Goal: Information Seeking & Learning: Learn about a topic

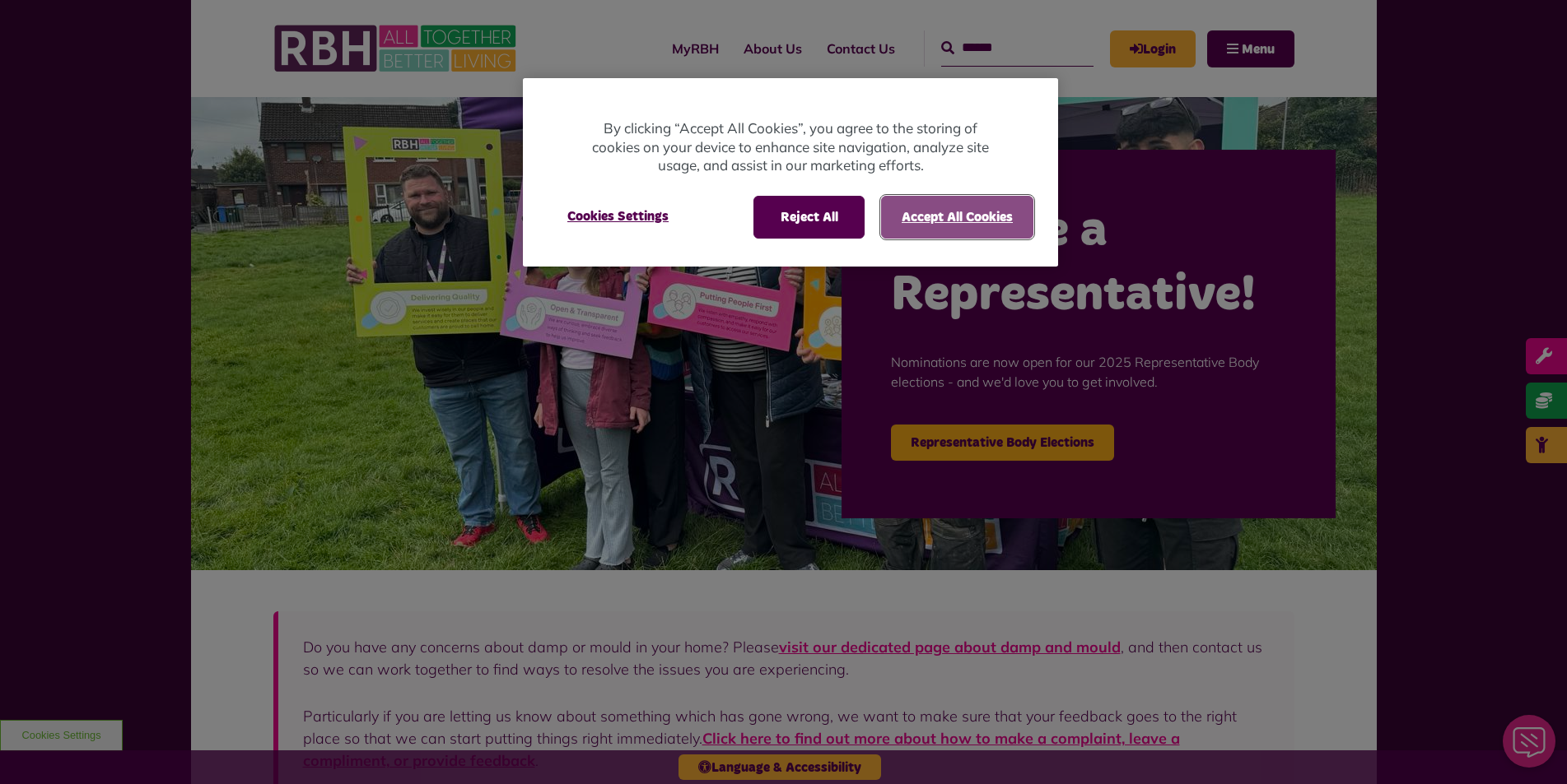
click at [750, 213] on button "Accept All Cookies" at bounding box center [958, 217] width 153 height 43
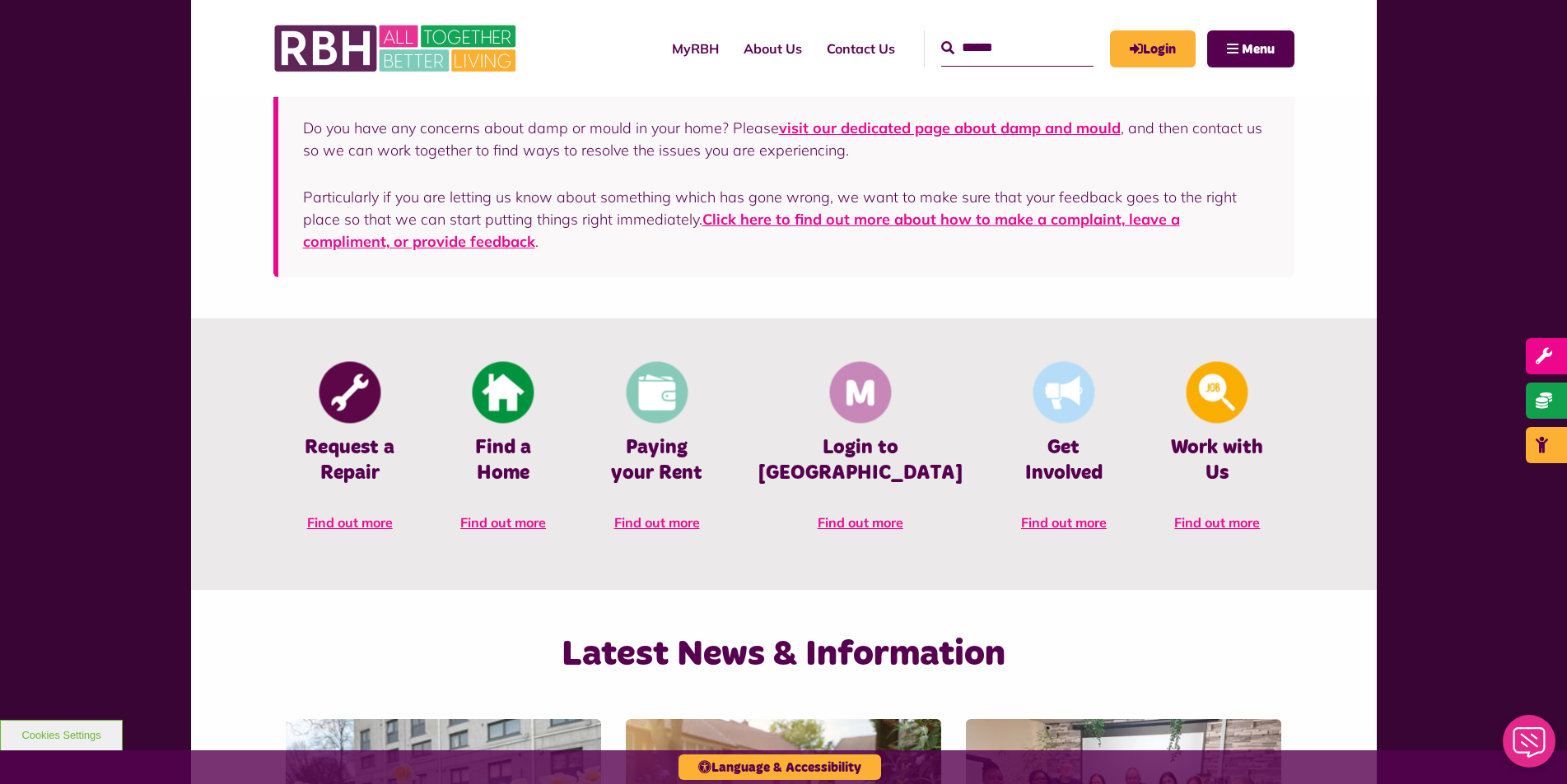
scroll to position [576, 0]
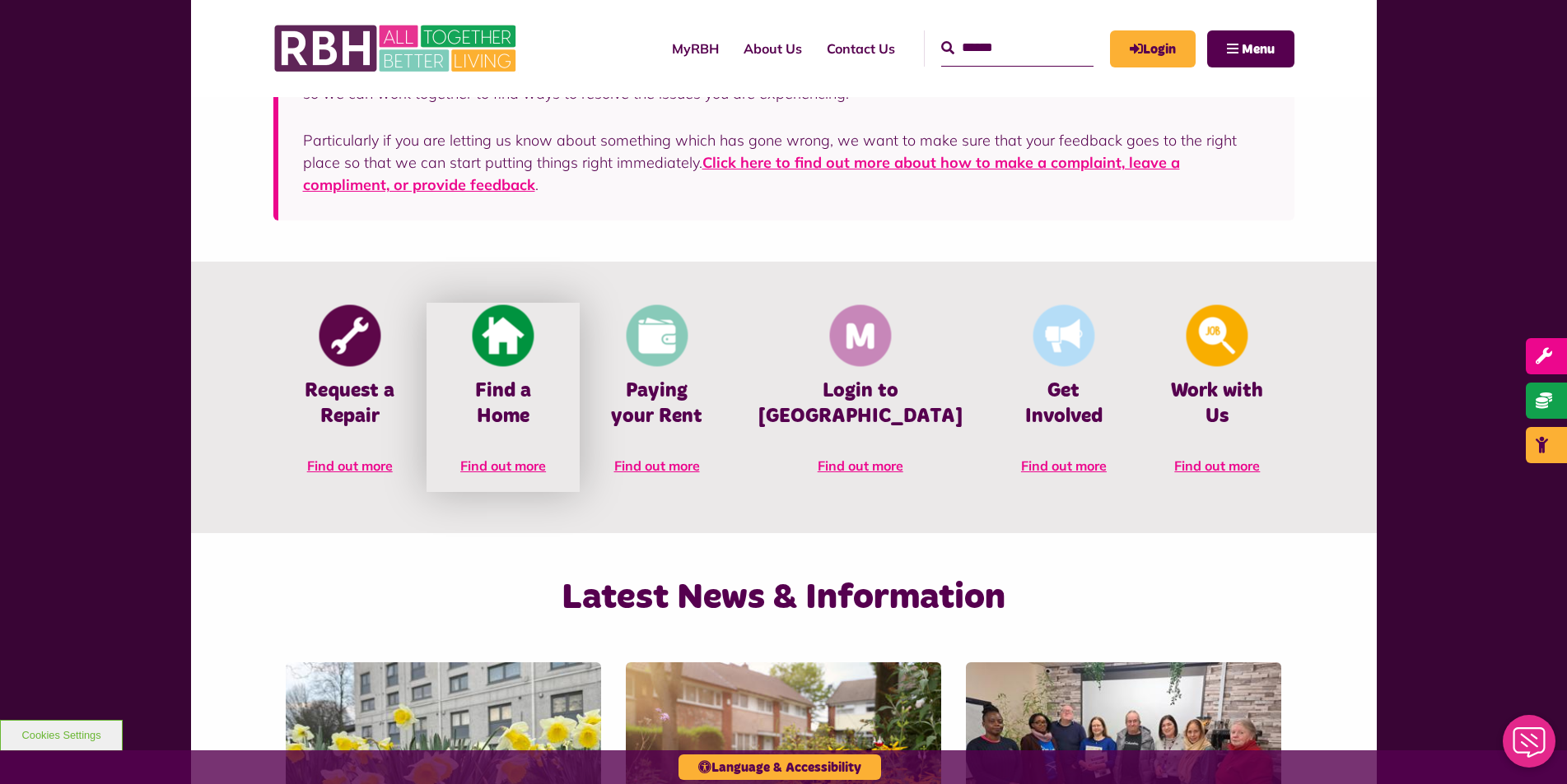
click at [497, 367] on link "Find a Home Find out more" at bounding box center [503, 396] width 153 height 189
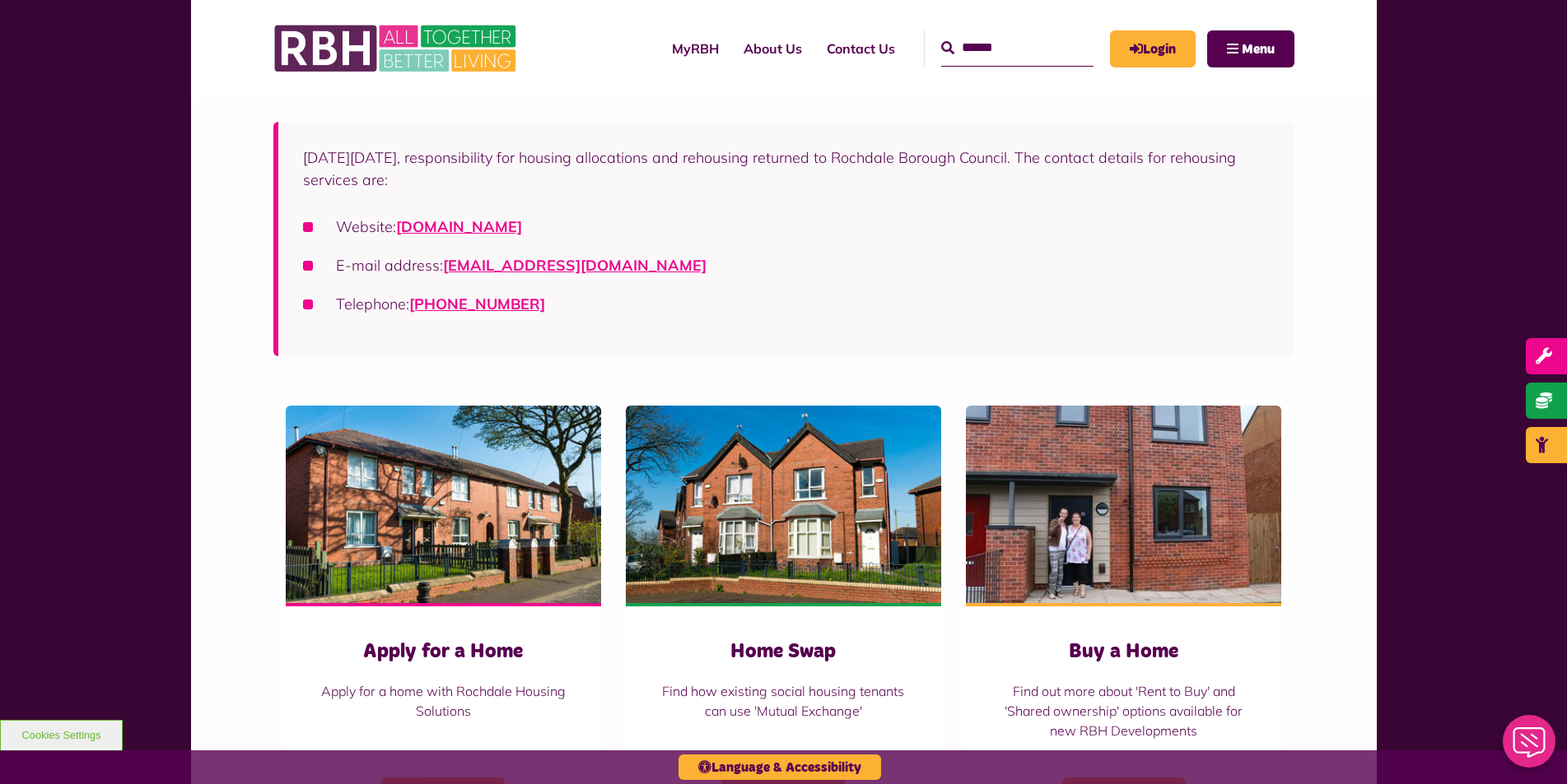
scroll to position [411, 0]
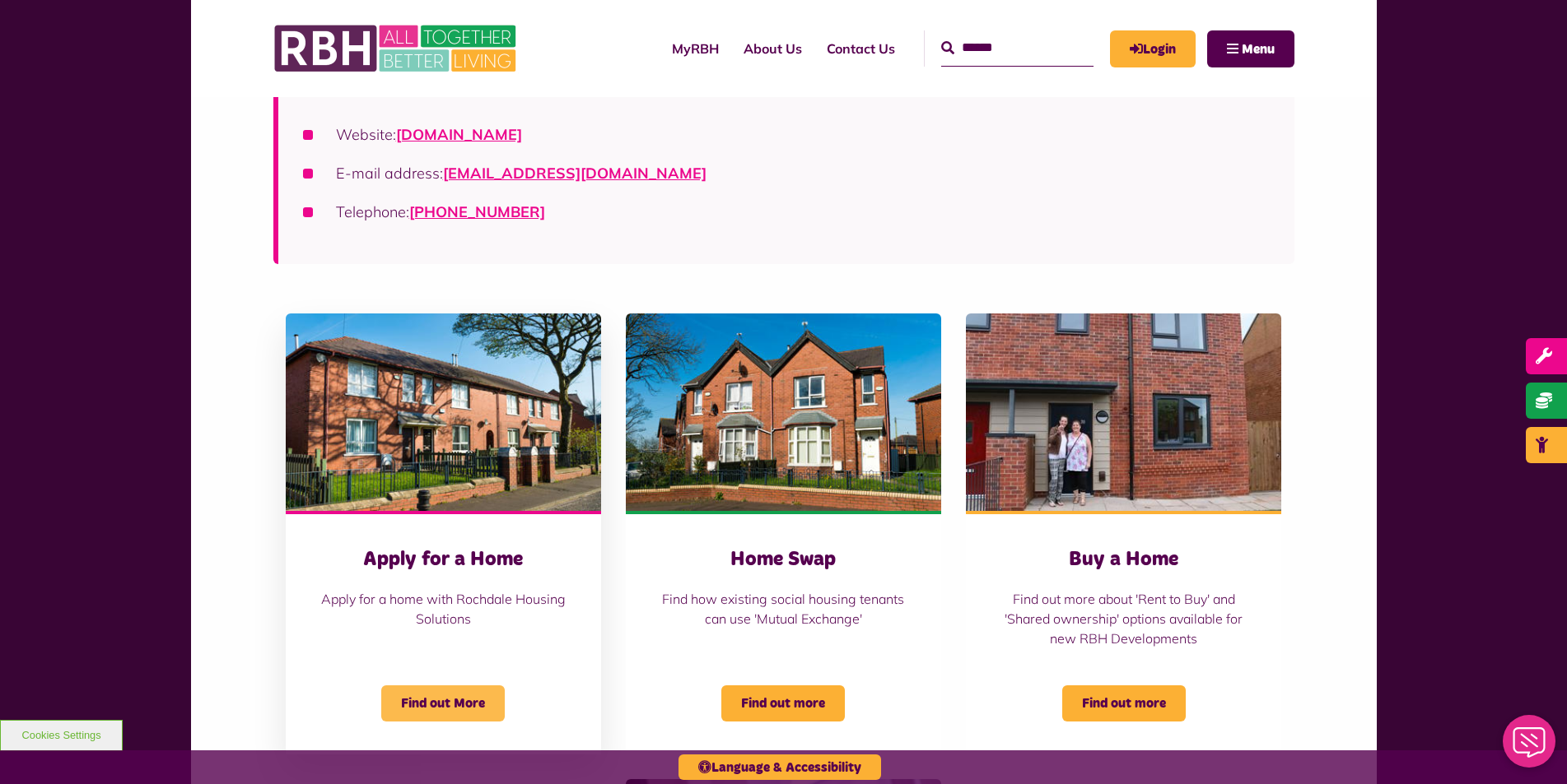
click at [487, 705] on span "Find out More" at bounding box center [443, 703] width 123 height 36
click at [481, 458] on img "Belton Avenue Apply for a Home Apply for a home with Rochdale Housing Solutions…" at bounding box center [444, 412] width 315 height 198
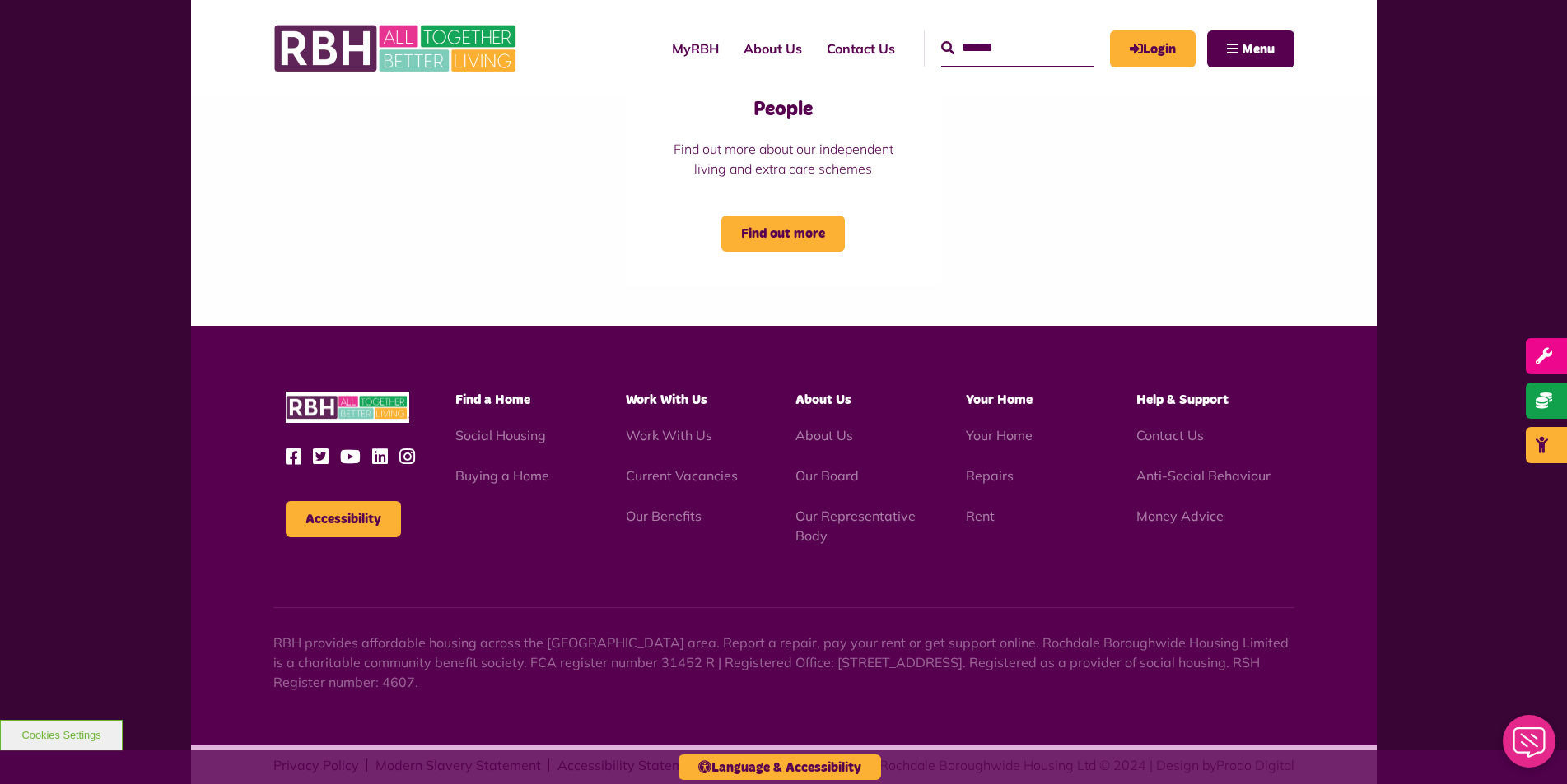
scroll to position [1383, 0]
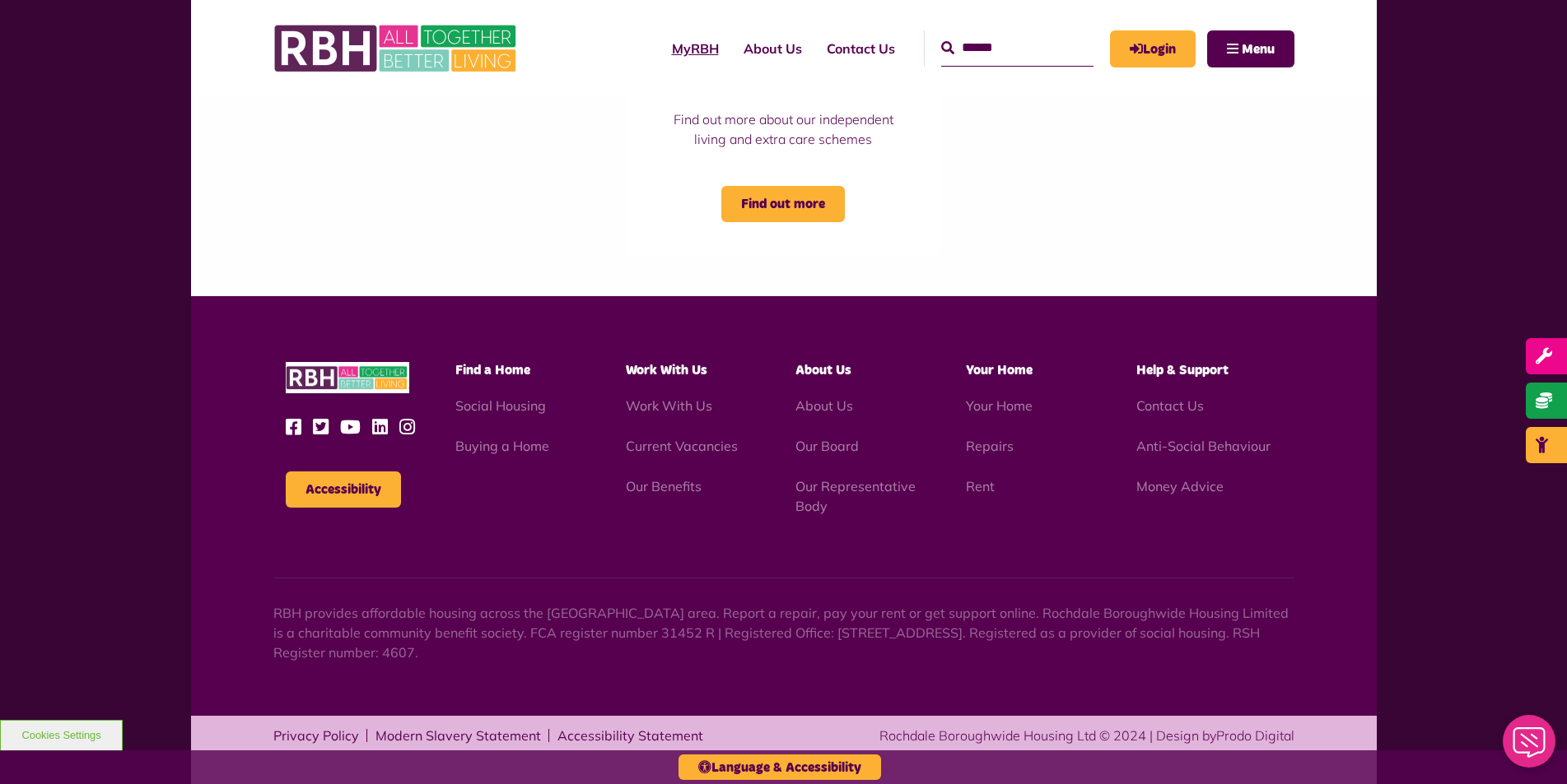
click at [666, 50] on link "MyRBH" at bounding box center [695, 48] width 71 height 44
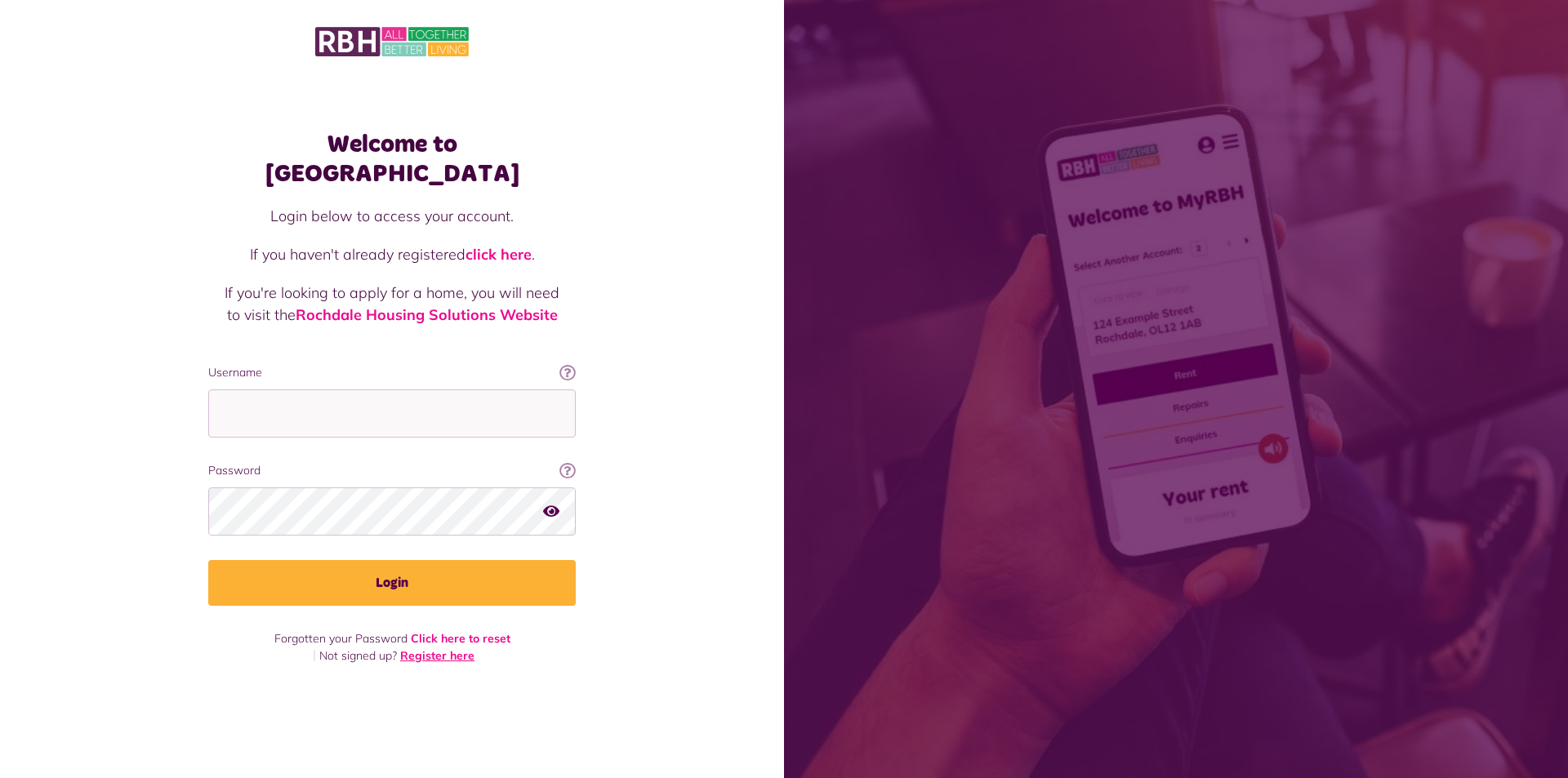
click at [455, 649] on link "Register here" at bounding box center [437, 656] width 75 height 15
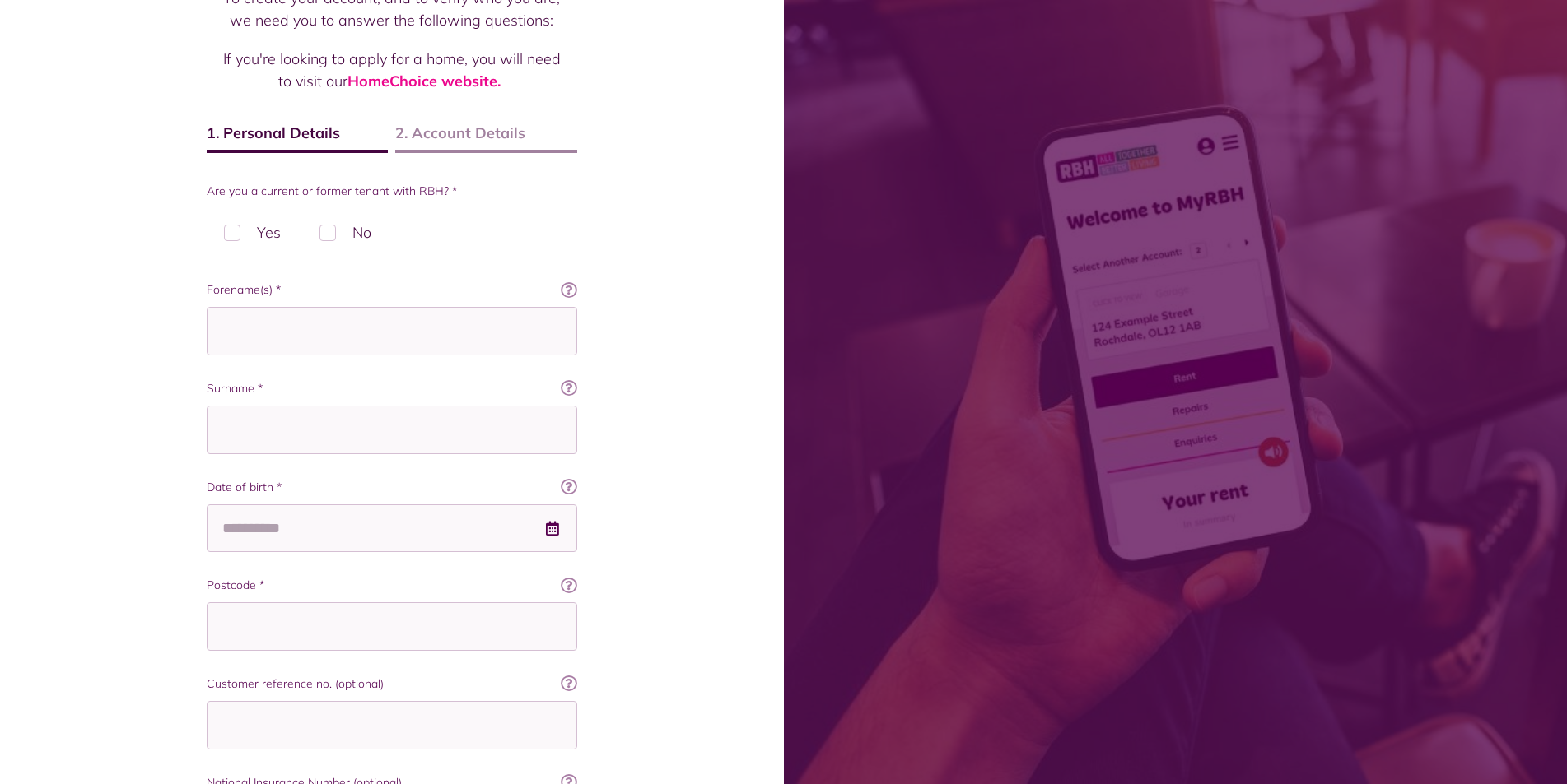
scroll to position [164, 0]
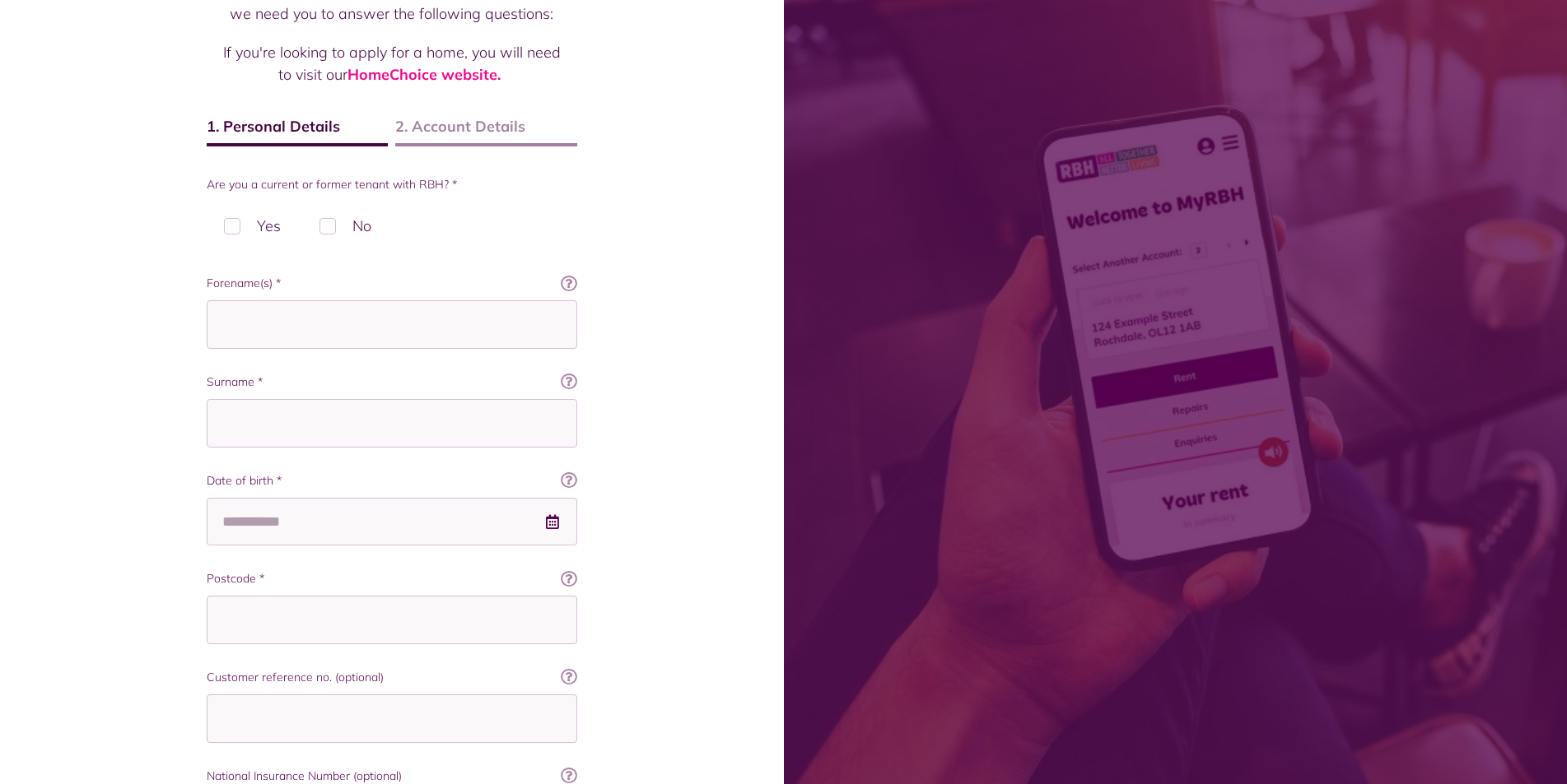
click at [238, 224] on label "Yes" at bounding box center [252, 226] width 91 height 49
click at [310, 330] on input "Forename(s) *" at bounding box center [392, 325] width 370 height 49
type input "****"
click at [331, 434] on input "Surname *" at bounding box center [392, 424] width 370 height 49
type input "********"
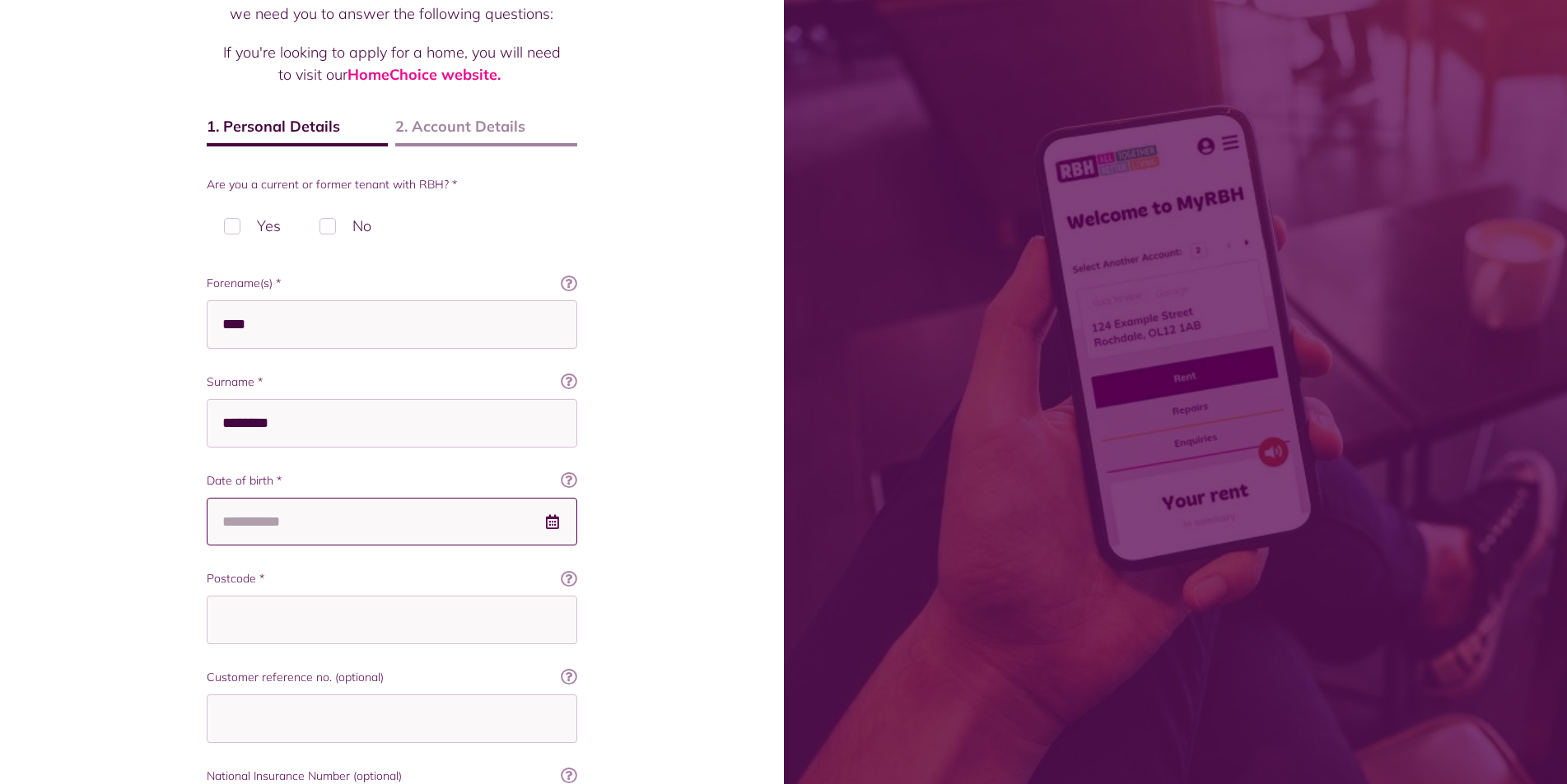
click at [318, 530] on input "Date of birth *" at bounding box center [392, 523] width 370 height 49
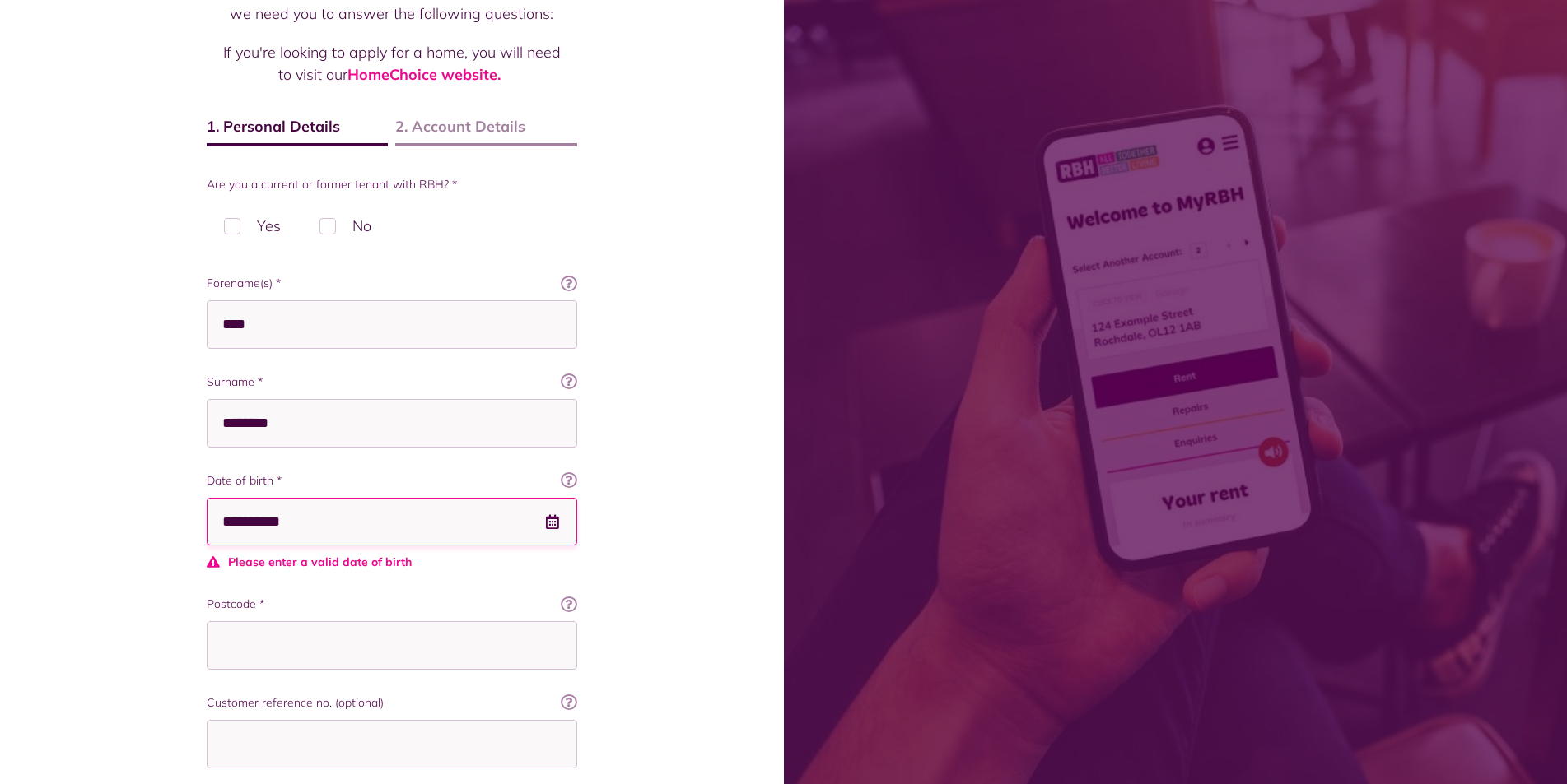
click at [259, 529] on input "**********" at bounding box center [392, 523] width 370 height 49
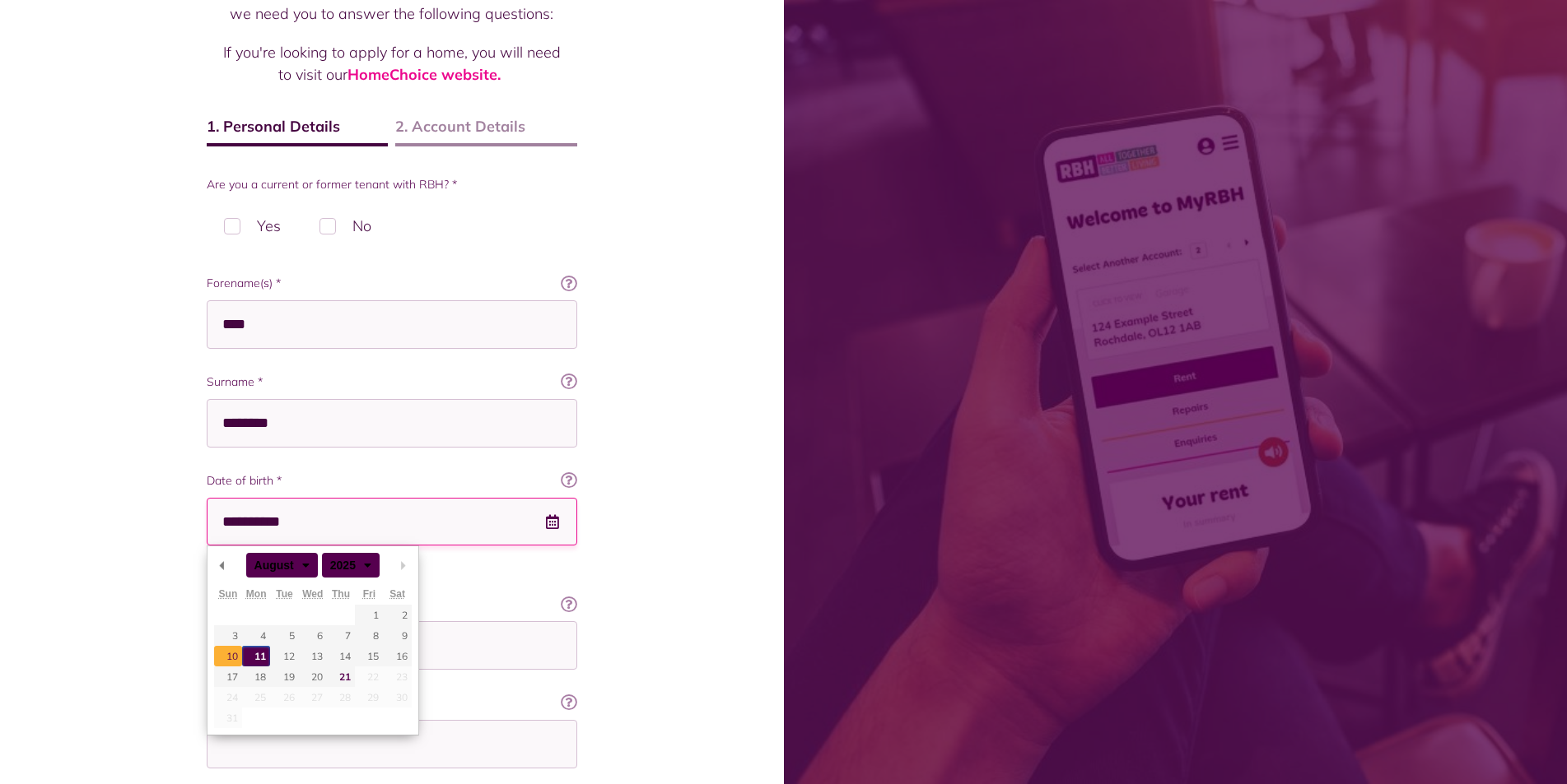
type input "**********"
click at [308, 523] on input "**********" at bounding box center [392, 523] width 370 height 49
type input "**********"
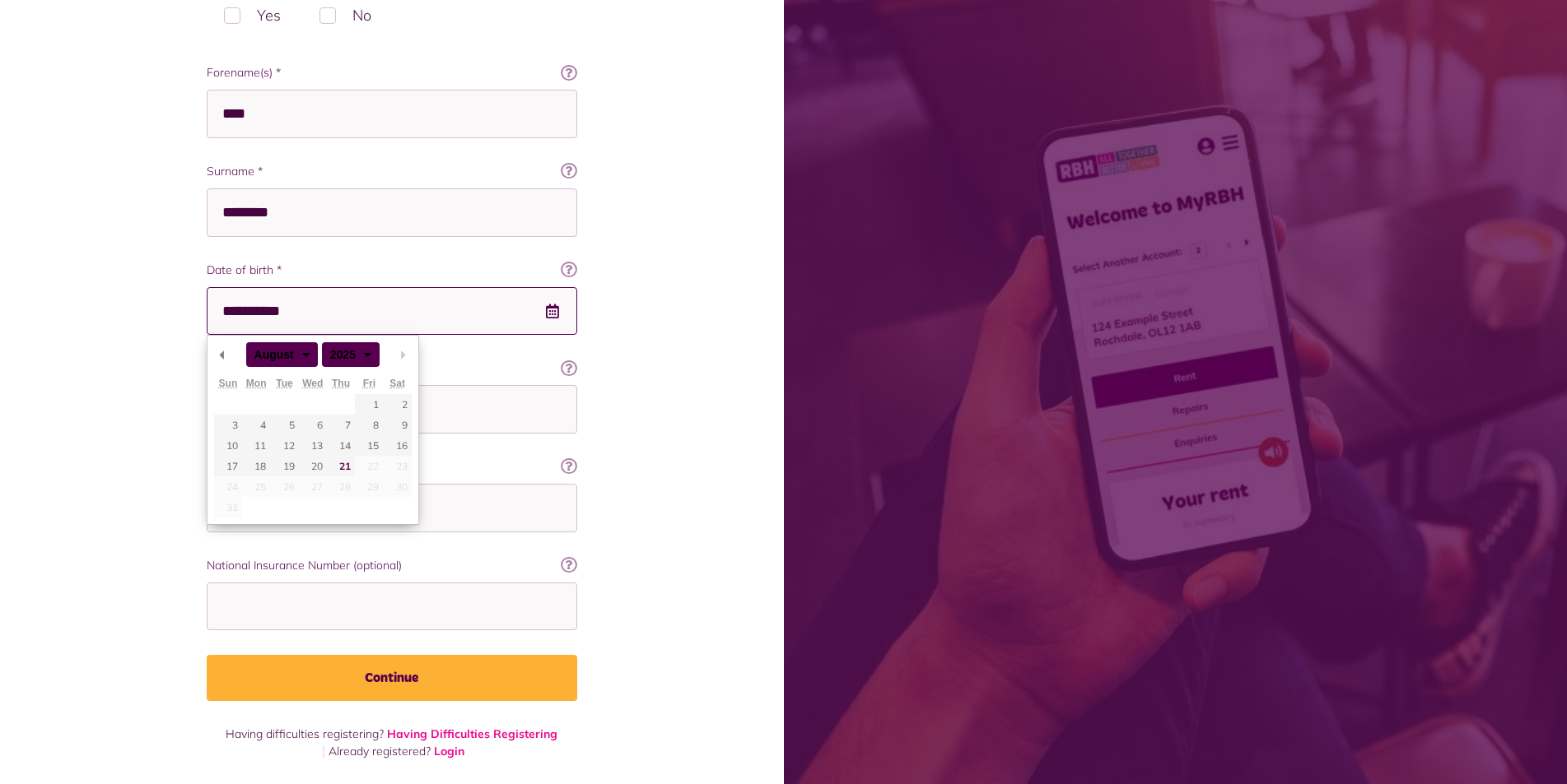
scroll to position [376, 0]
type input "**********"
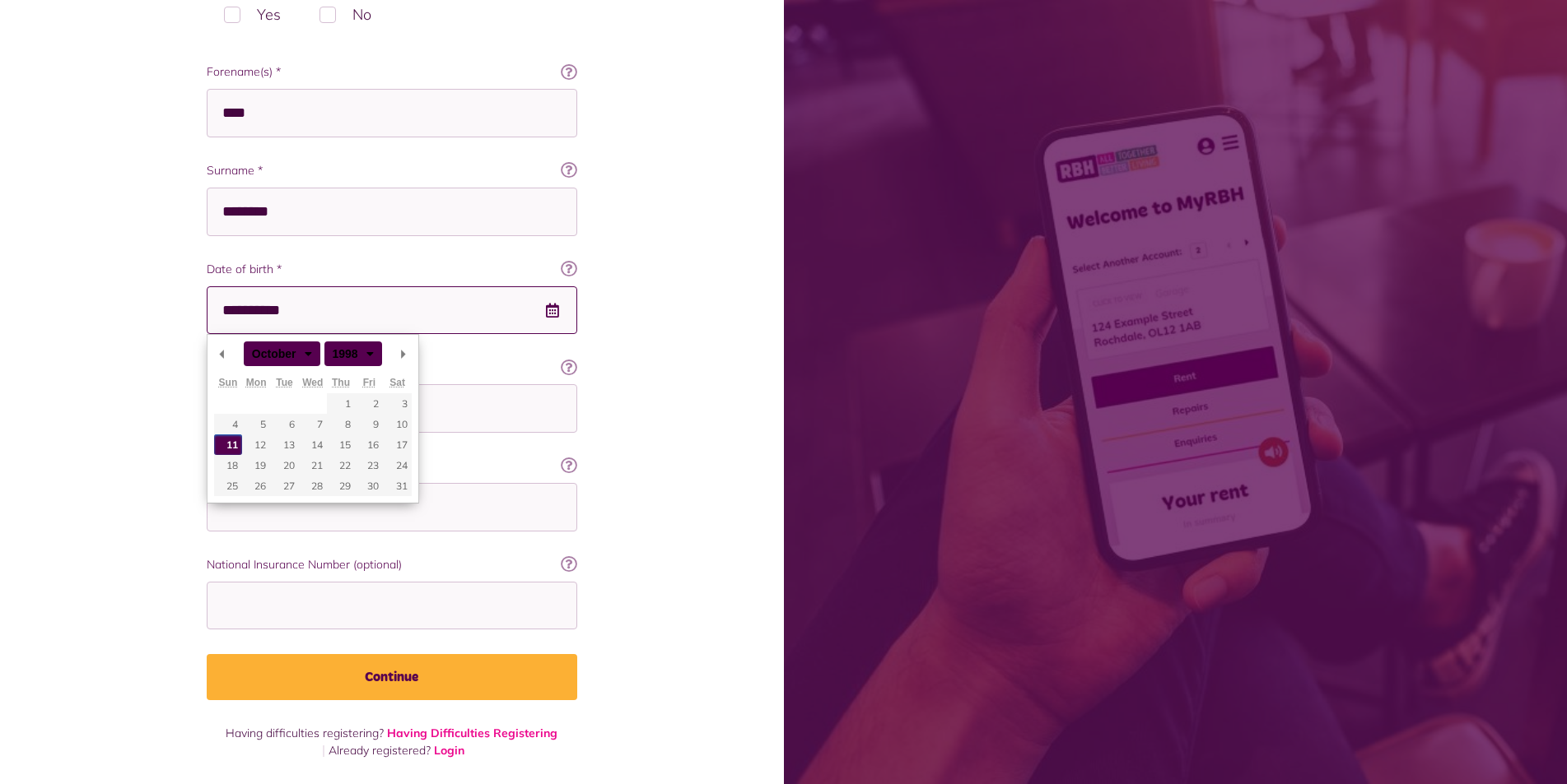
click at [665, 359] on div "Register To create your account, and to verify who you are, we need you to answ…" at bounding box center [392, 205] width 784 height 1161
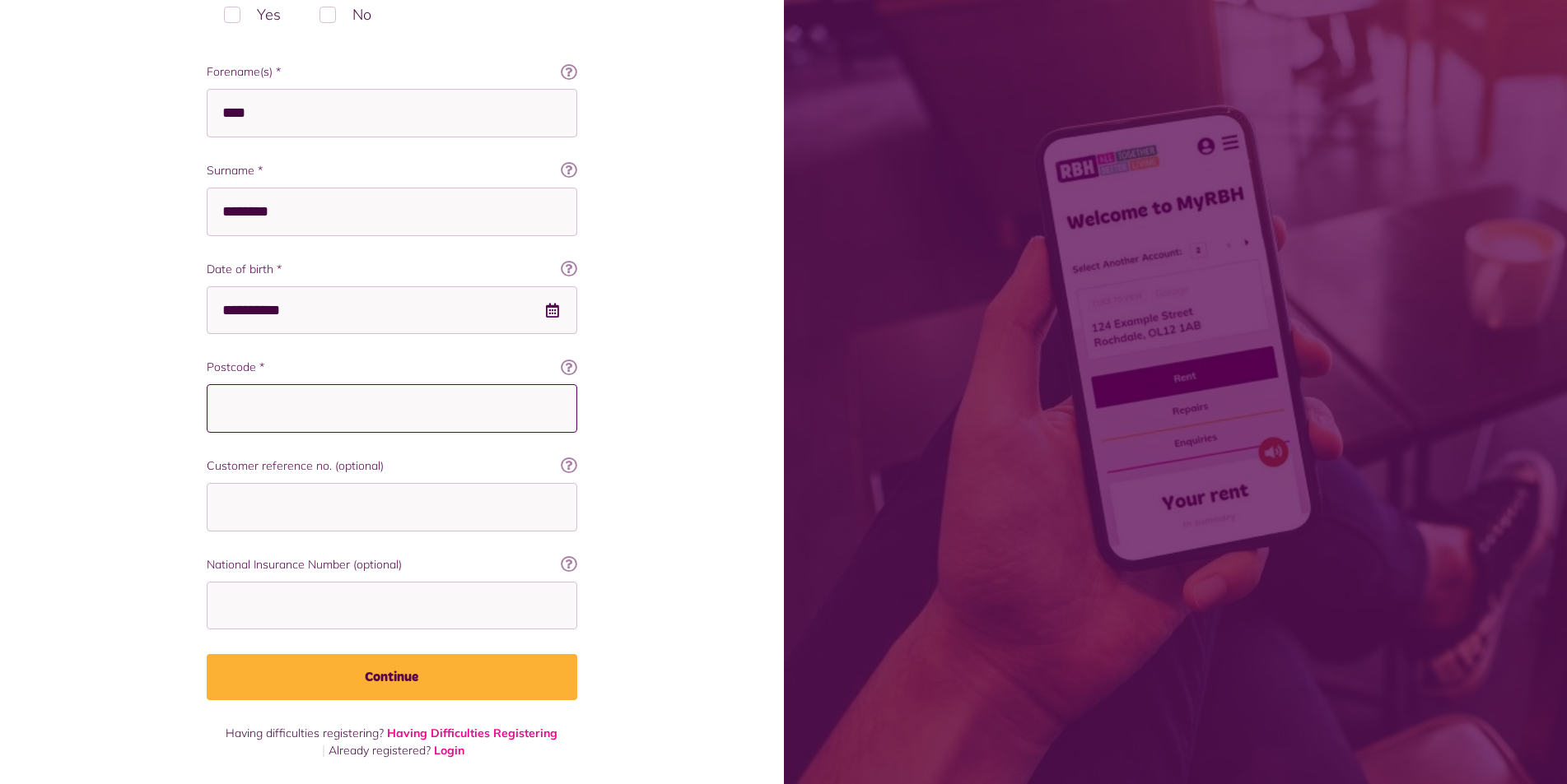
click at [325, 411] on input "Postcode *" at bounding box center [392, 409] width 370 height 49
type input "*******"
click at [336, 522] on input "Customer reference no. (optional)" at bounding box center [392, 508] width 370 height 49
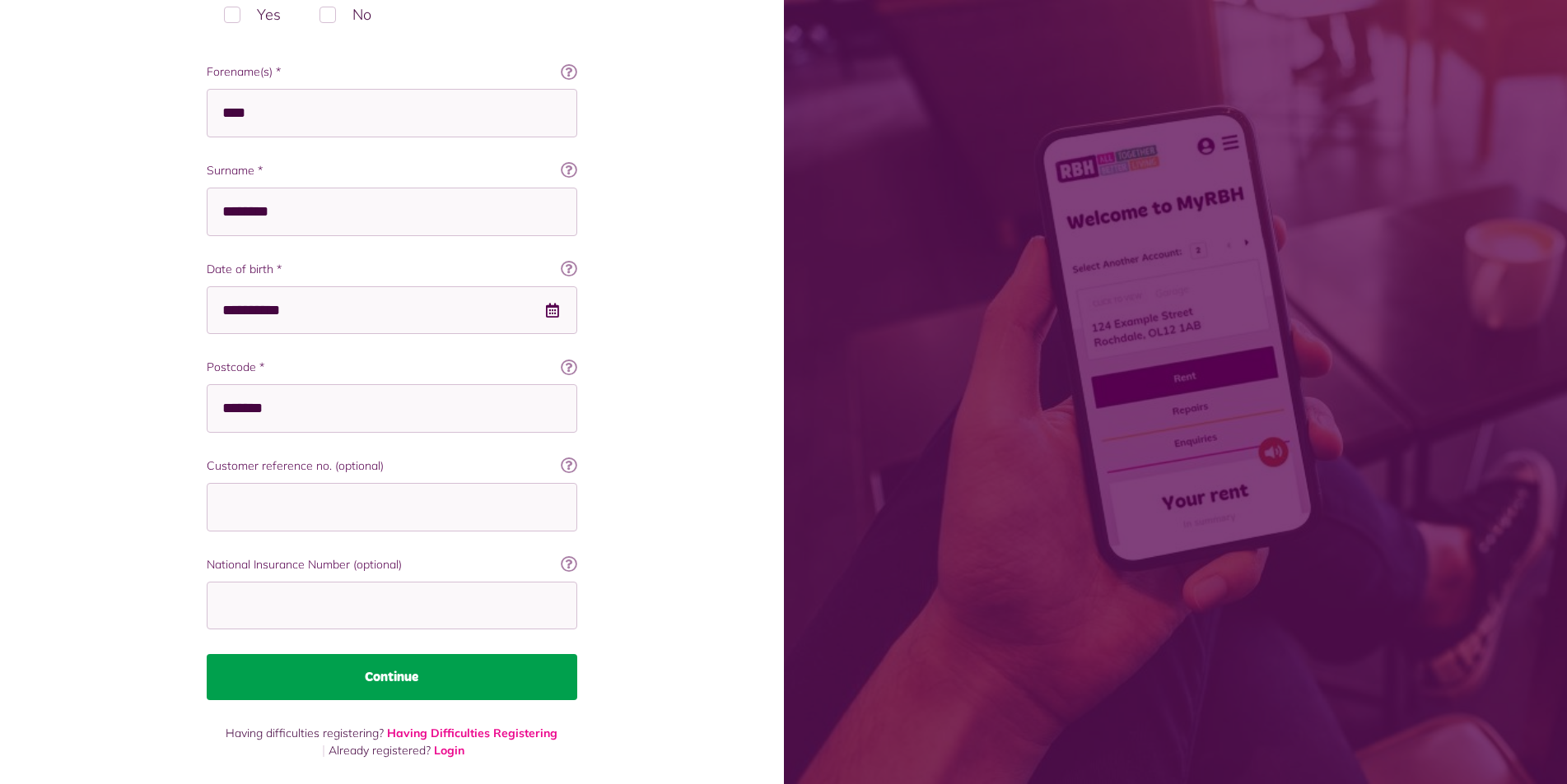
click at [396, 669] on button "Continue" at bounding box center [392, 676] width 370 height 46
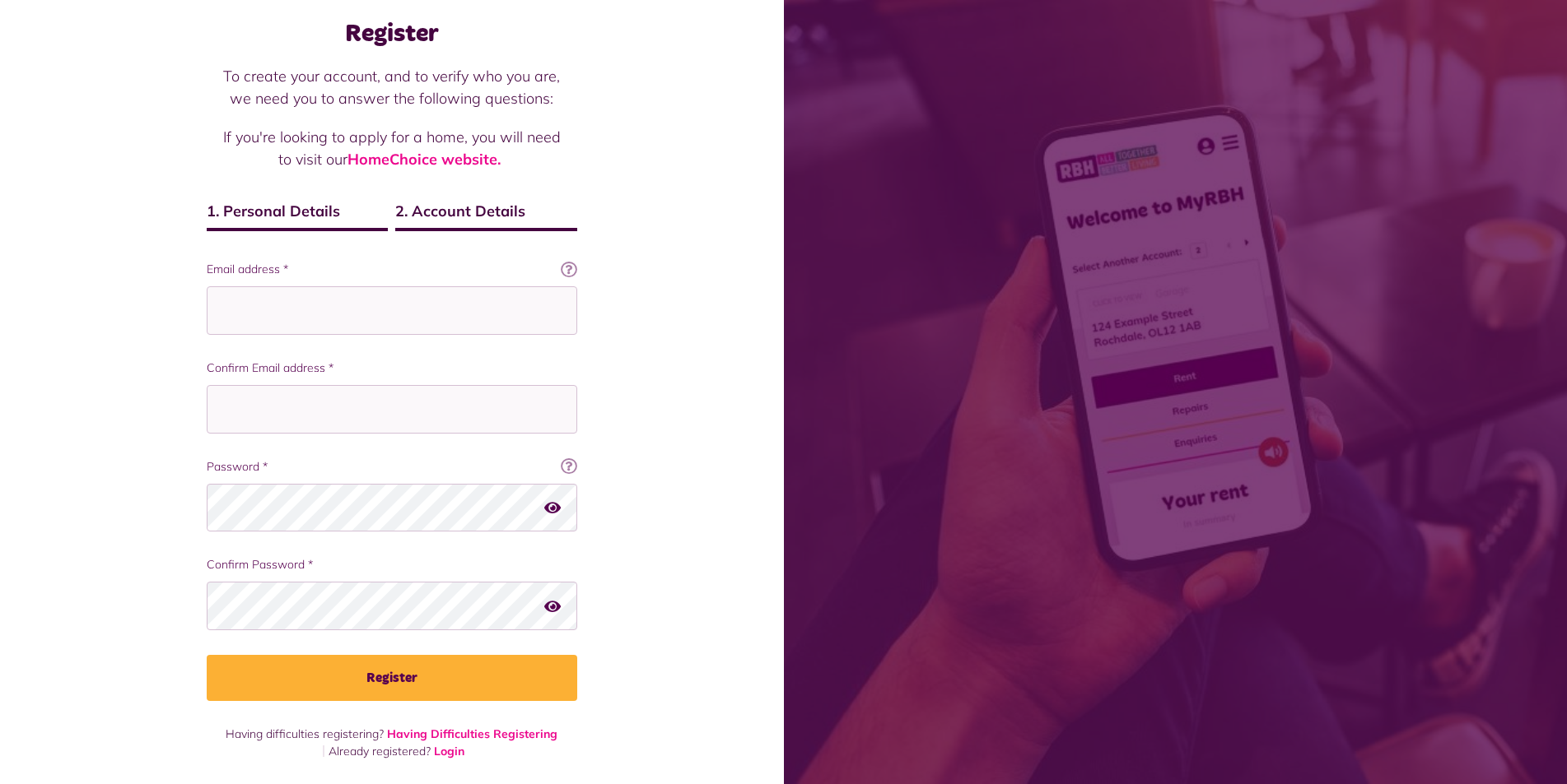
scroll to position [80, 0]
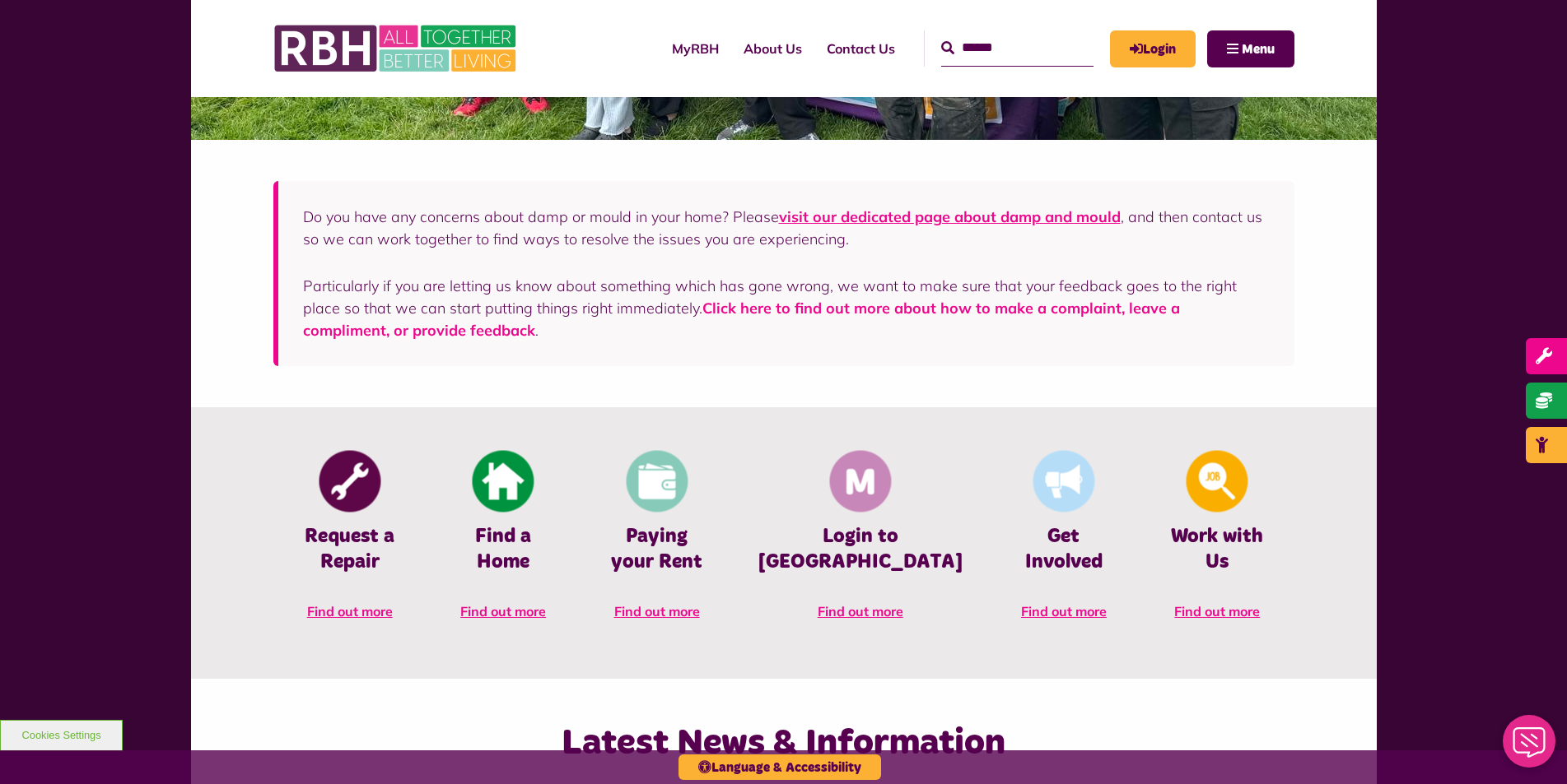
scroll to position [494, 0]
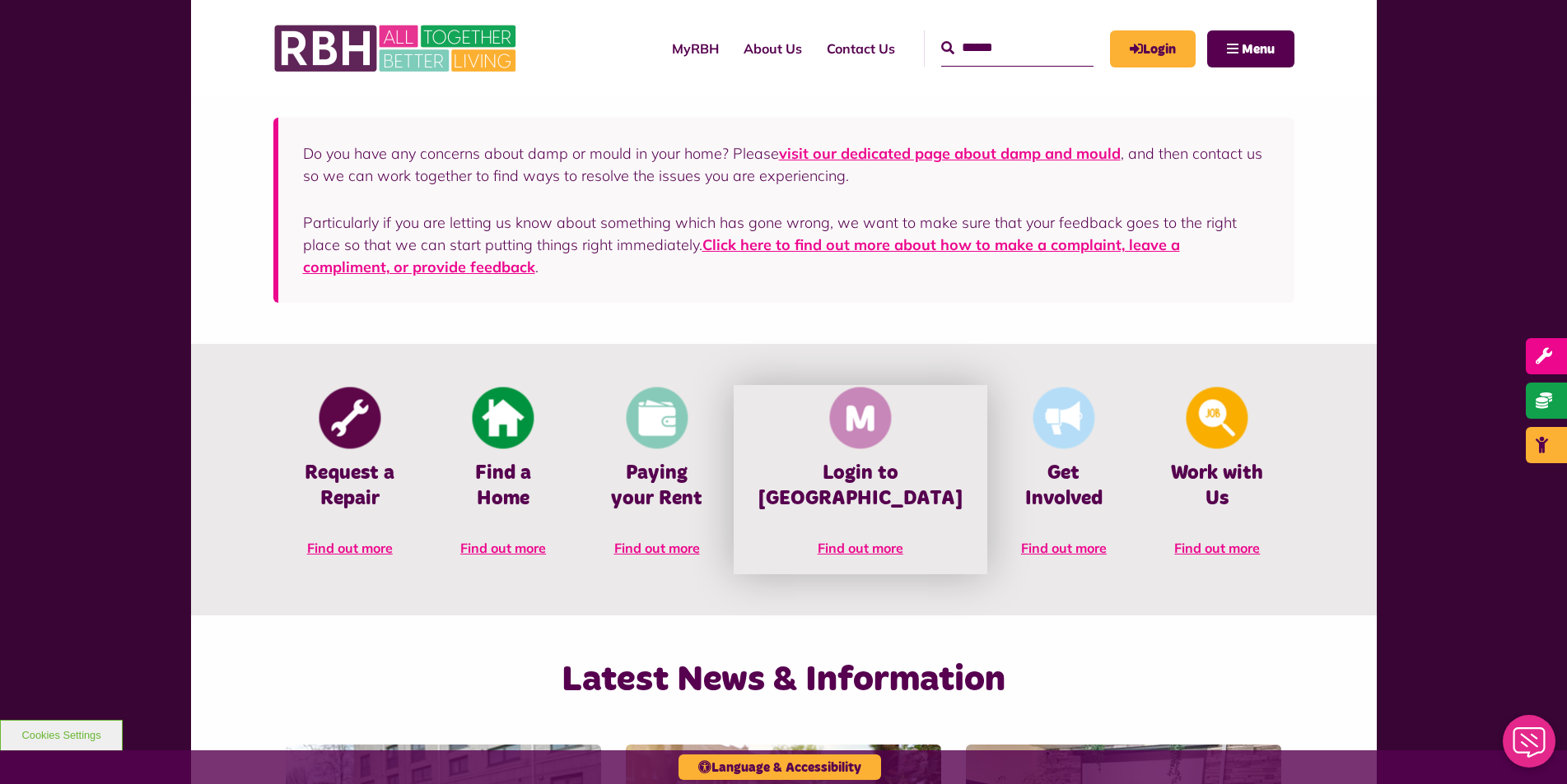
click at [901, 463] on h4 "Login to MyRBH" at bounding box center [860, 486] width 205 height 51
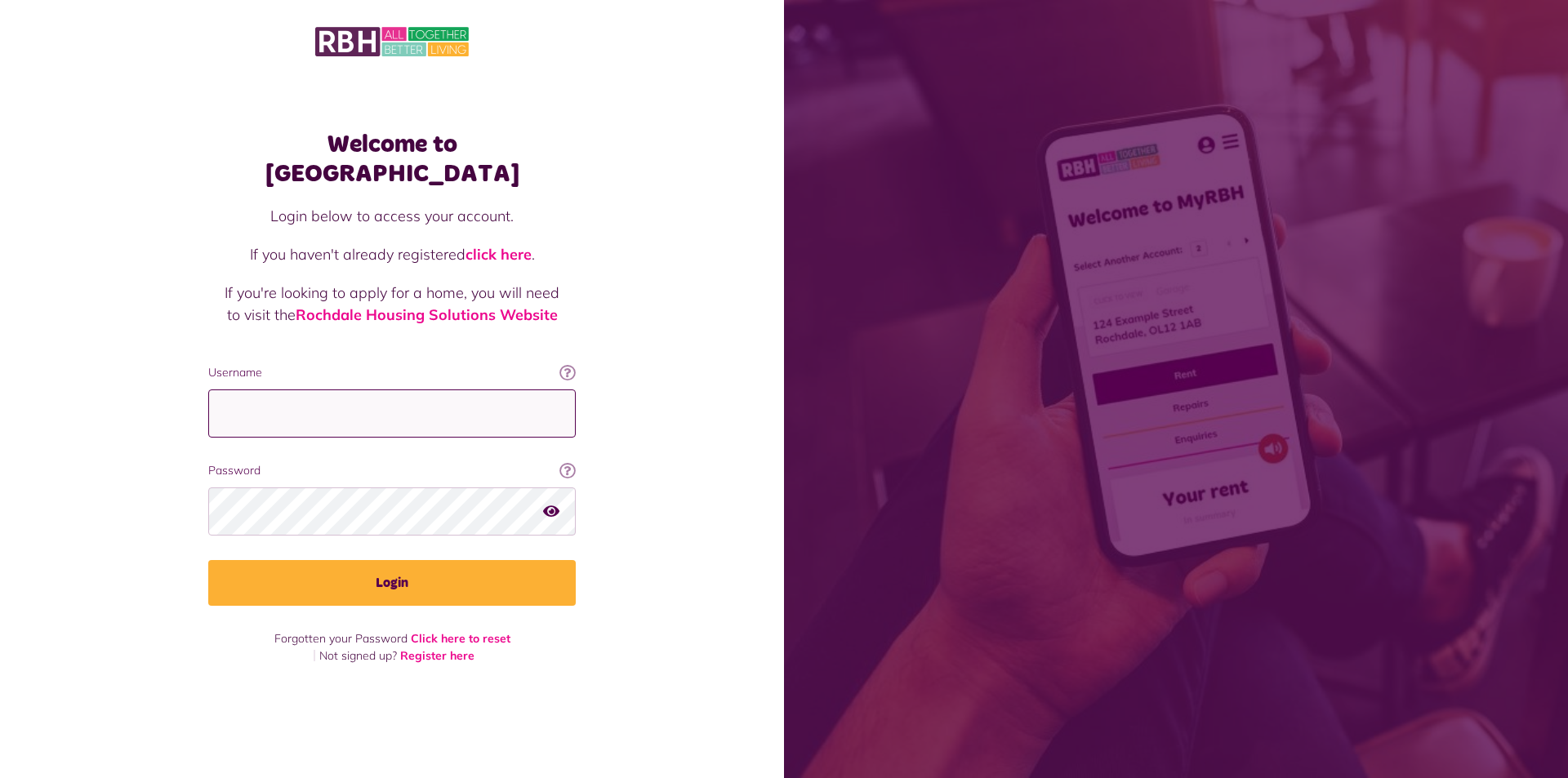
click at [295, 396] on input "Username" at bounding box center [392, 414] width 367 height 49
click at [455, 649] on link "Register here" at bounding box center [437, 656] width 75 height 15
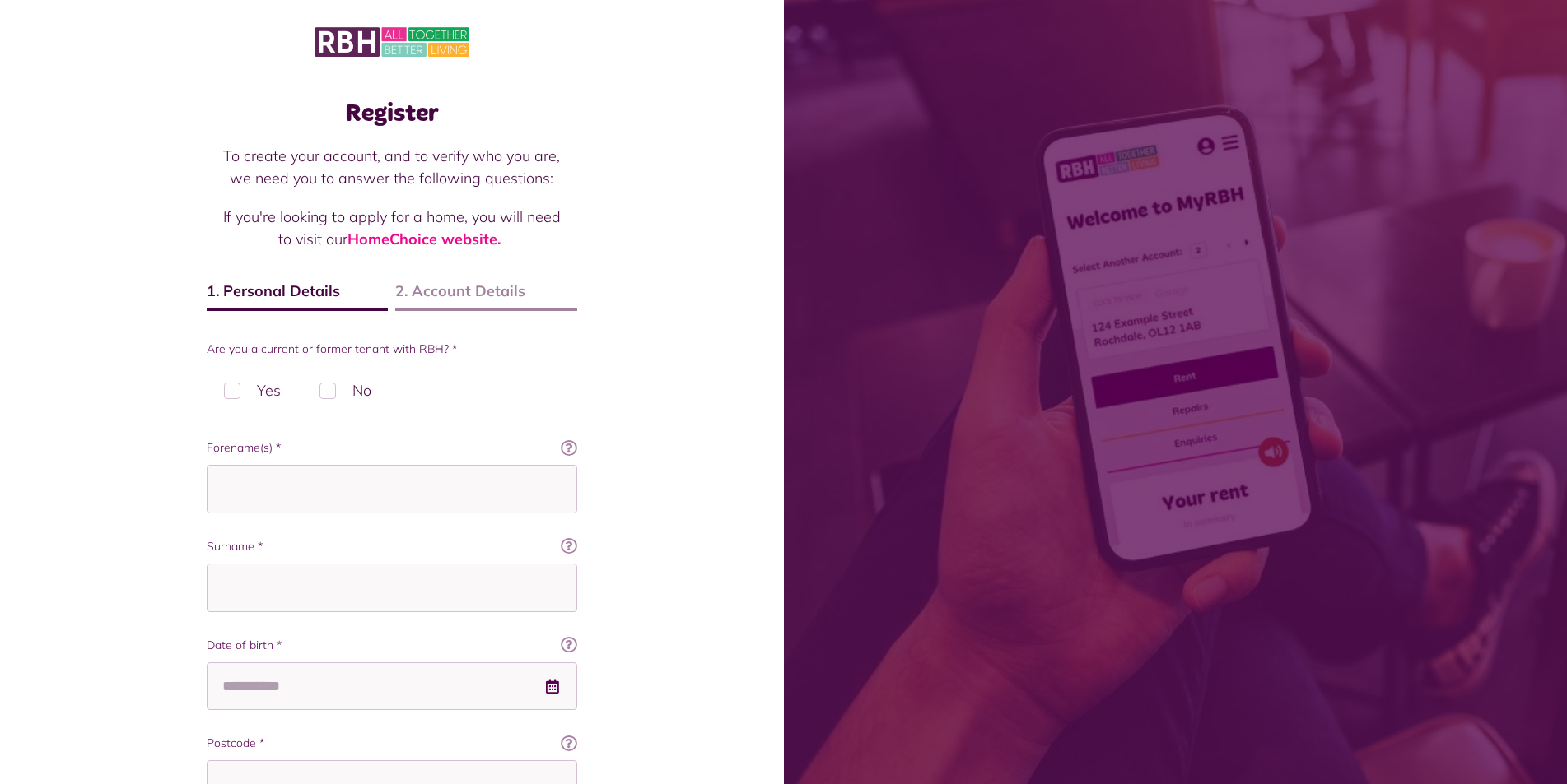
click at [228, 391] on label "Yes" at bounding box center [252, 391] width 91 height 49
click at [272, 494] on input "Forename(s) *" at bounding box center [392, 489] width 370 height 49
type input "****"
click at [325, 596] on input "Surname *" at bounding box center [392, 588] width 370 height 49
type input "*"
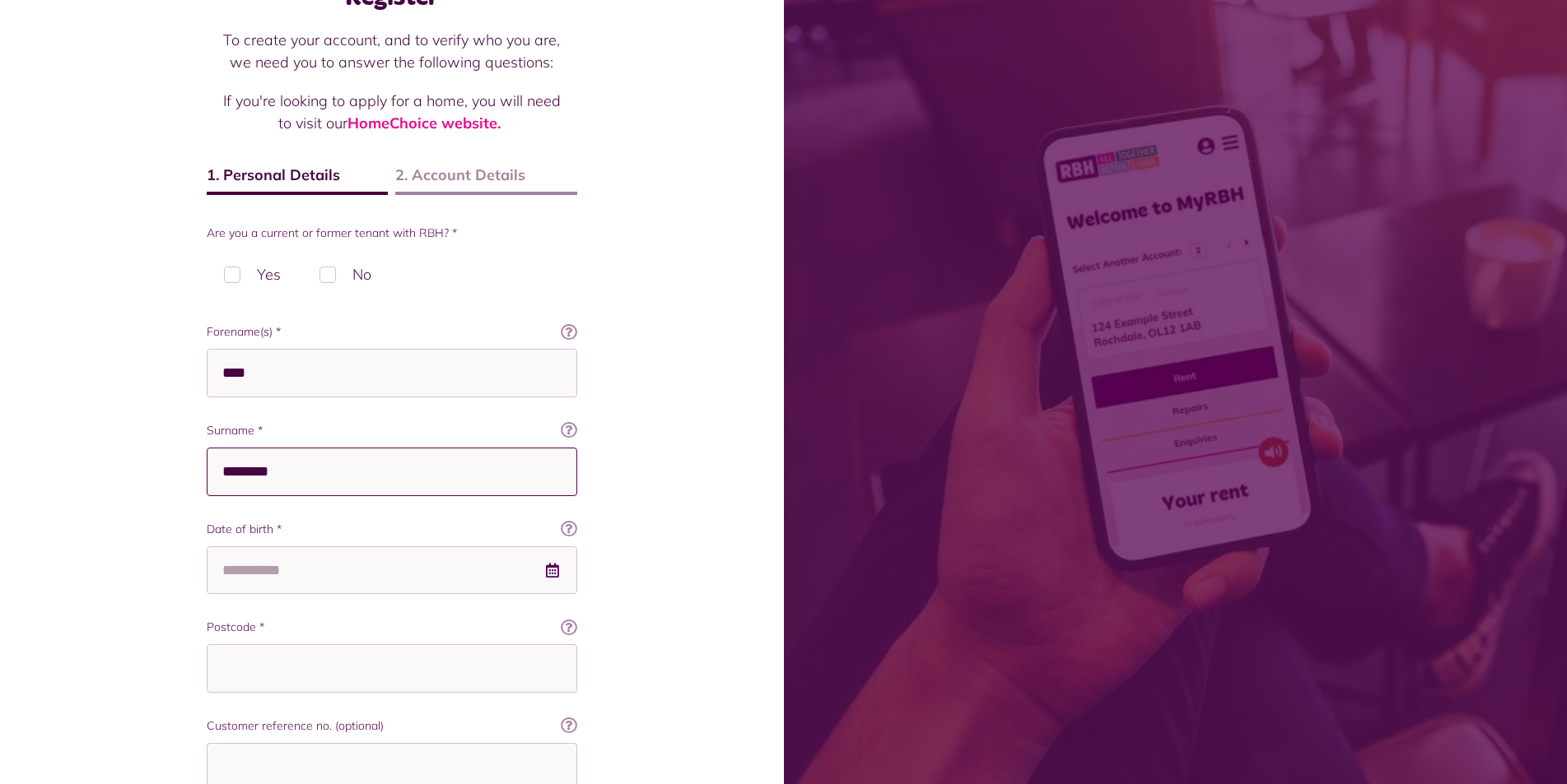
scroll to position [164, 0]
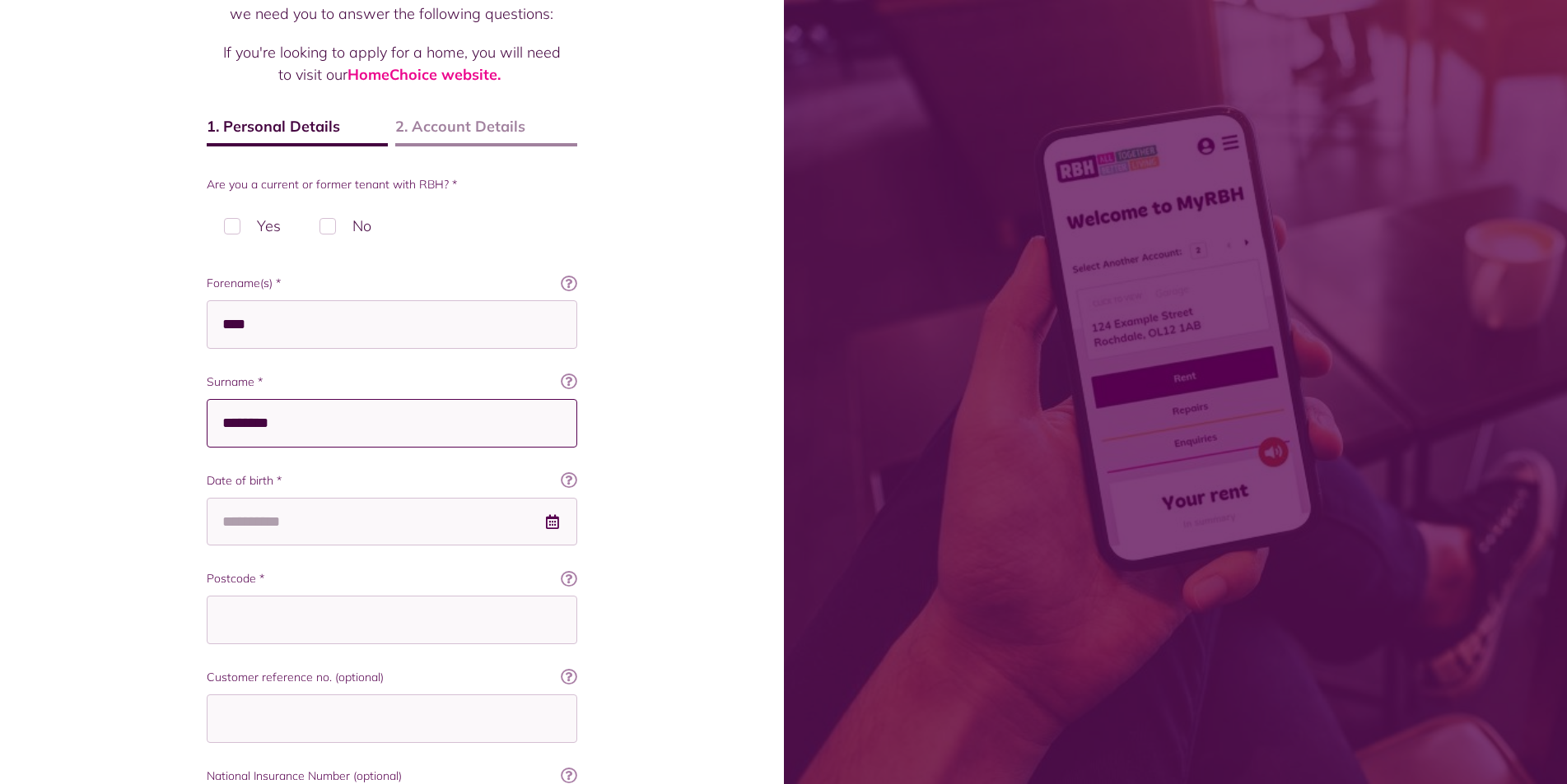
type input "********"
click at [306, 535] on input "Date of birth *" at bounding box center [392, 523] width 370 height 49
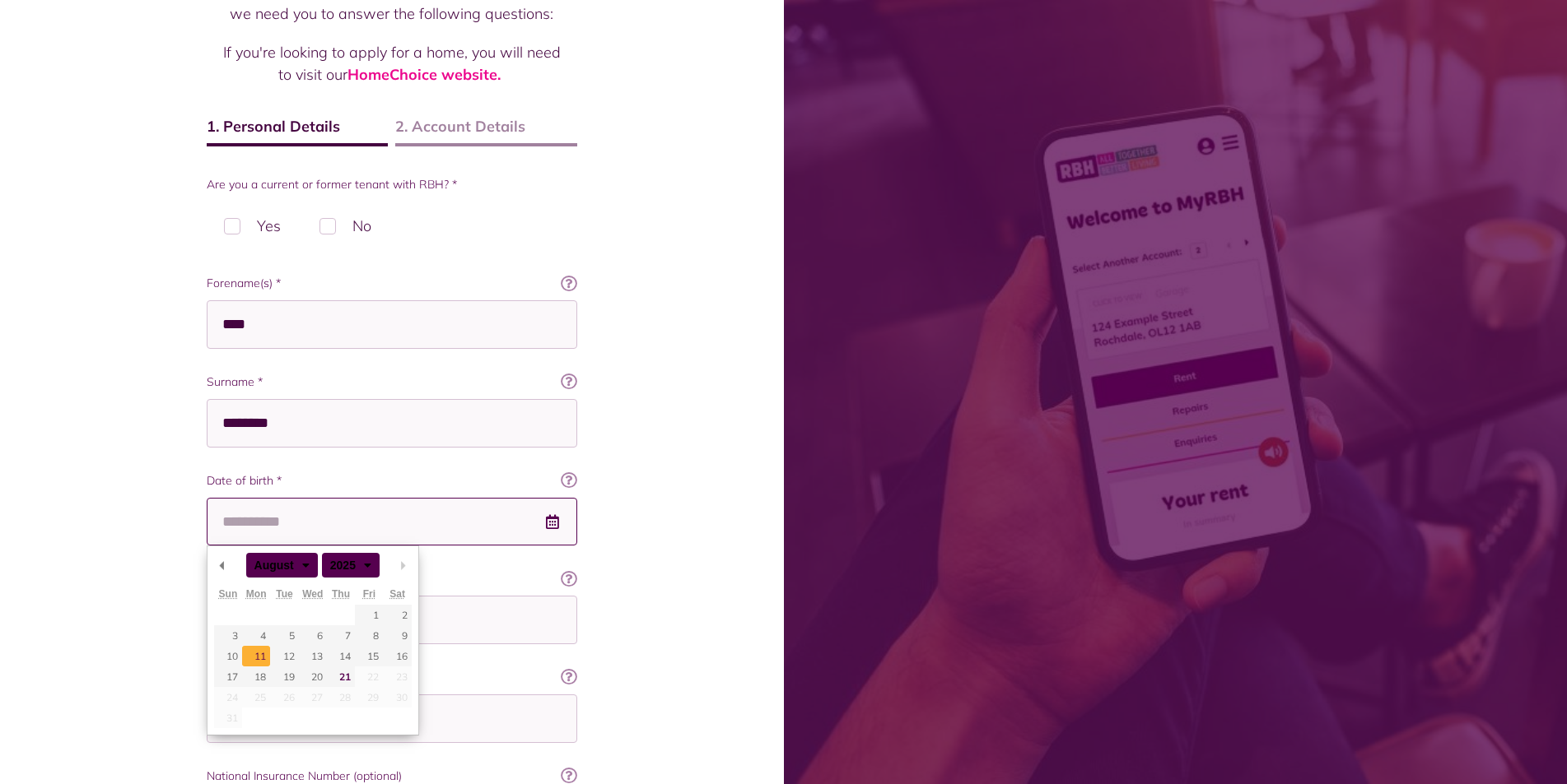
type input "**********"
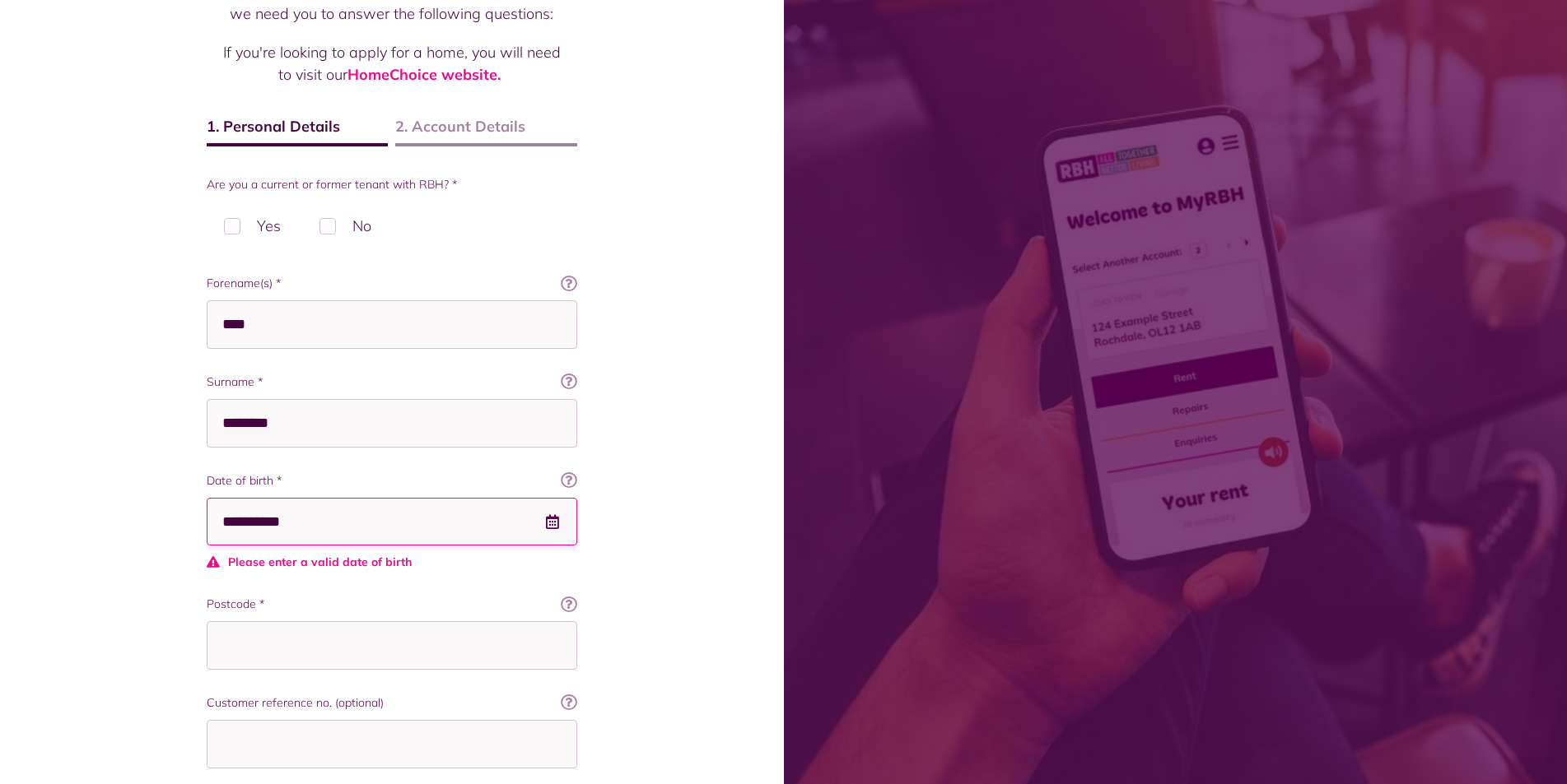
click at [327, 539] on input "**********" at bounding box center [392, 523] width 370 height 49
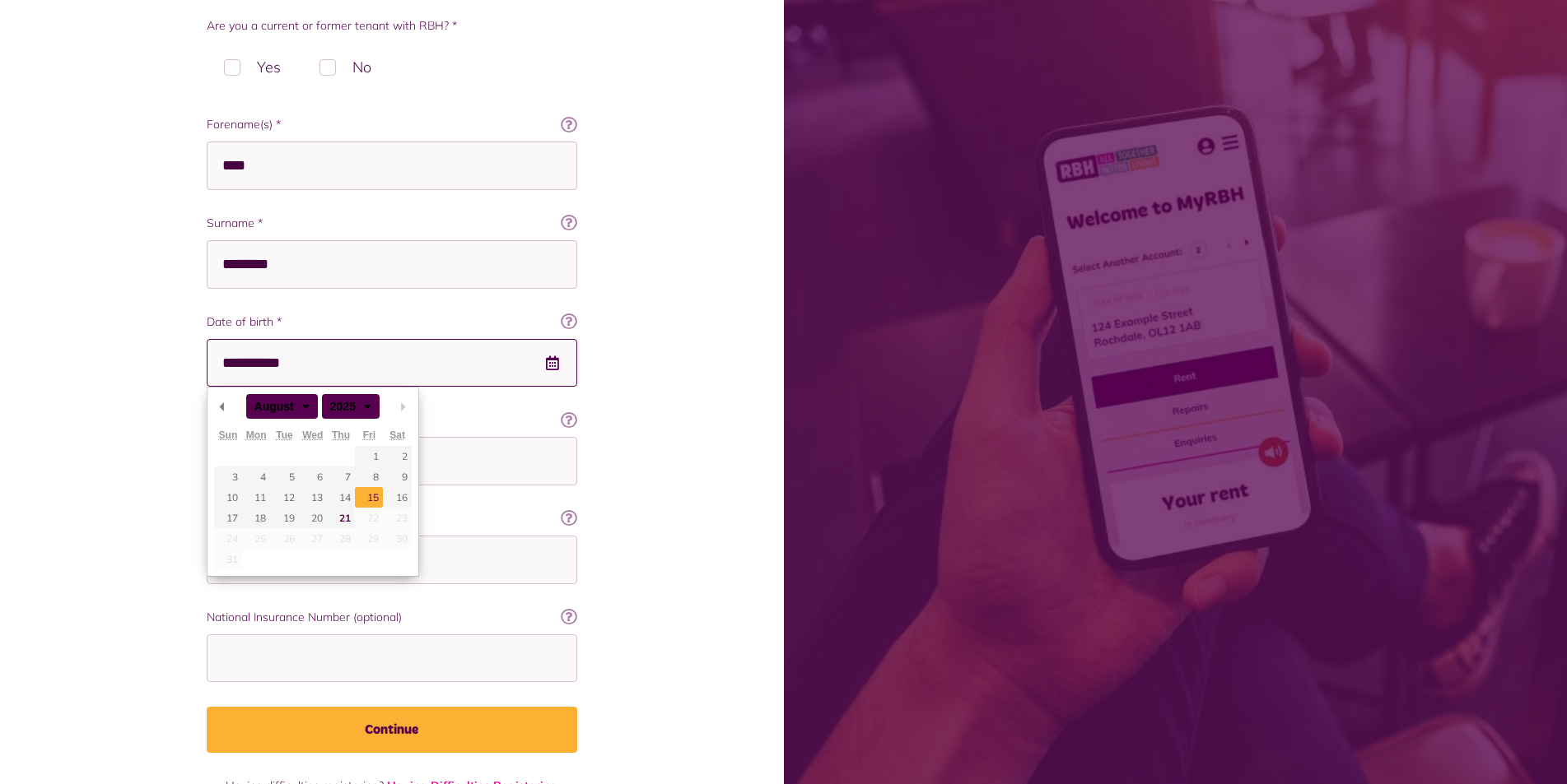
scroll to position [376, 0]
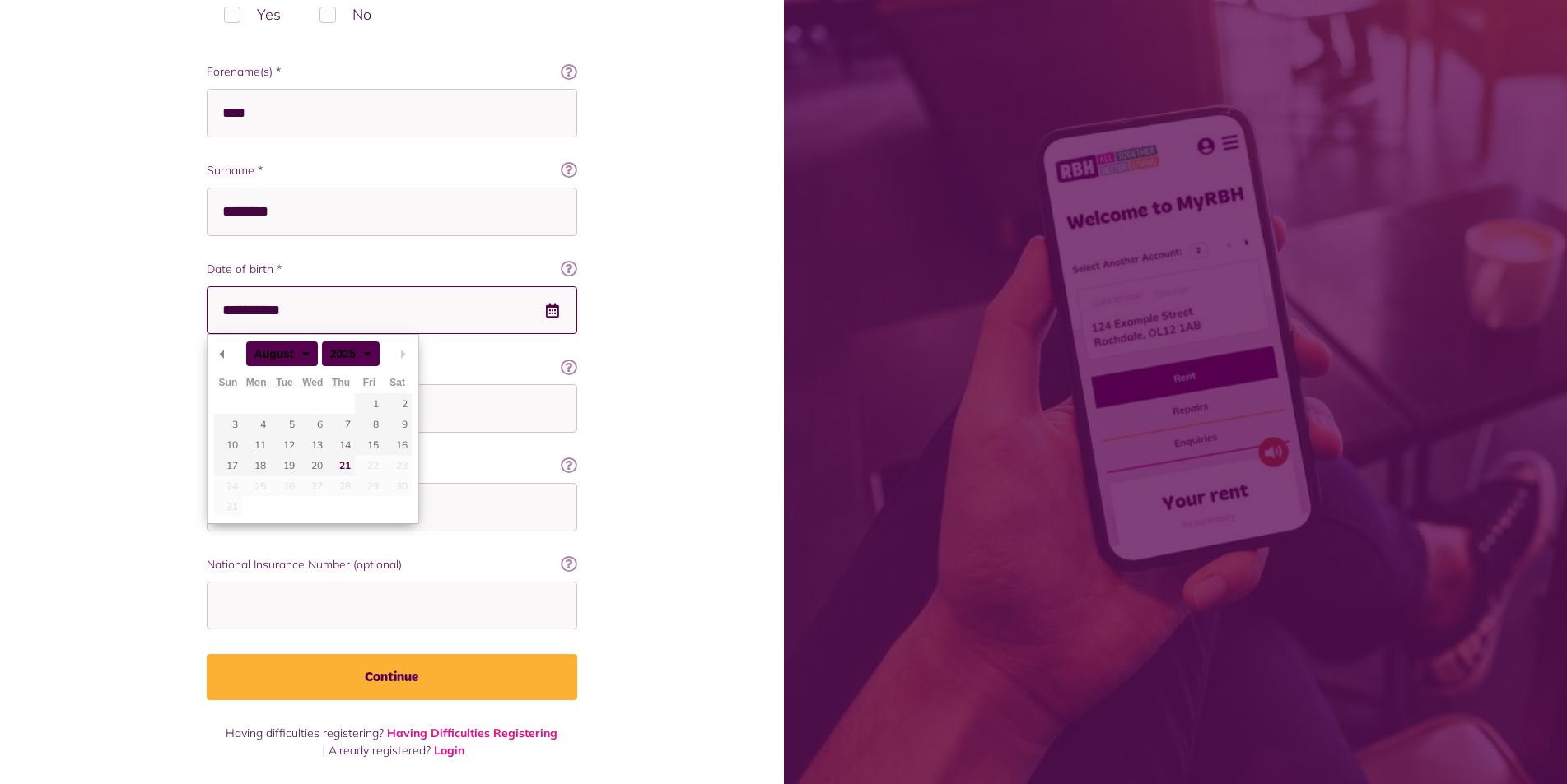
type input "**********"
click at [712, 366] on div "Register To create your account, and to verify who you are, we need you to answ…" at bounding box center [392, 205] width 784 height 1161
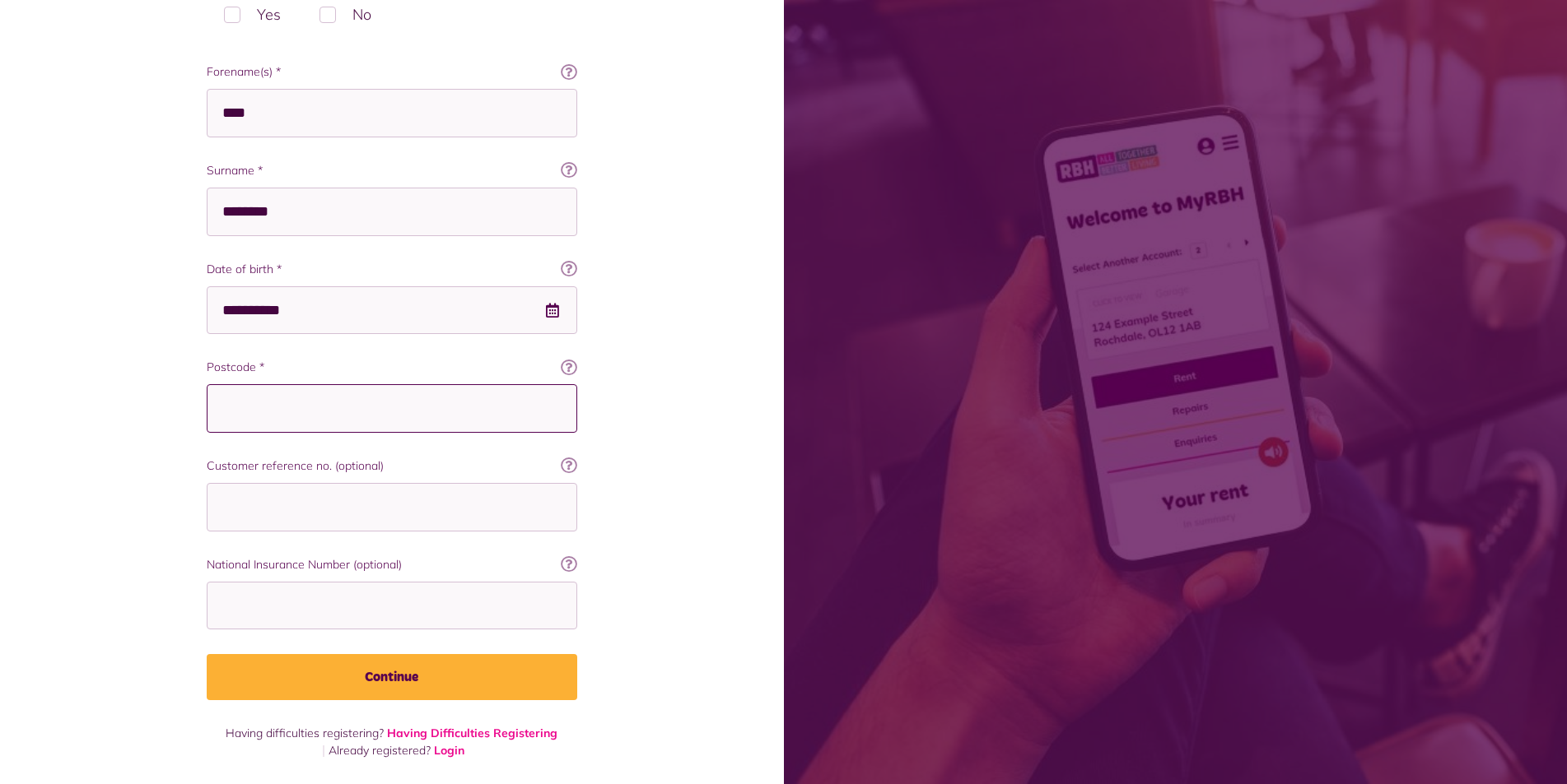
click at [294, 407] on input "Postcode *" at bounding box center [392, 409] width 370 height 49
type input "*******"
click at [299, 520] on input "Customer reference no. (optional)" at bounding box center [392, 508] width 370 height 49
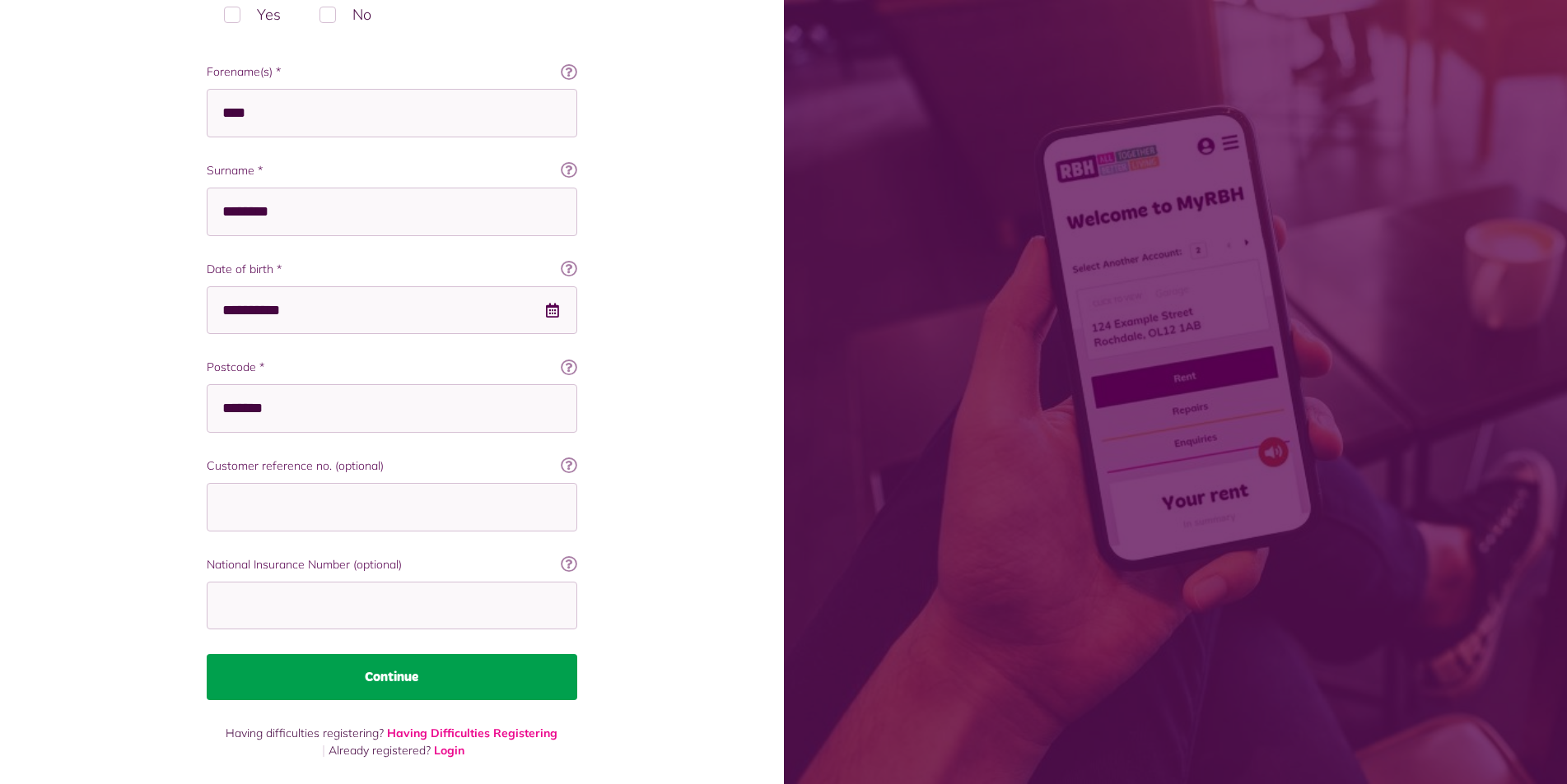
click at [361, 674] on button "Continue" at bounding box center [392, 676] width 370 height 46
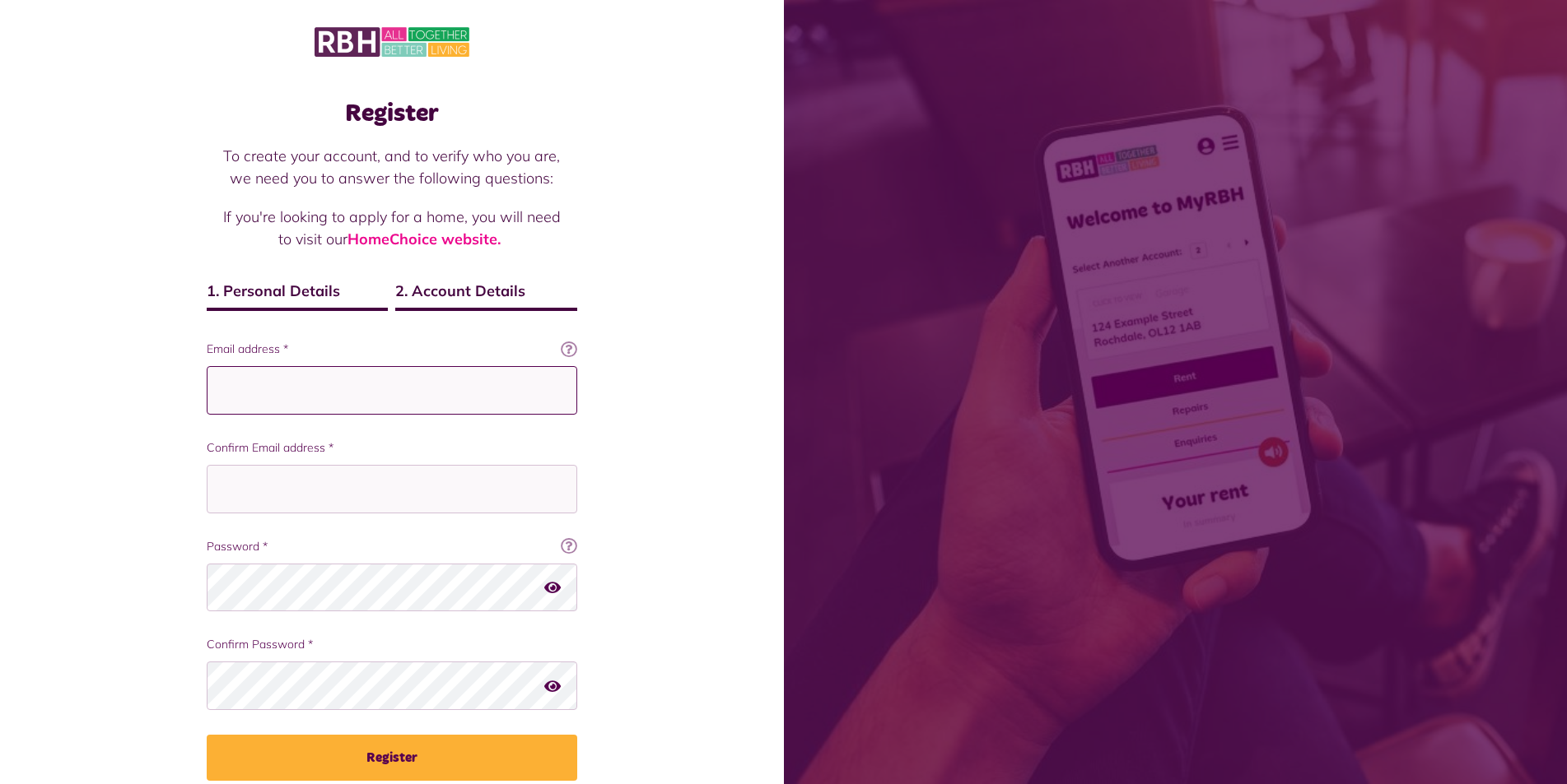
click at [306, 376] on input "Email address *" at bounding box center [392, 391] width 370 height 49
type input "**********"
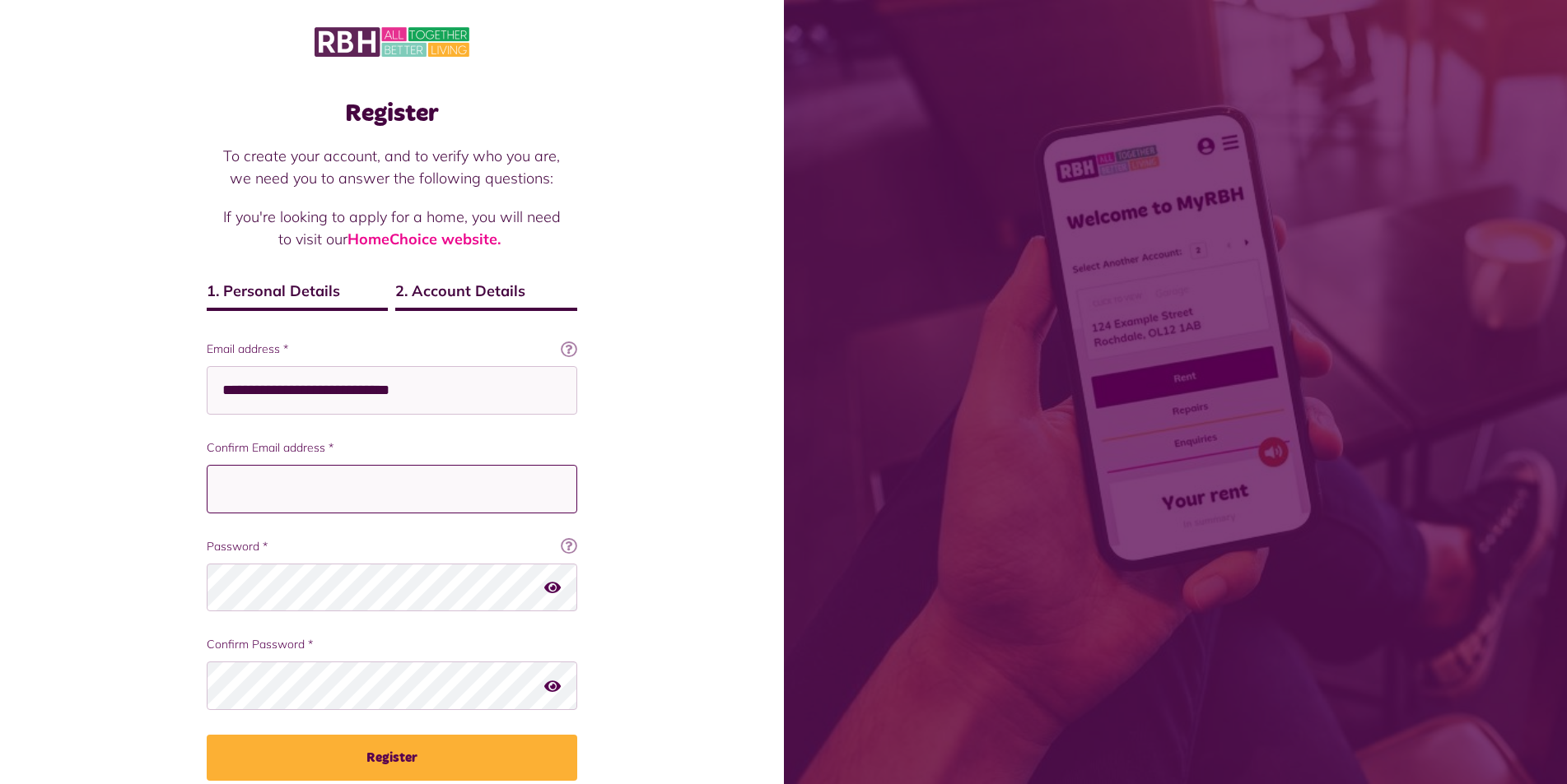
click at [386, 472] on input "Confirm Email address *" at bounding box center [392, 489] width 370 height 49
click at [499, 381] on input "**********" at bounding box center [392, 391] width 370 height 49
drag, startPoint x: 500, startPoint y: 390, endPoint x: 201, endPoint y: 419, distance: 300.4
click at [201, 419] on div "Register To create your account, and to verify who you are, we need you to answ…" at bounding box center [392, 461] width 404 height 758
click at [302, 471] on input "Confirm Email address *" at bounding box center [392, 489] width 370 height 49
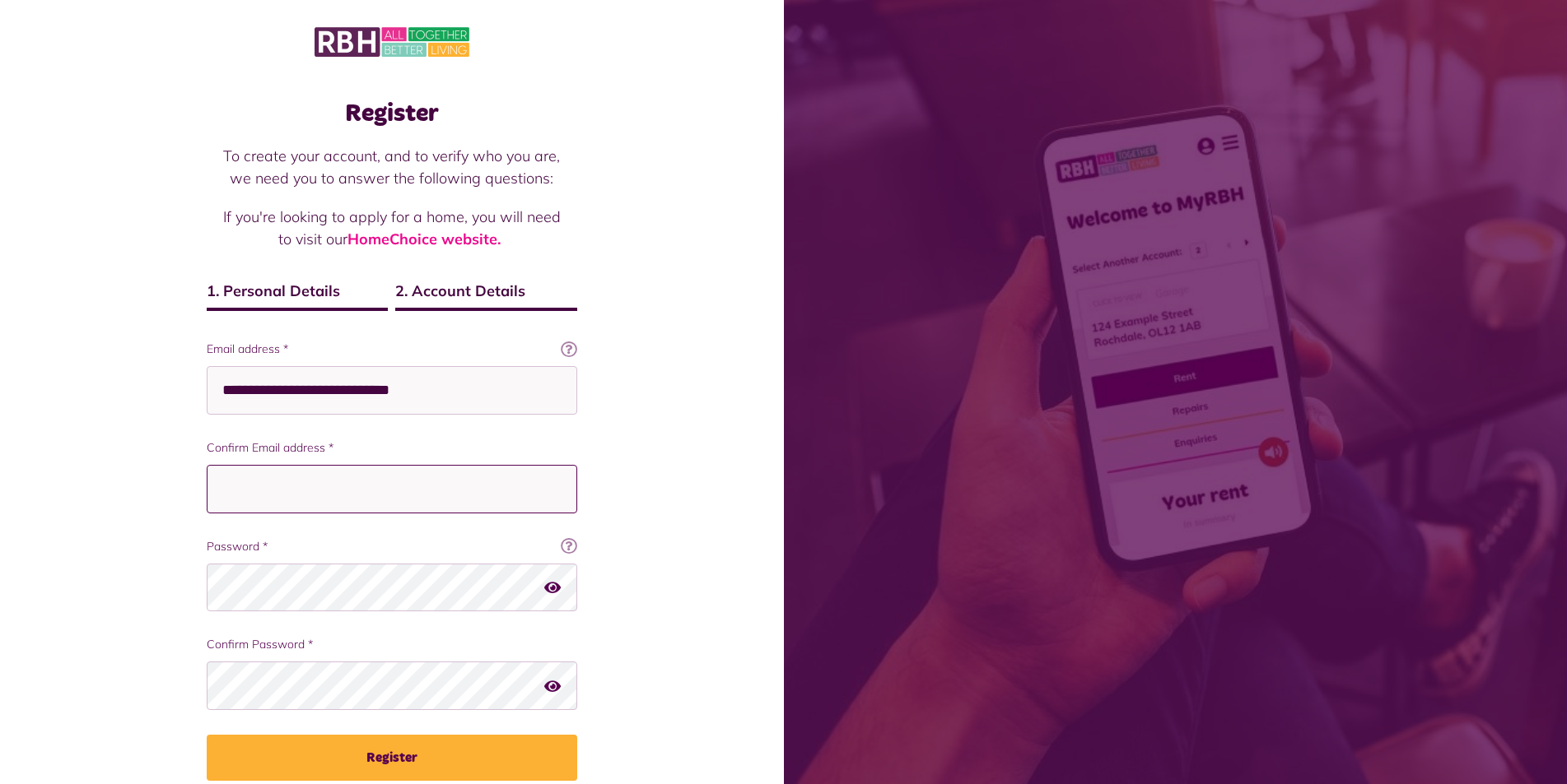
paste input "**********"
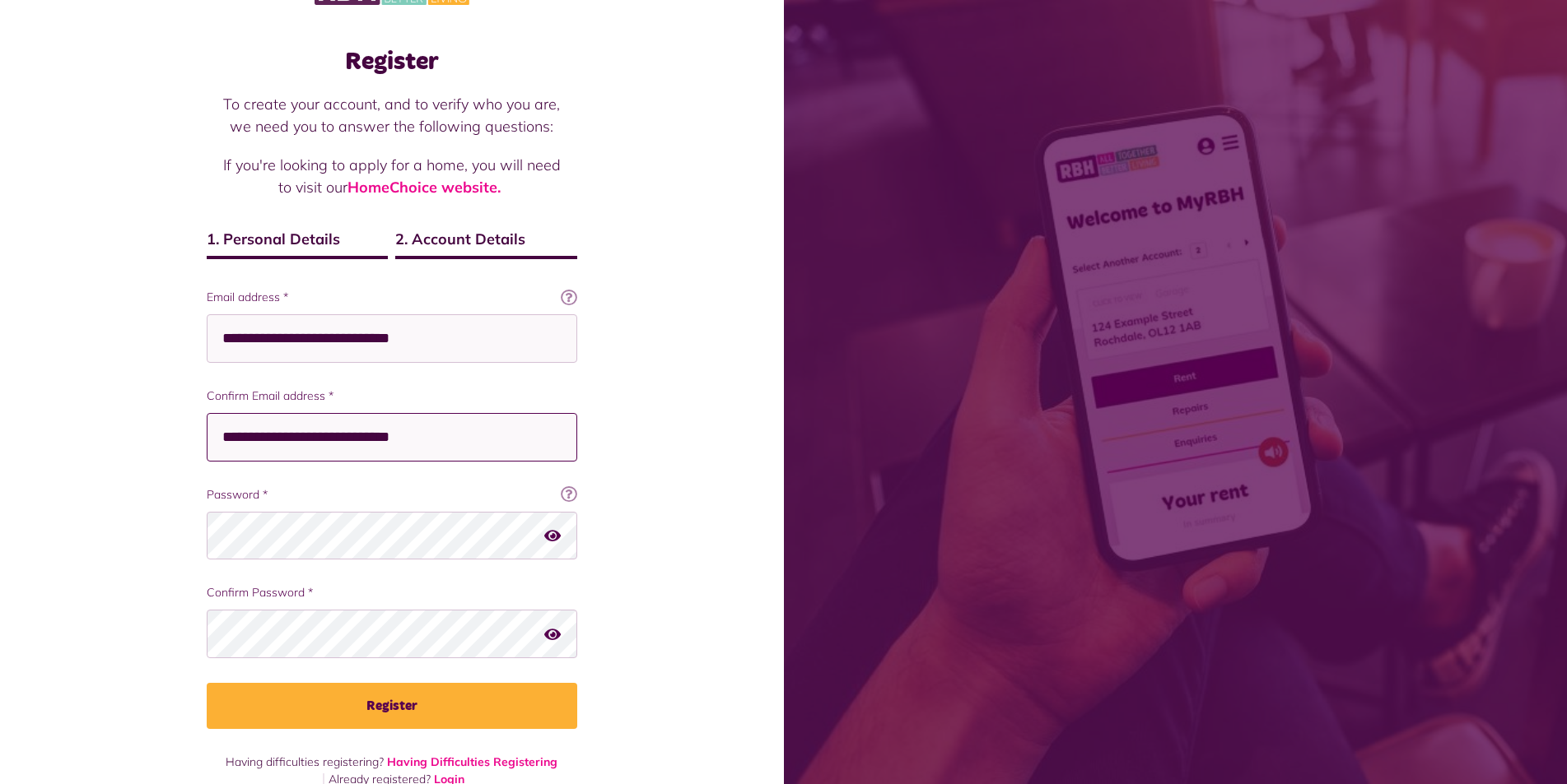
scroll to position [80, 0]
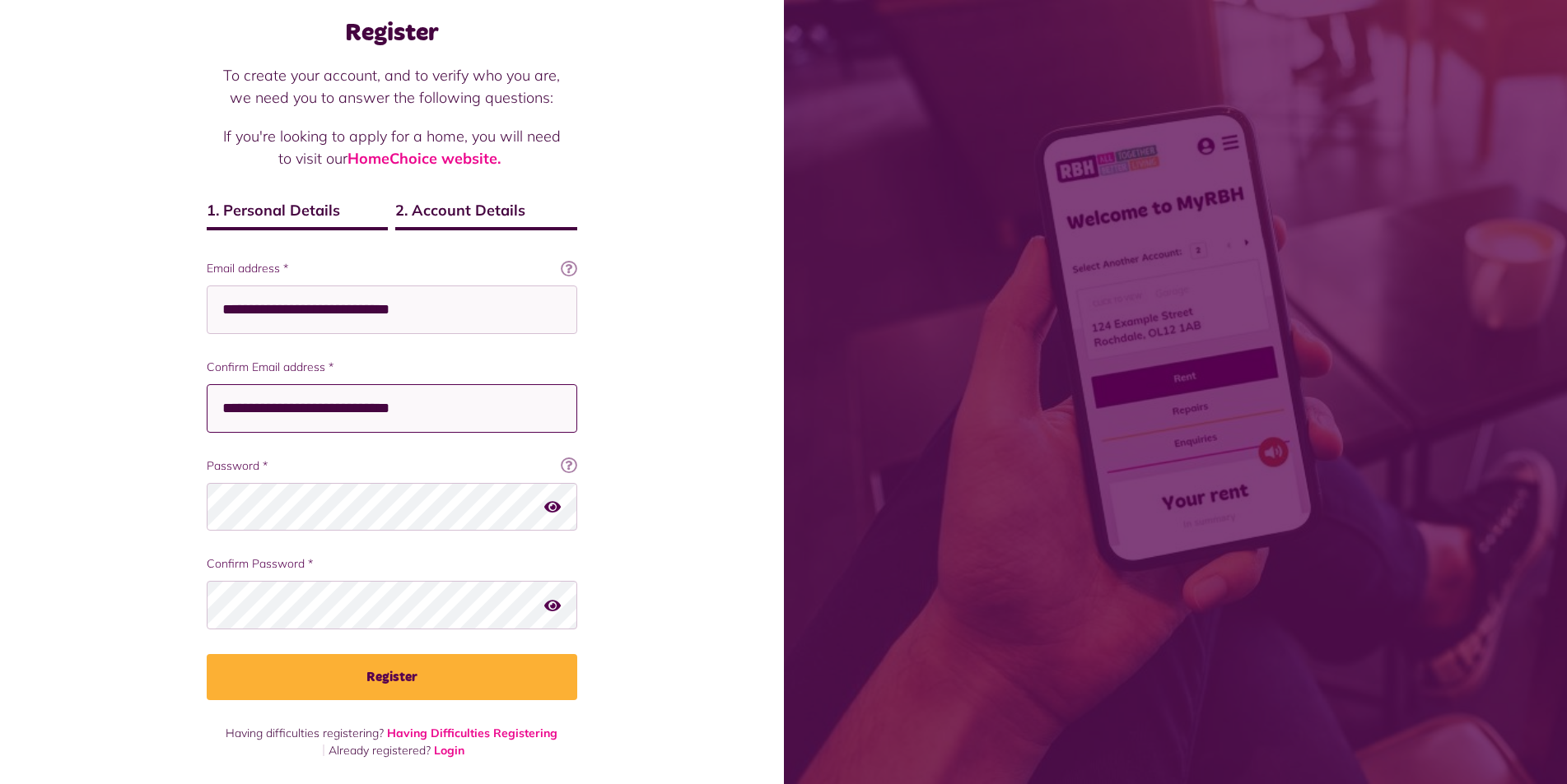
type input "**********"
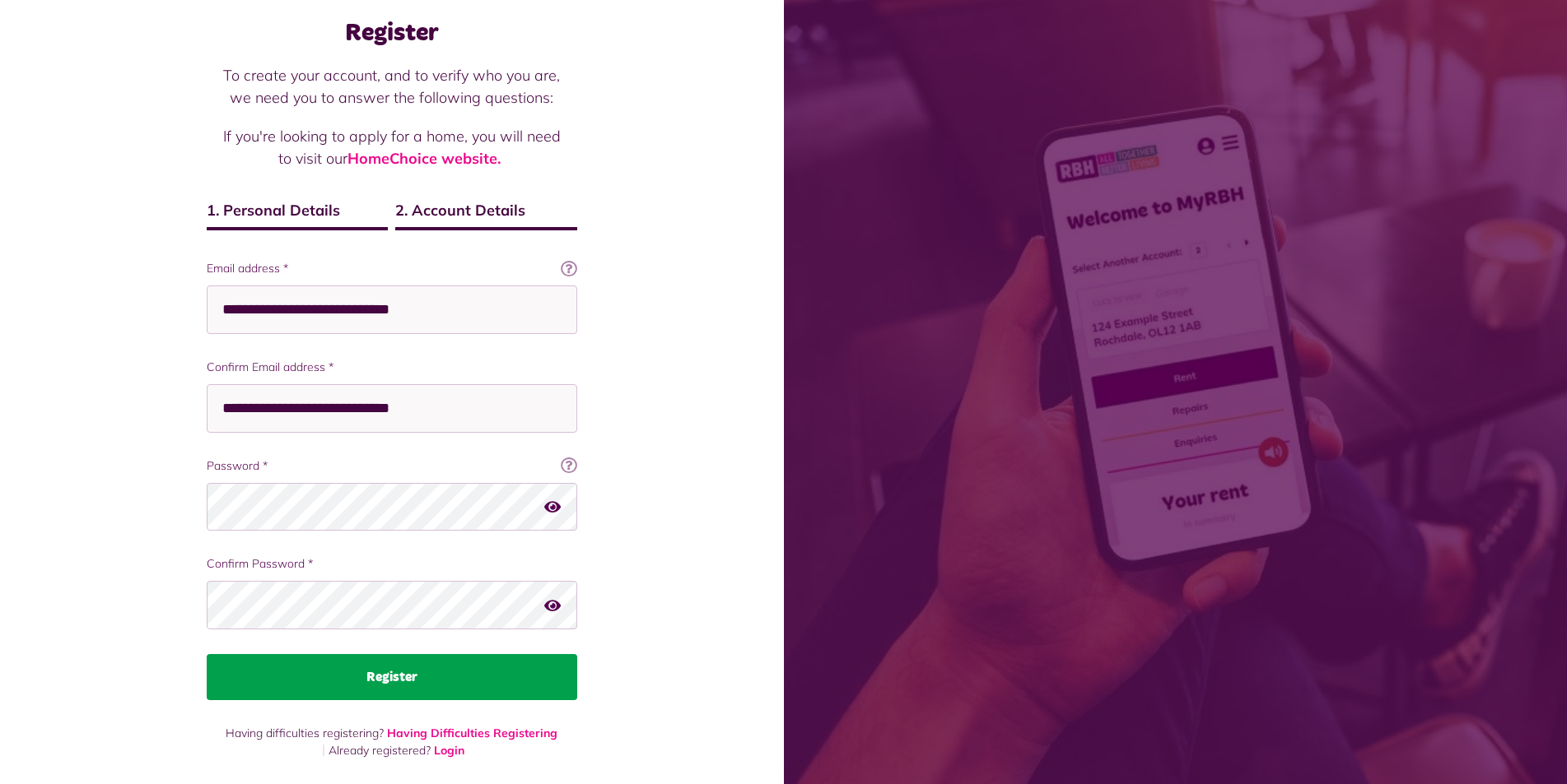
click at [372, 696] on button "Register" at bounding box center [392, 676] width 370 height 46
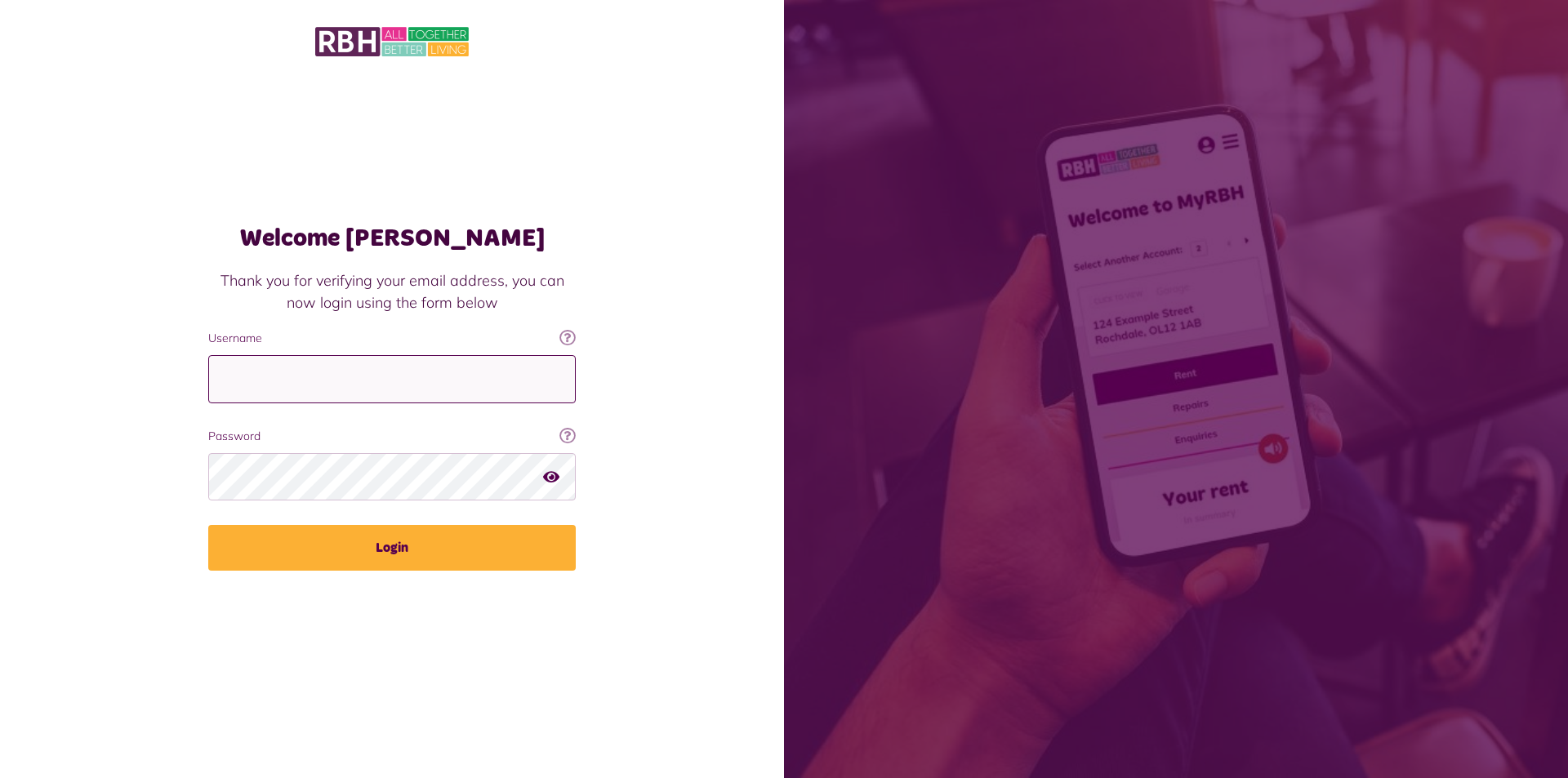
click at [382, 381] on input "Username" at bounding box center [392, 380] width 367 height 49
click at [275, 396] on input "Username" at bounding box center [392, 380] width 367 height 49
type input "**********"
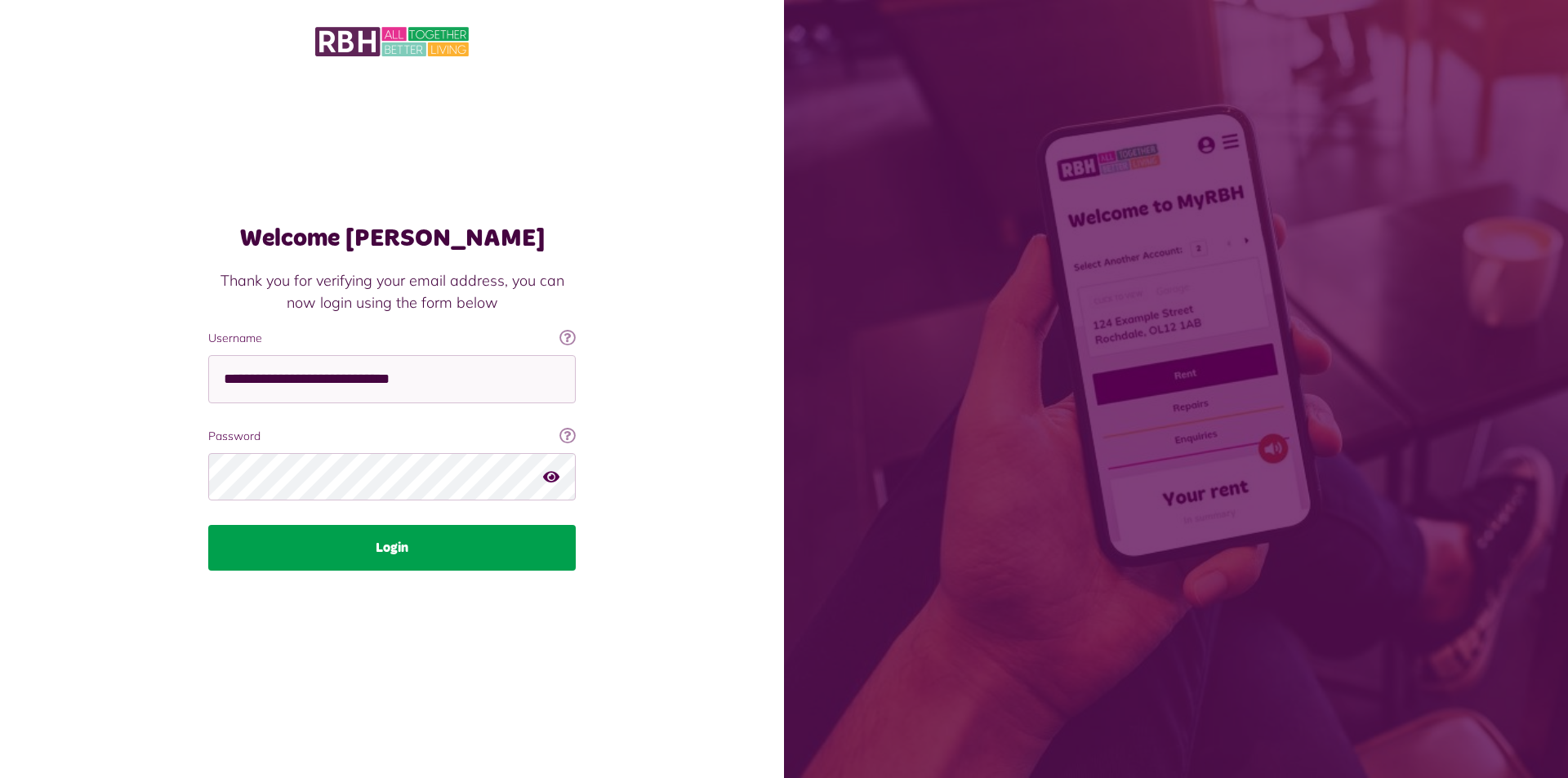
click at [332, 566] on button "Login" at bounding box center [392, 548] width 367 height 46
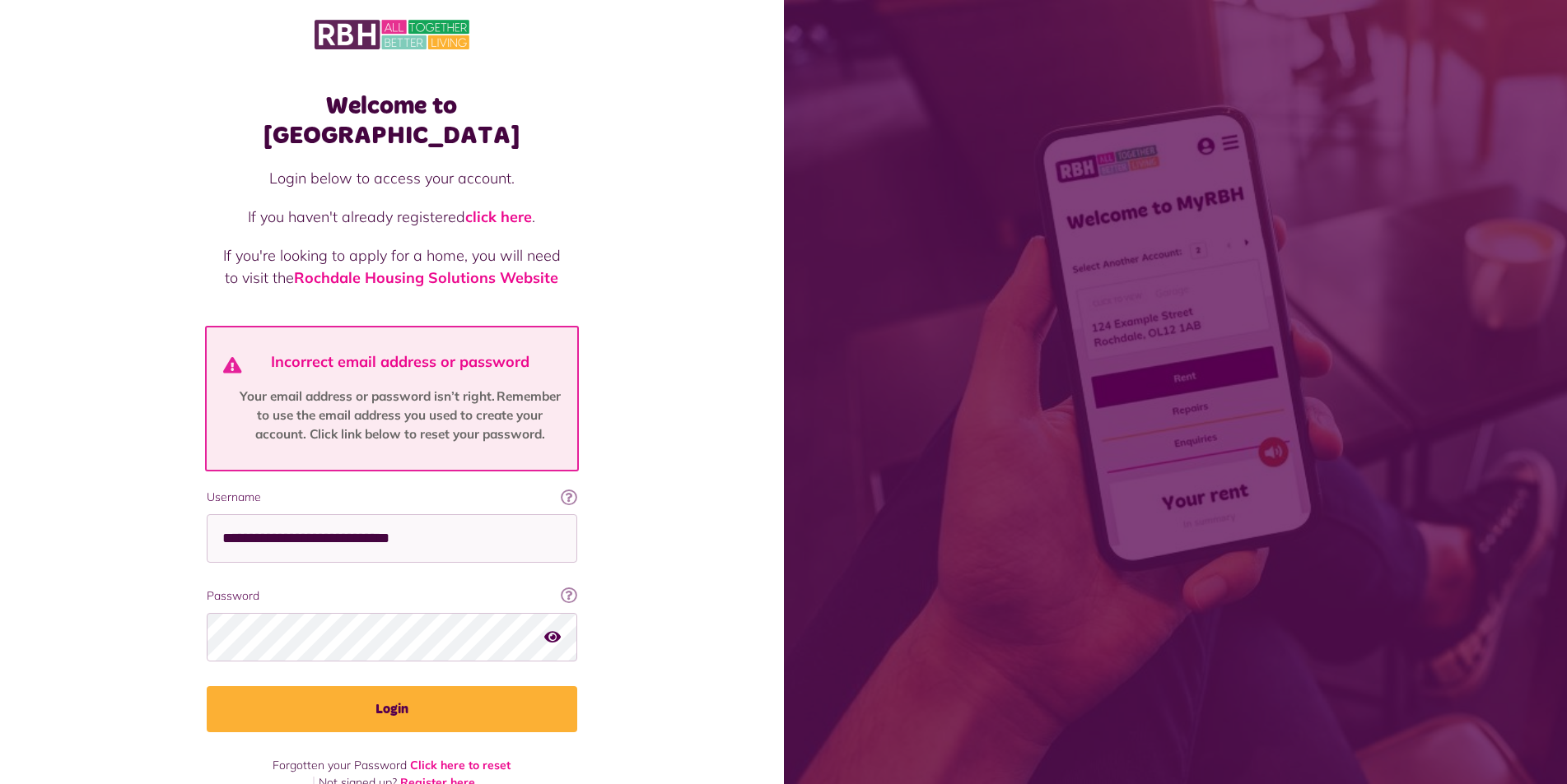
scroll to position [10, 0]
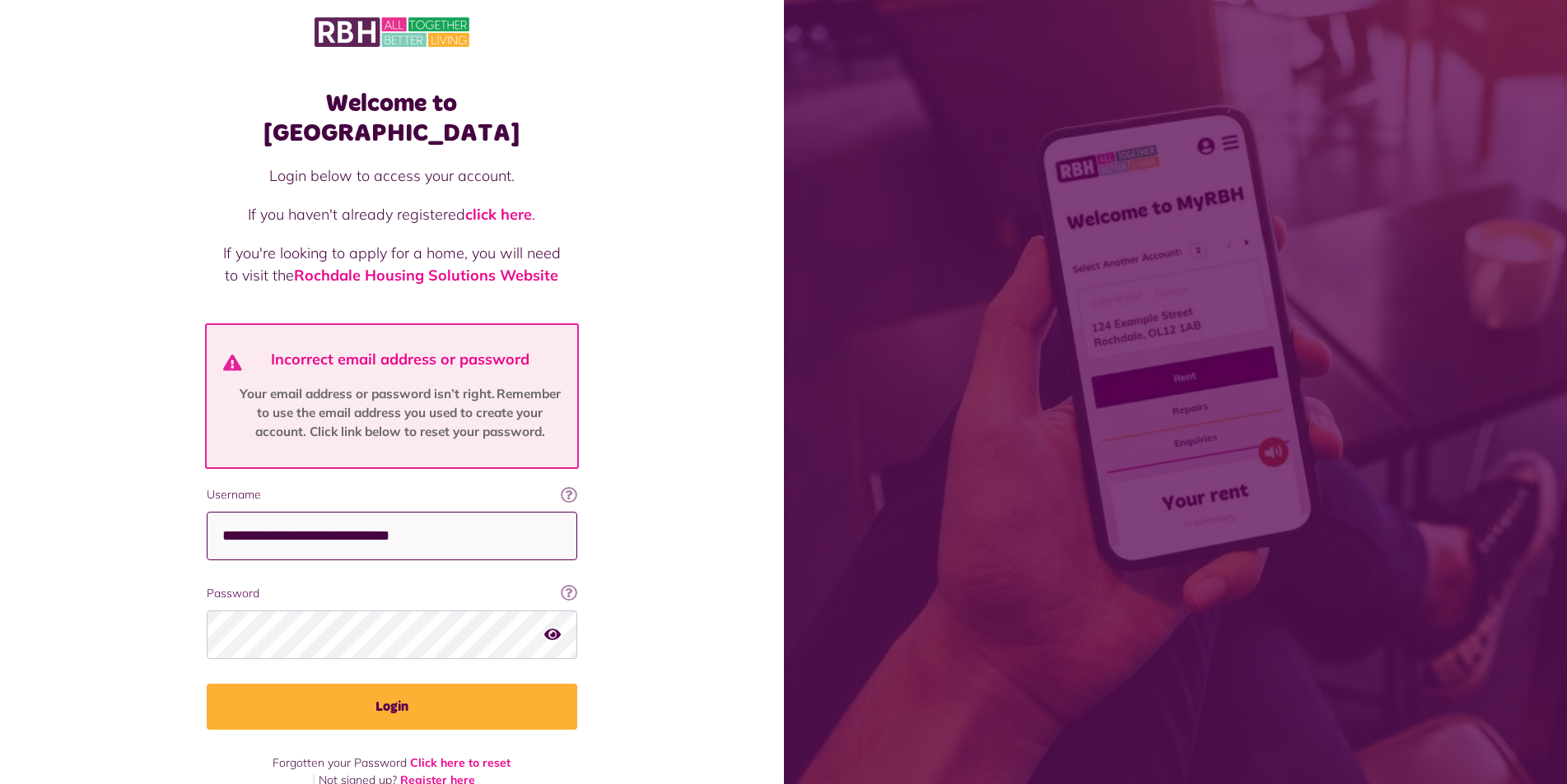
click at [224, 512] on input "**********" at bounding box center [392, 536] width 370 height 49
click at [232, 512] on input "**********" at bounding box center [392, 536] width 370 height 49
type input "**********"
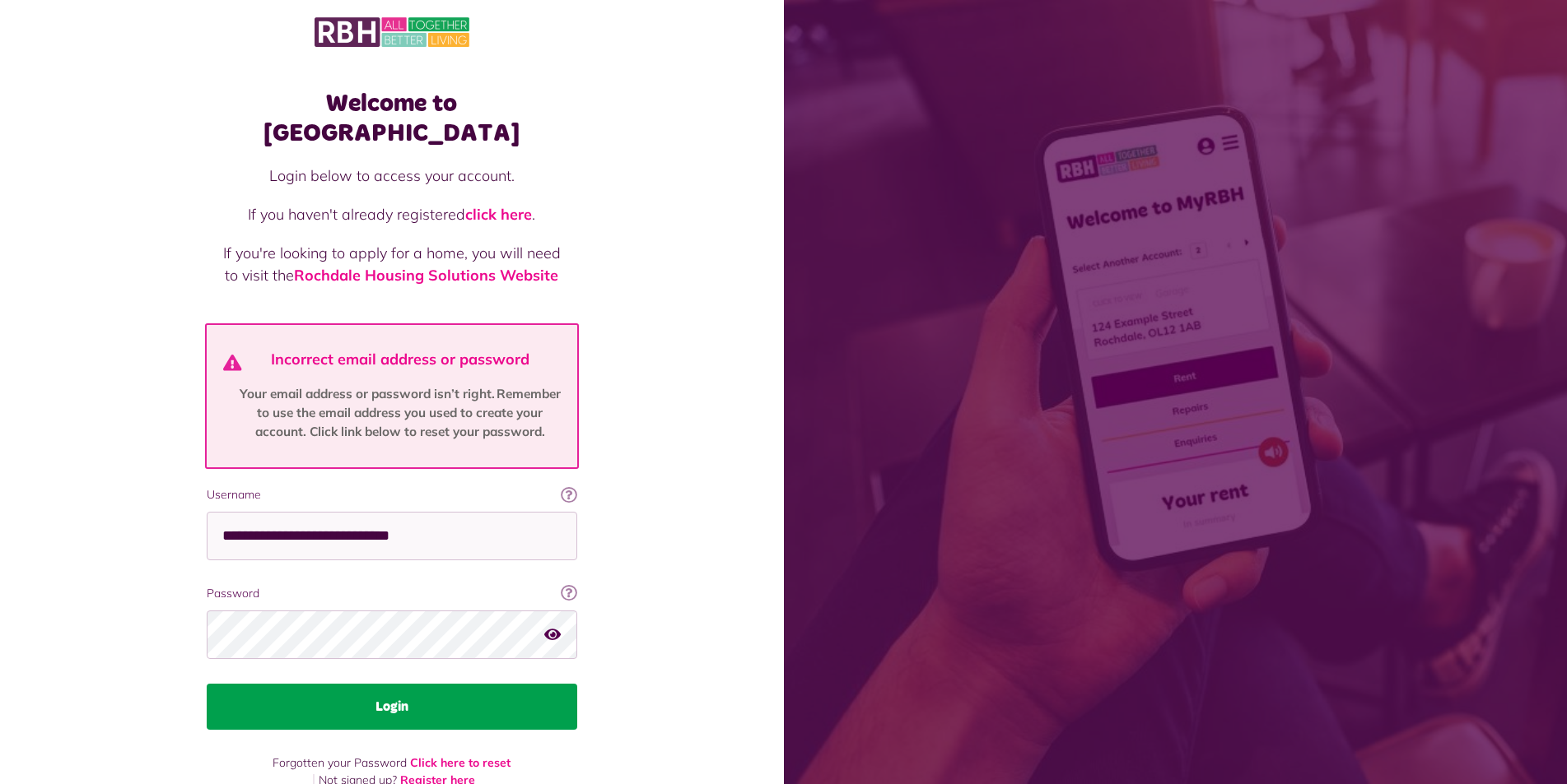
click at [369, 684] on button "Login" at bounding box center [392, 707] width 370 height 46
click at [428, 684] on button "Login" at bounding box center [392, 707] width 370 height 46
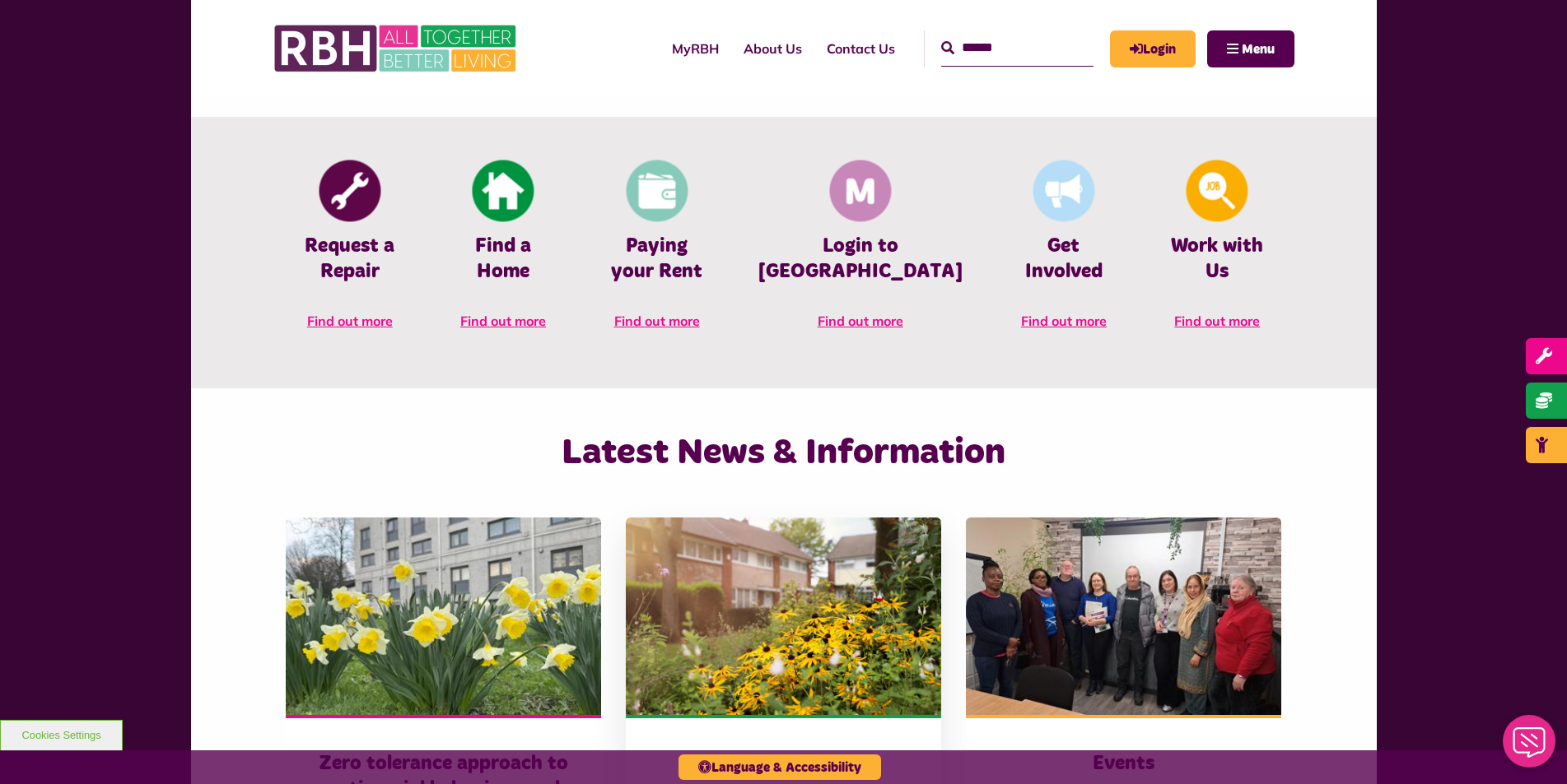
scroll to position [718, 0]
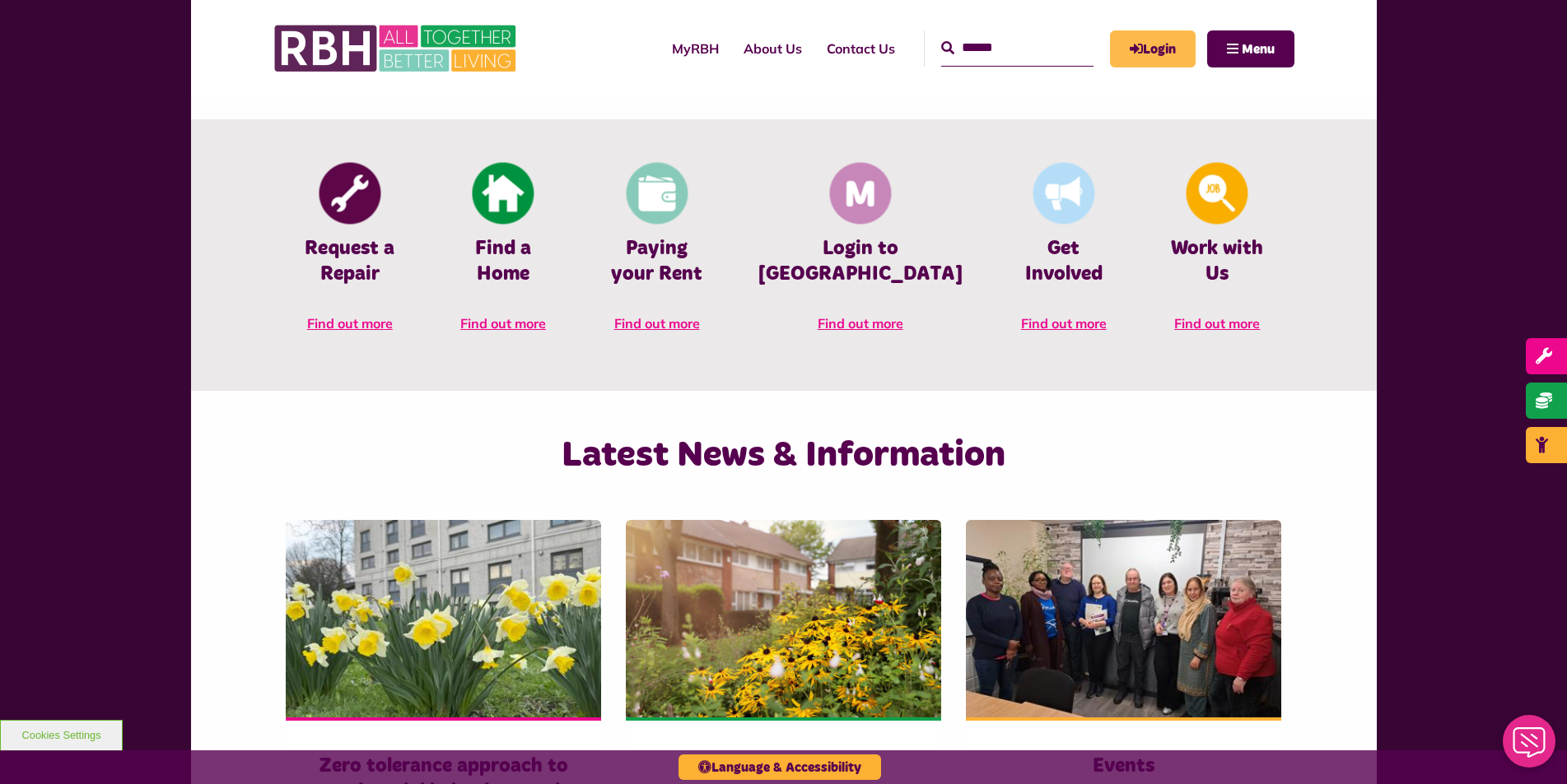
click at [1161, 42] on link "Login" at bounding box center [1152, 49] width 85 height 37
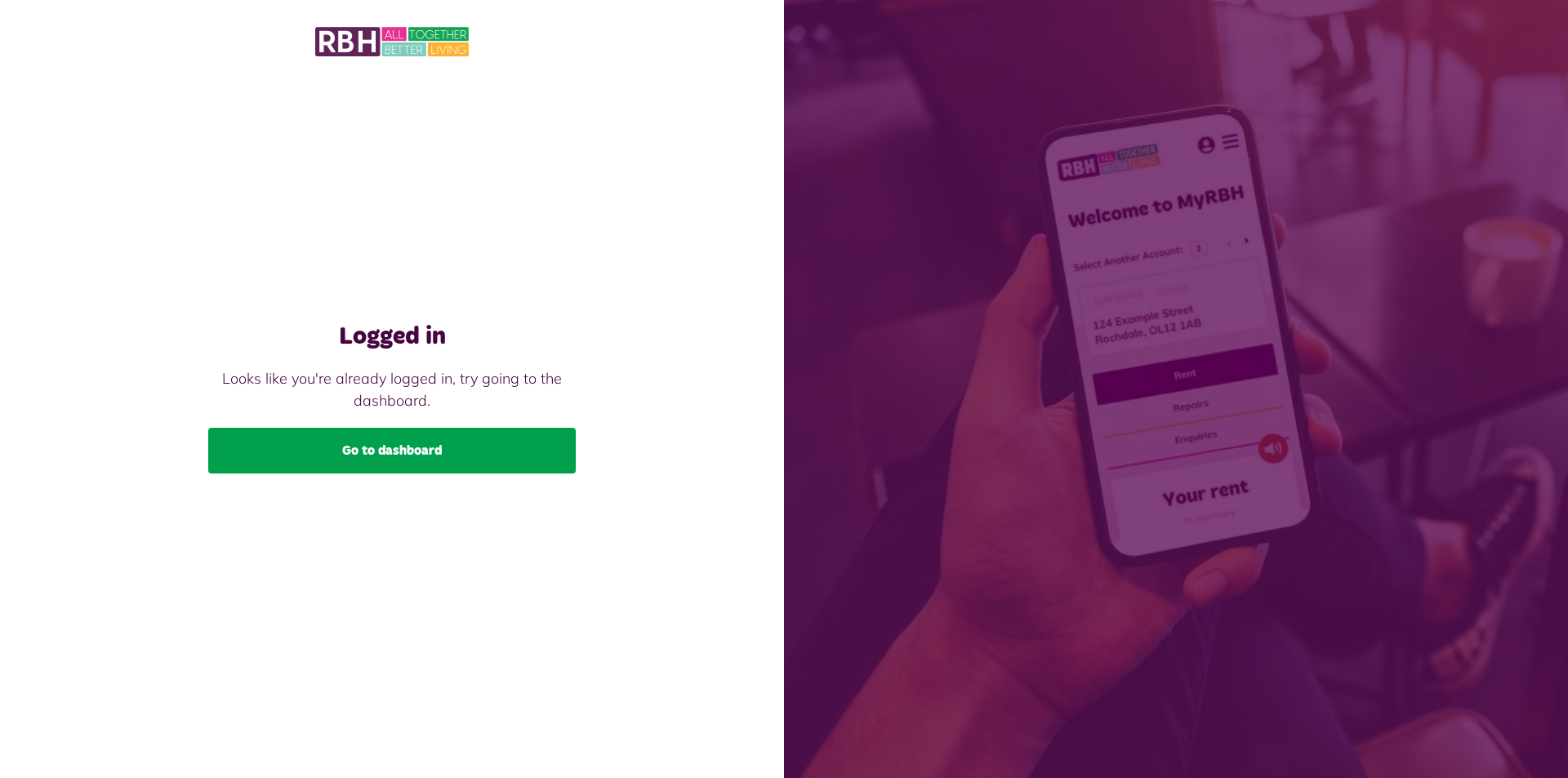
click at [426, 456] on link "Go to dashboard" at bounding box center [392, 451] width 367 height 46
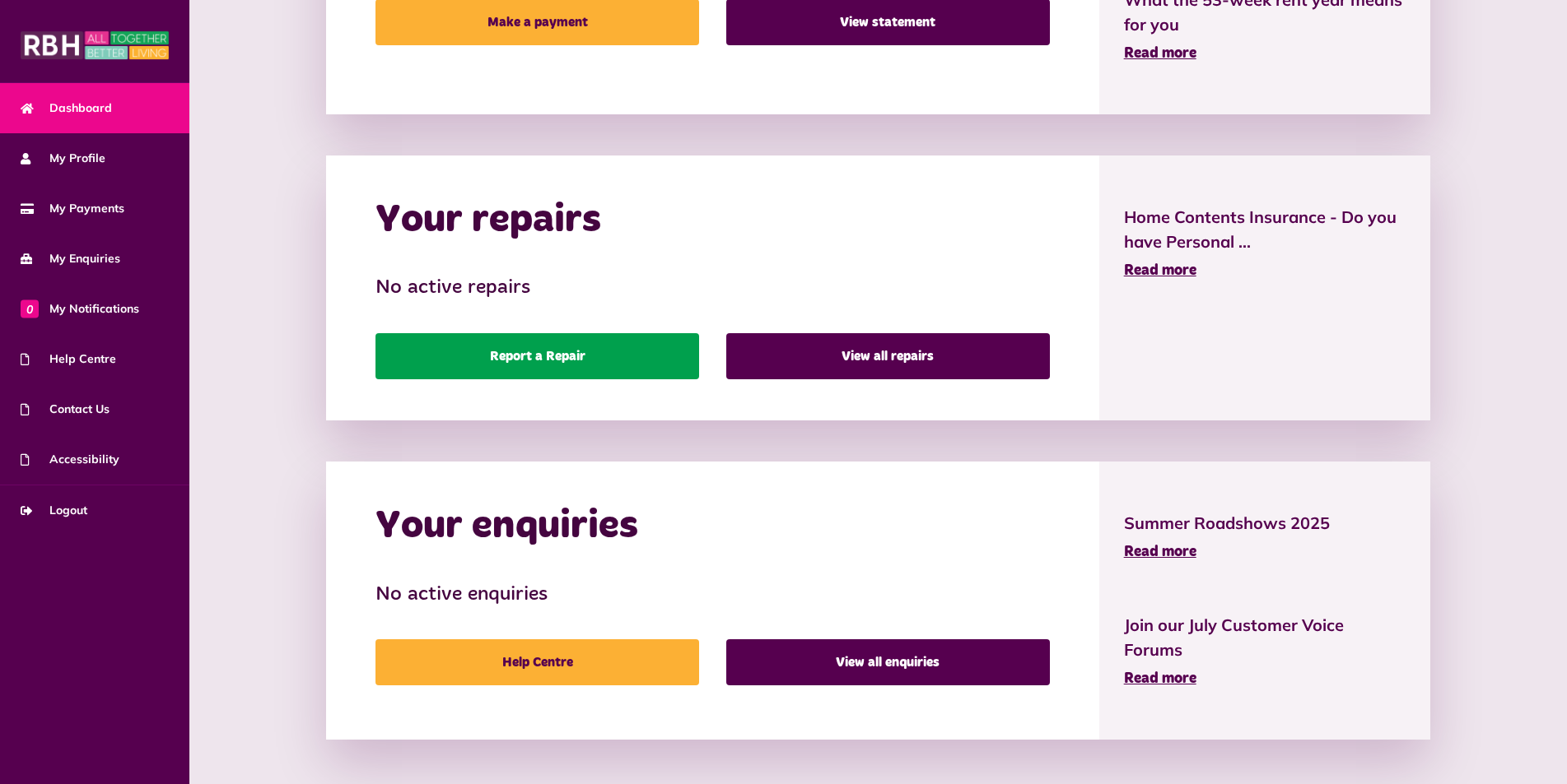
scroll to position [578, 0]
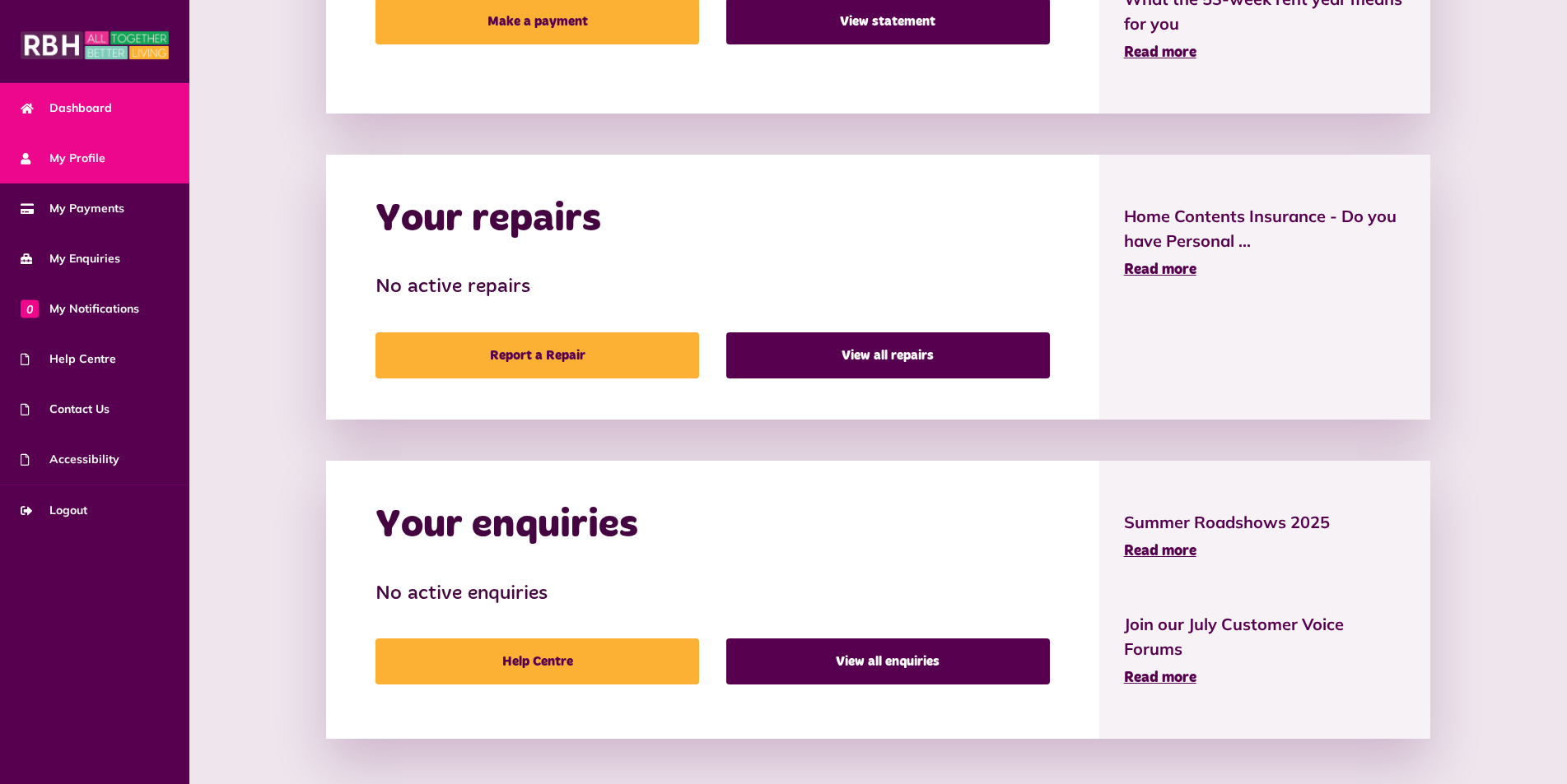
click at [68, 161] on span "My Profile" at bounding box center [63, 159] width 85 height 18
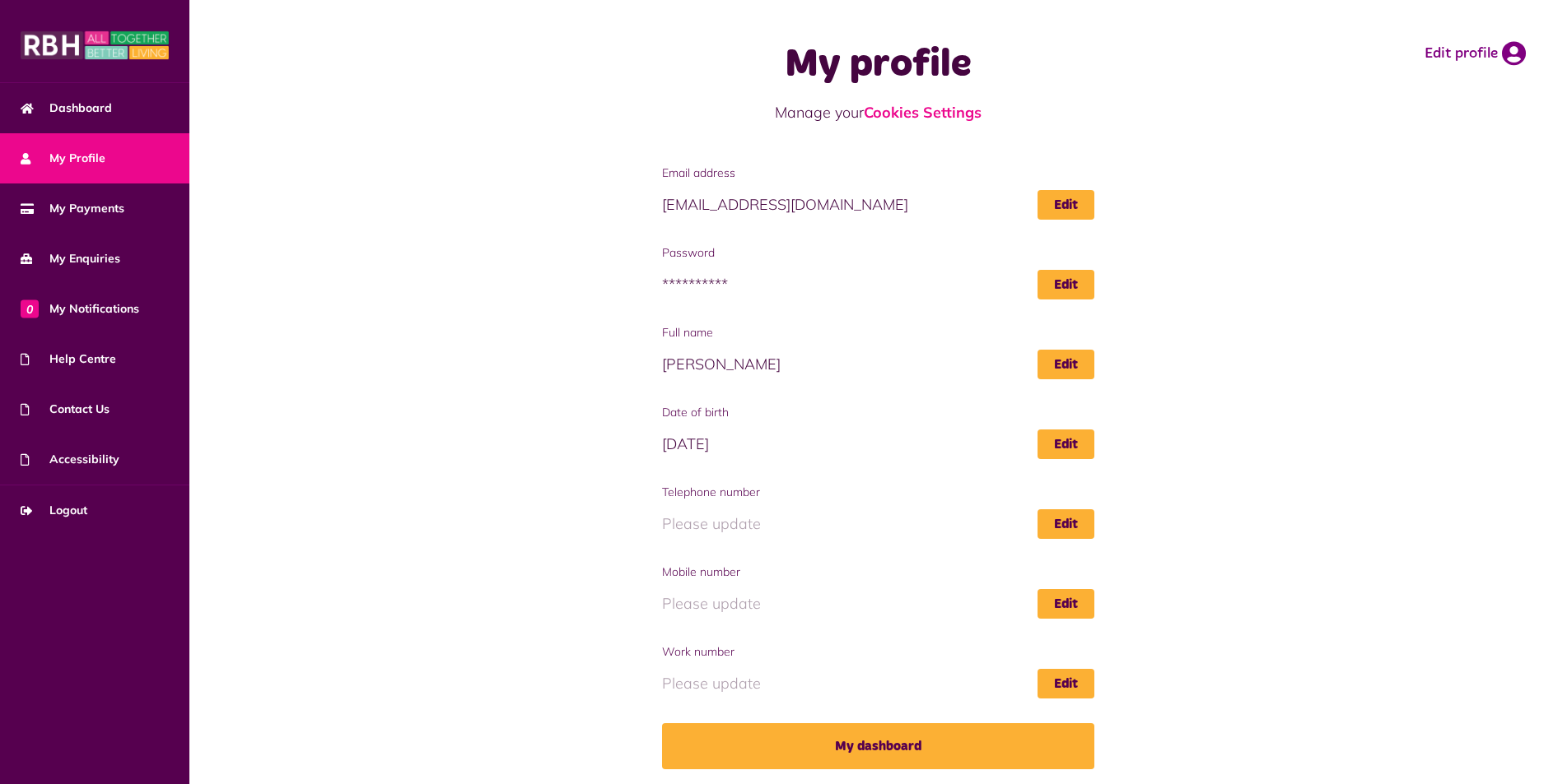
scroll to position [2, 0]
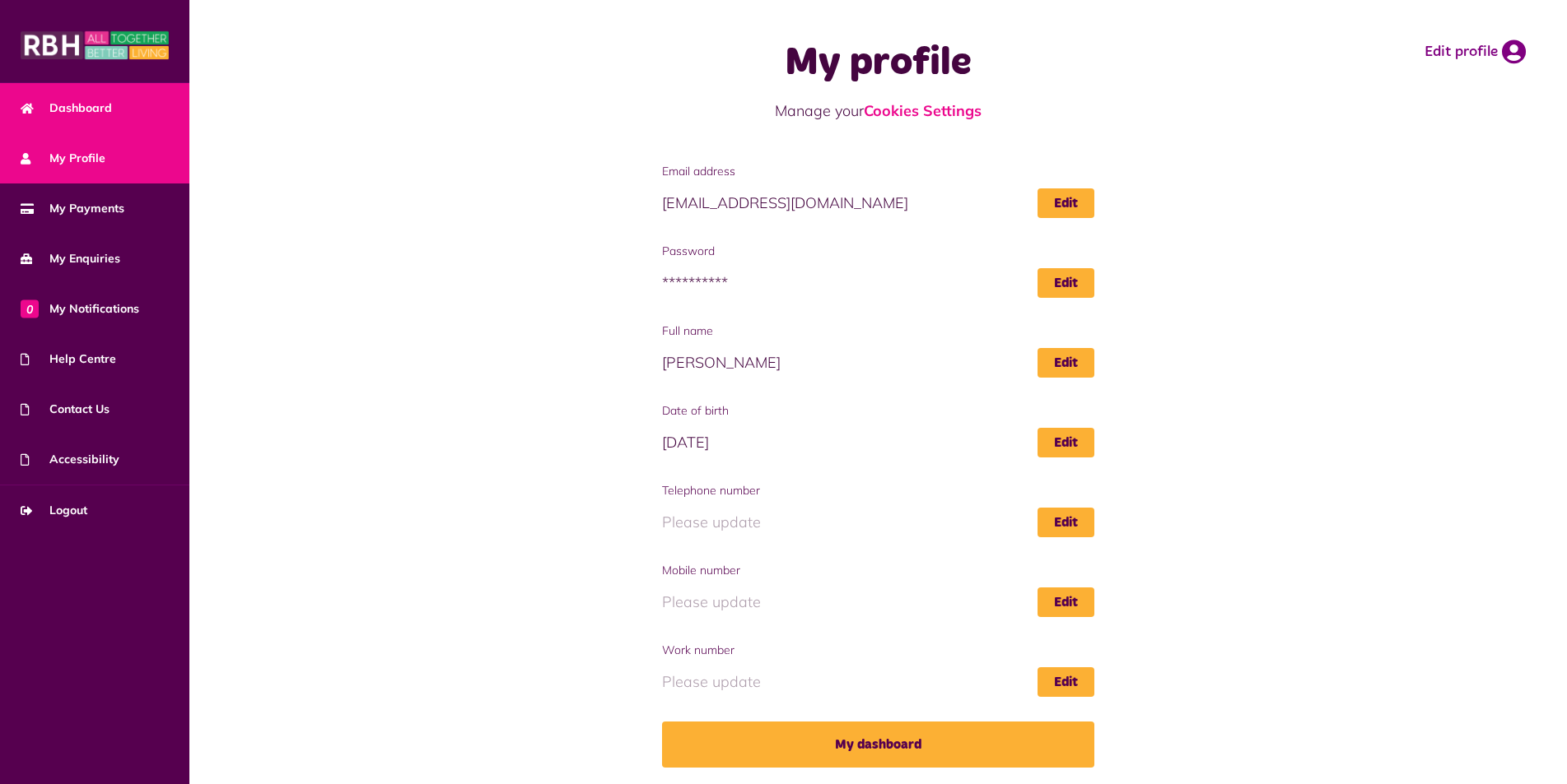
click at [110, 96] on link "Dashboard" at bounding box center [94, 108] width 189 height 50
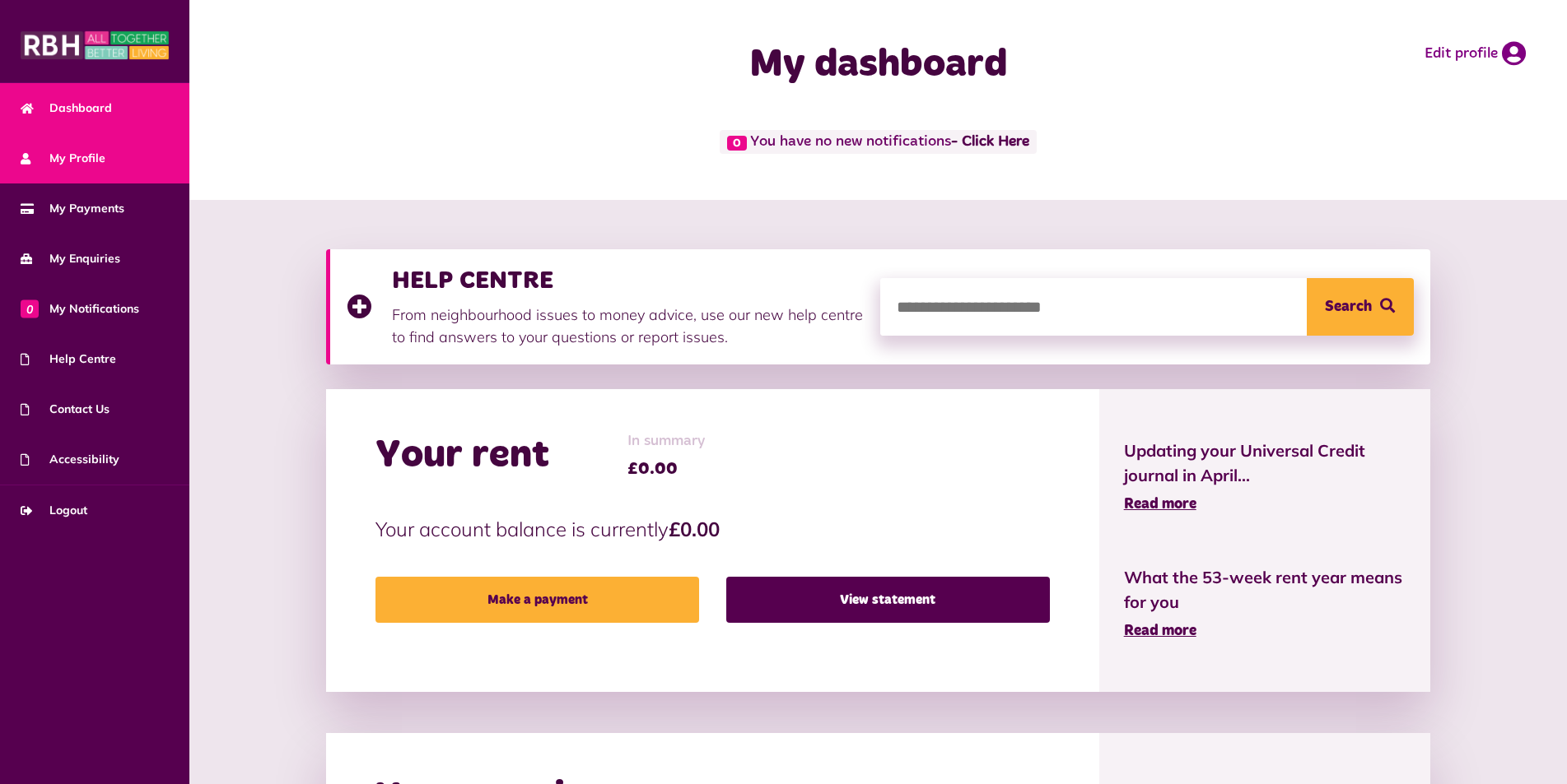
click at [56, 158] on span "My Profile" at bounding box center [63, 159] width 85 height 18
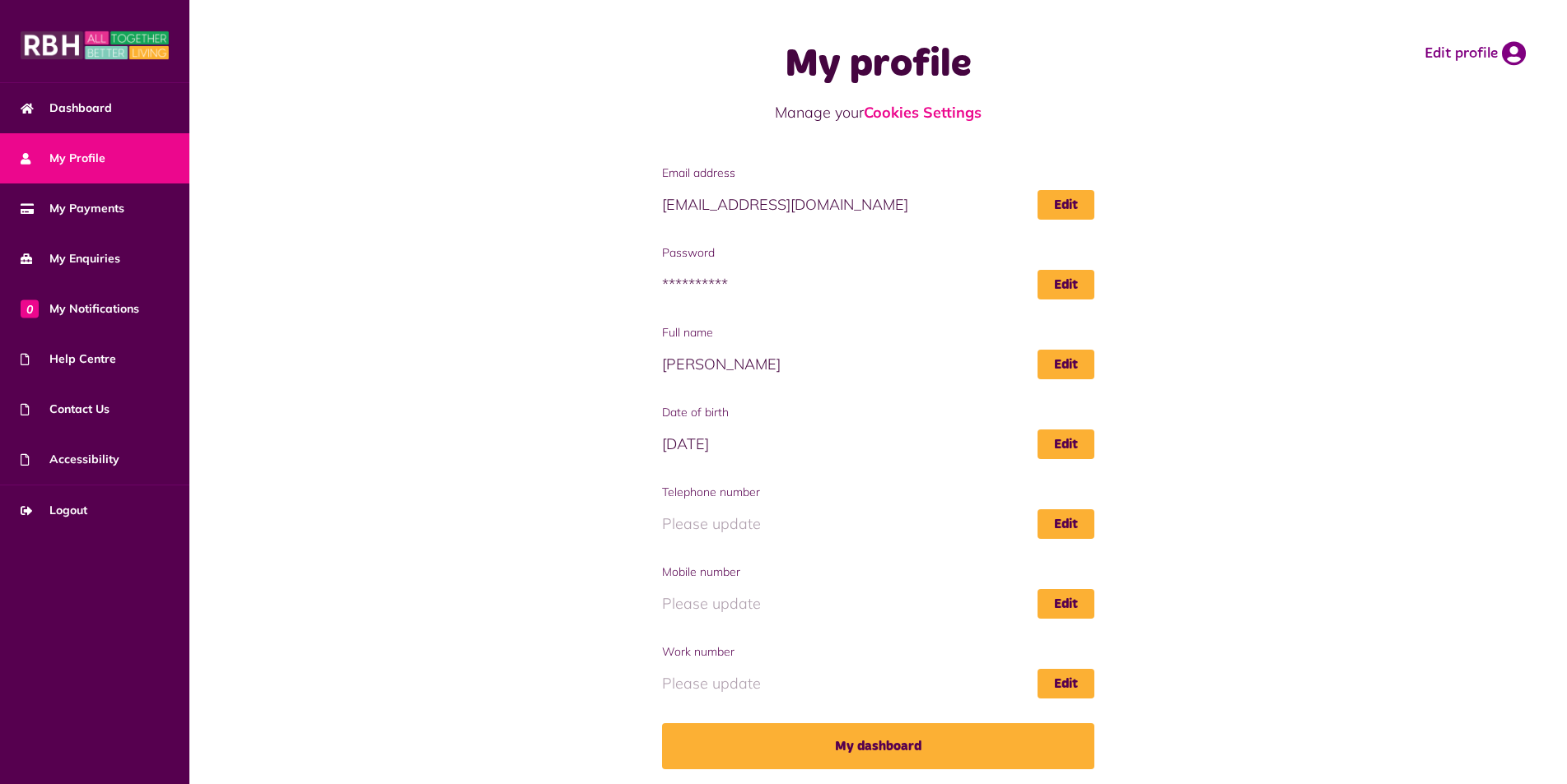
scroll to position [2, 0]
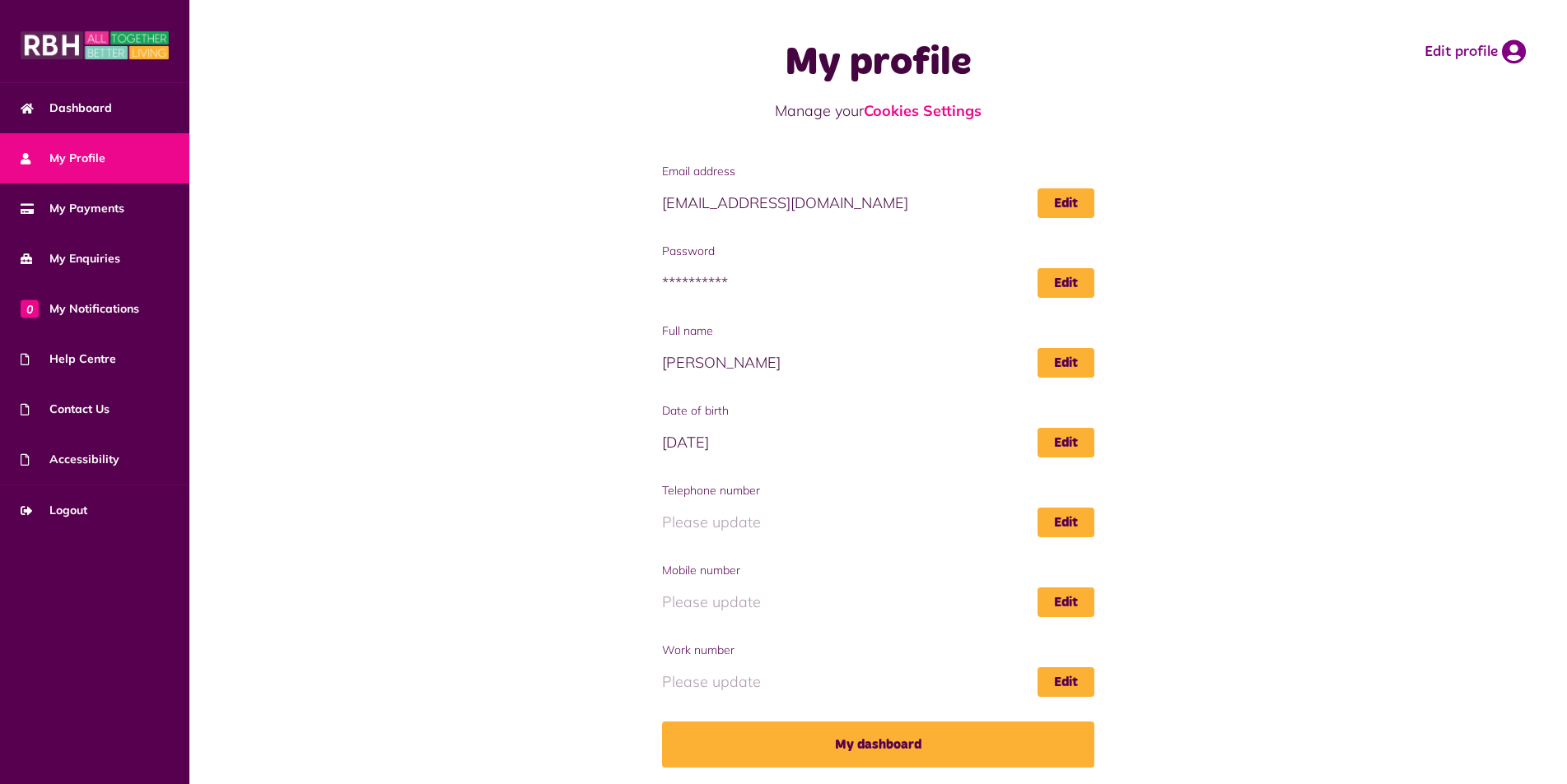
click at [58, 41] on img at bounding box center [94, 45] width 148 height 33
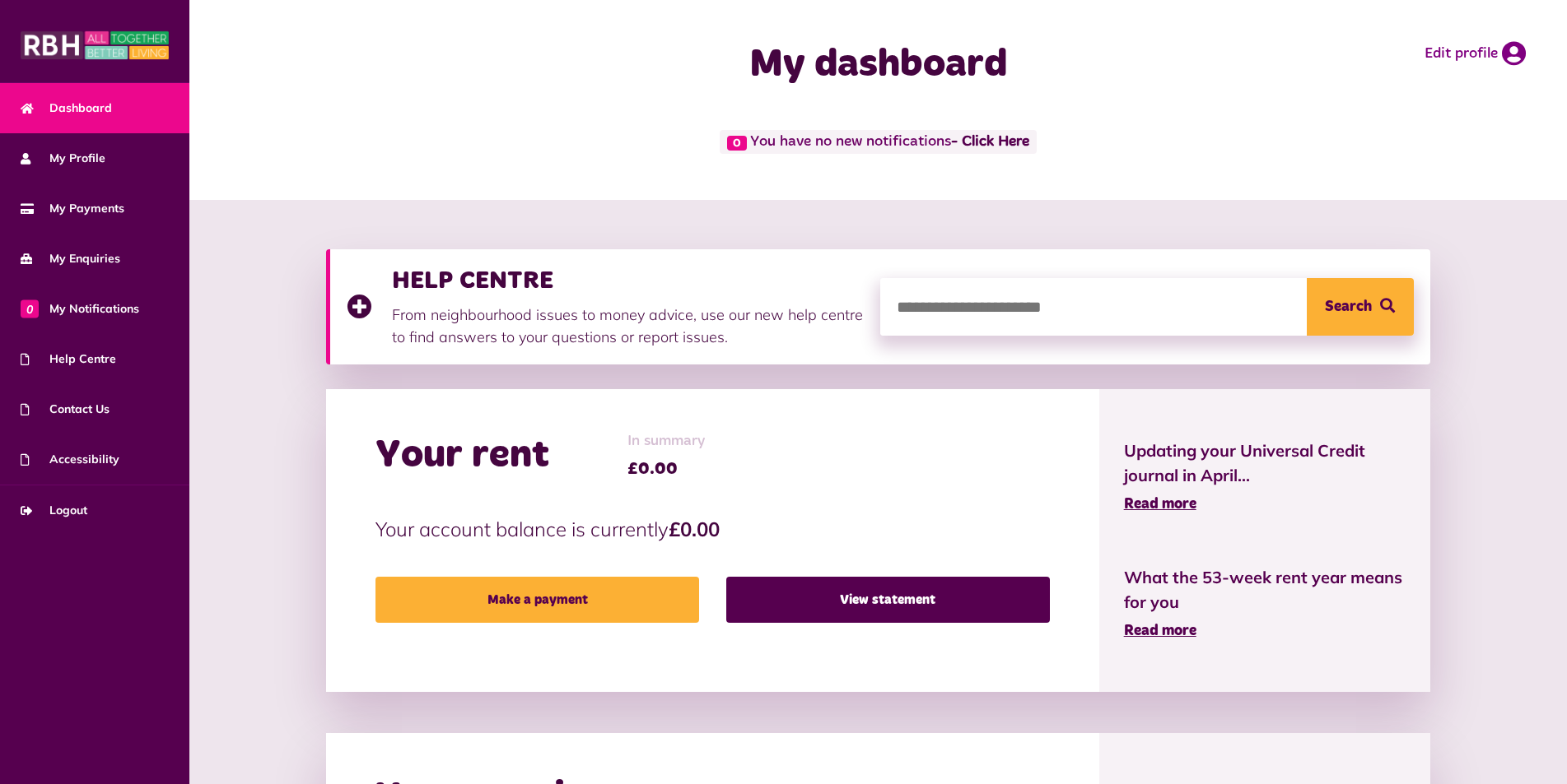
click at [1009, 309] on input "search" at bounding box center [1147, 306] width 534 height 58
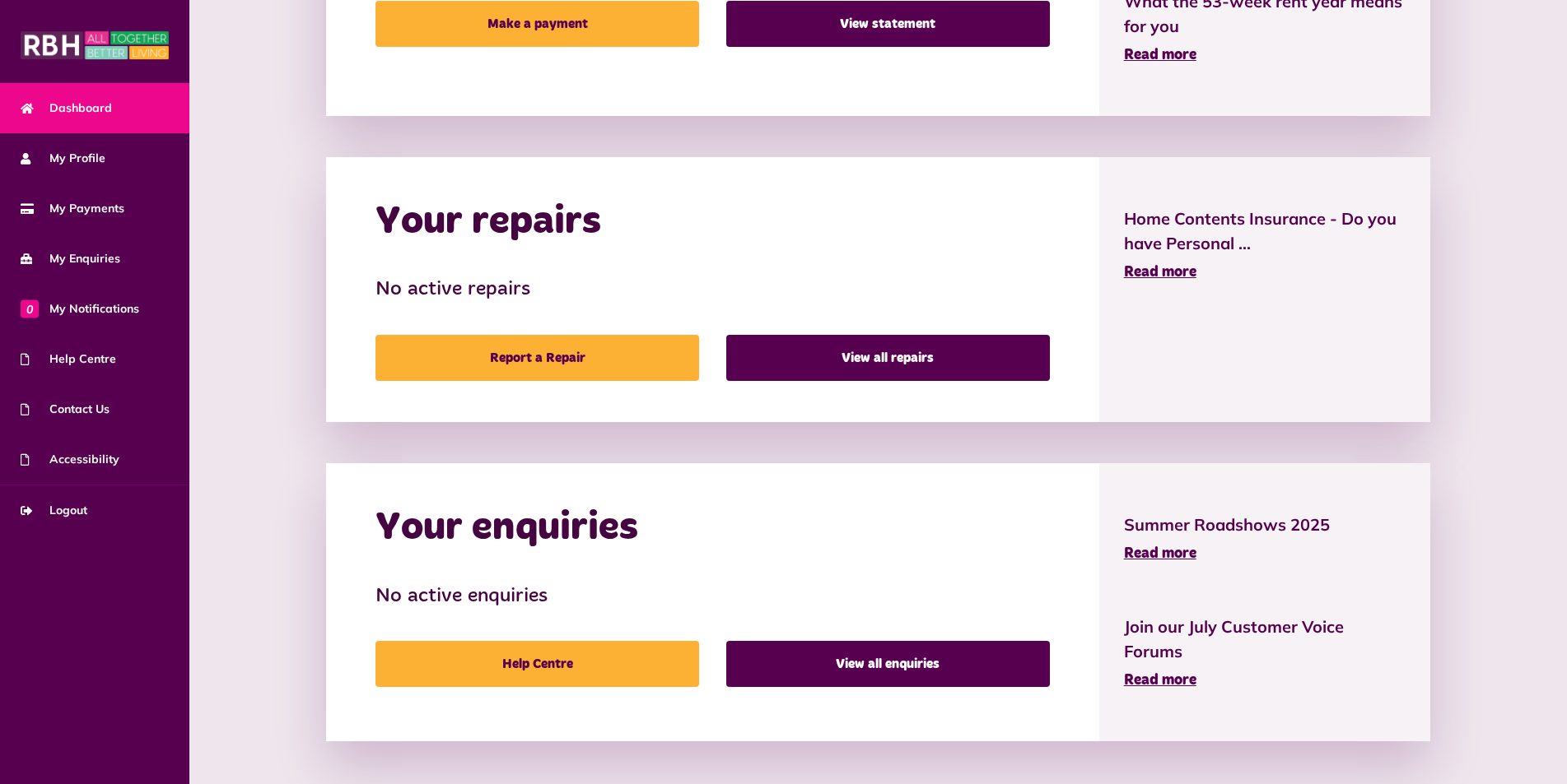
scroll to position [578, 0]
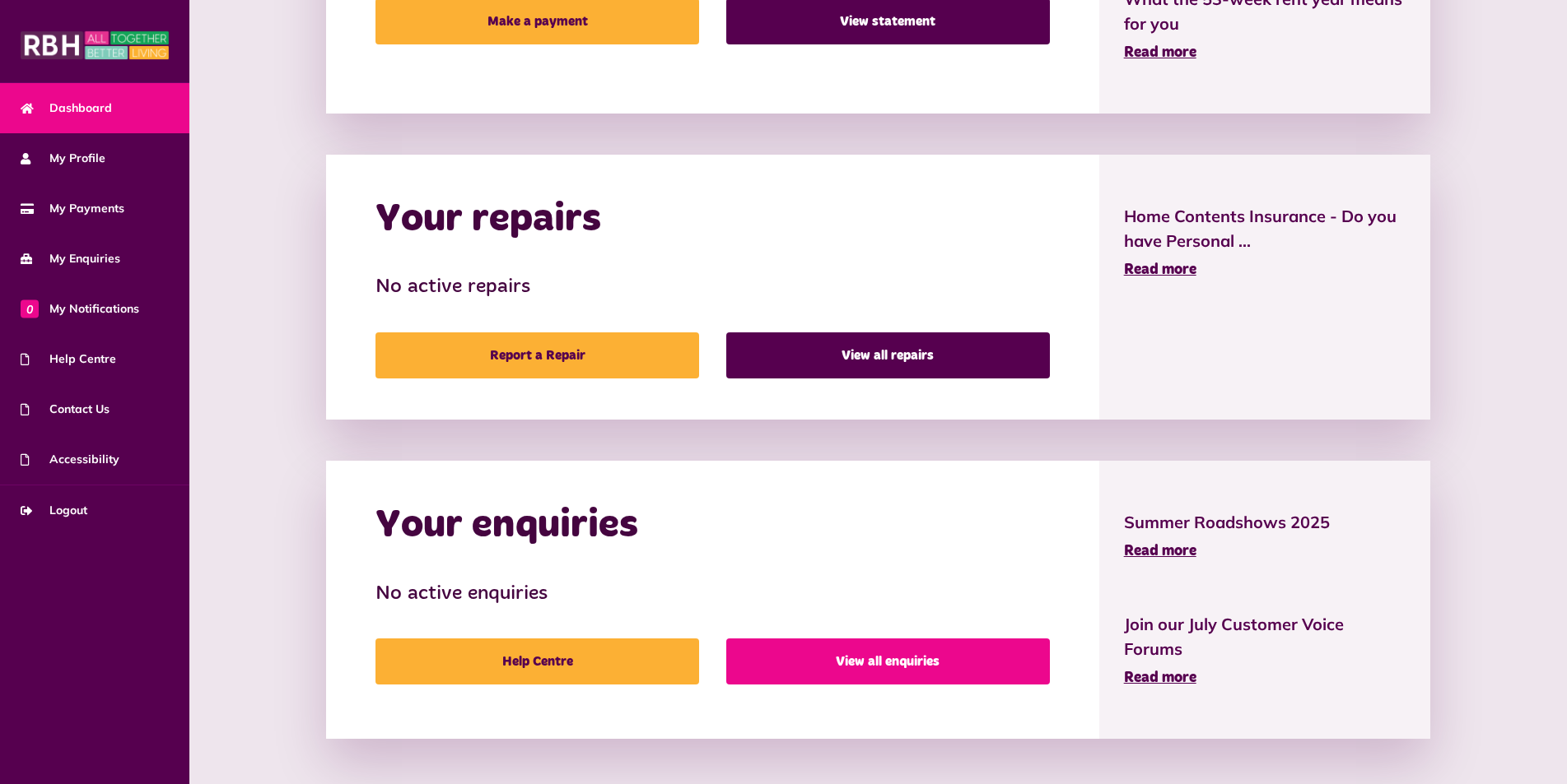
click at [917, 669] on link "View all enquiries" at bounding box center [888, 662] width 323 height 46
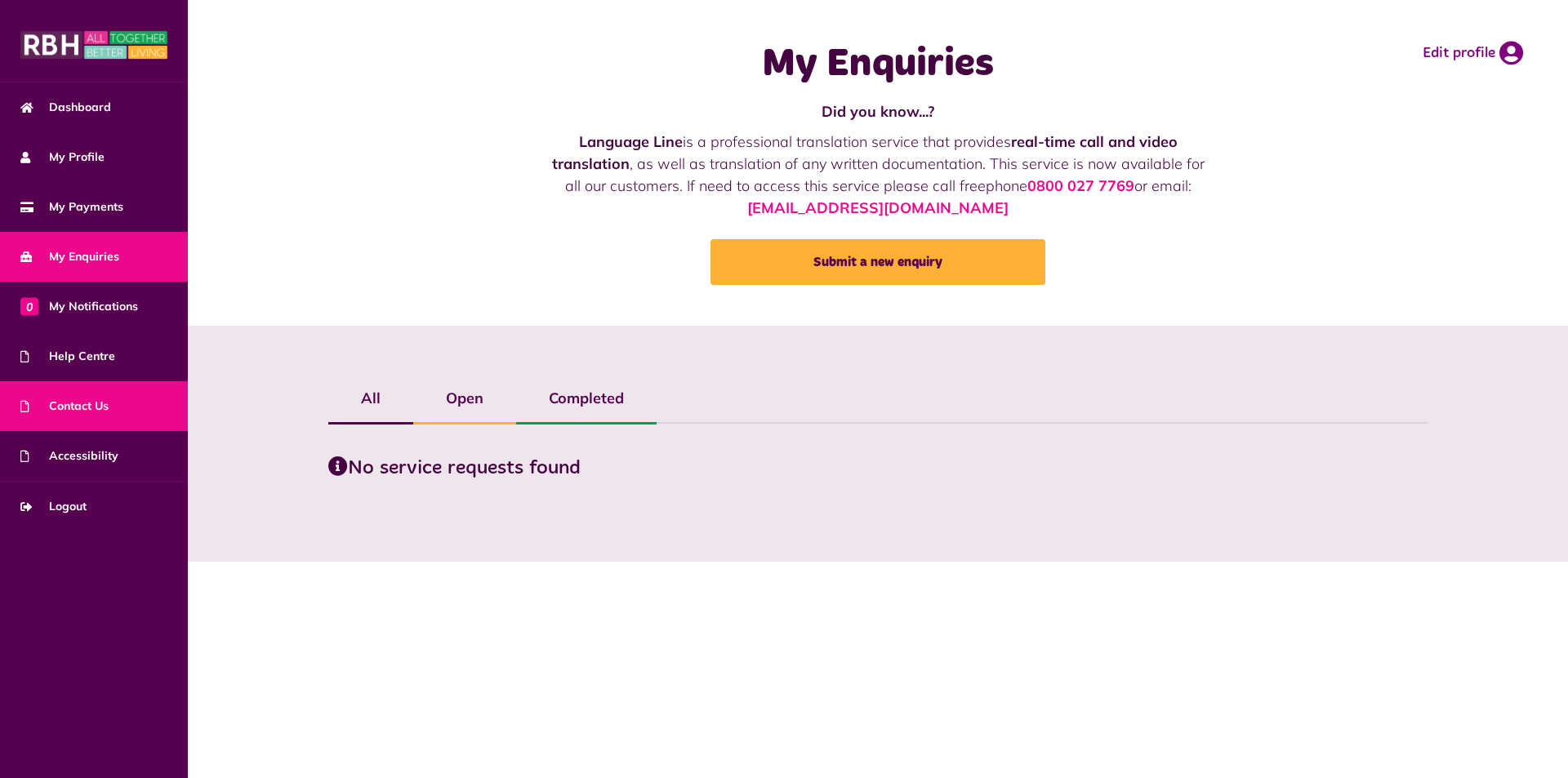
click at [100, 412] on span "Contact Us" at bounding box center [64, 406] width 88 height 17
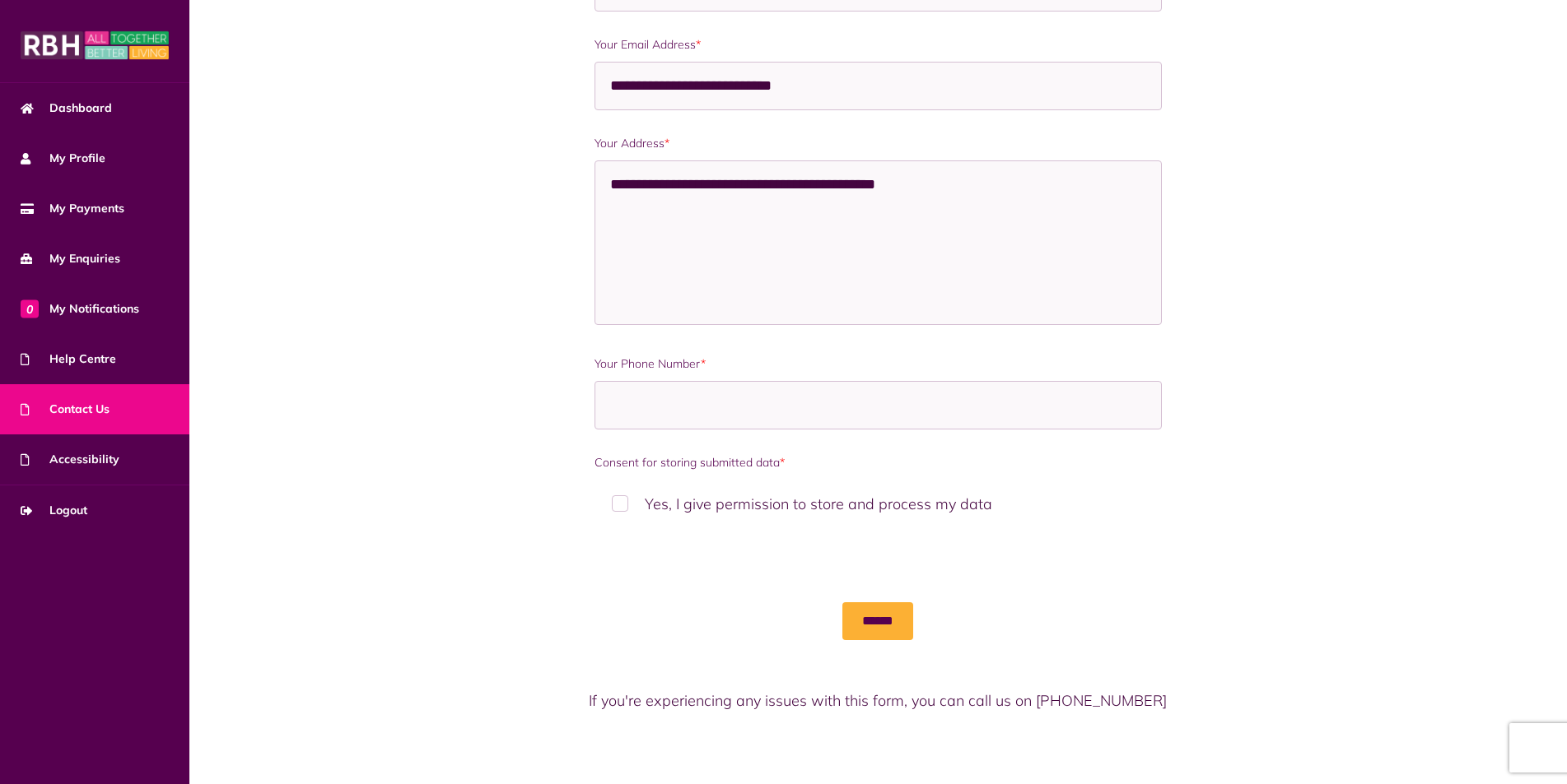
scroll to position [830, 0]
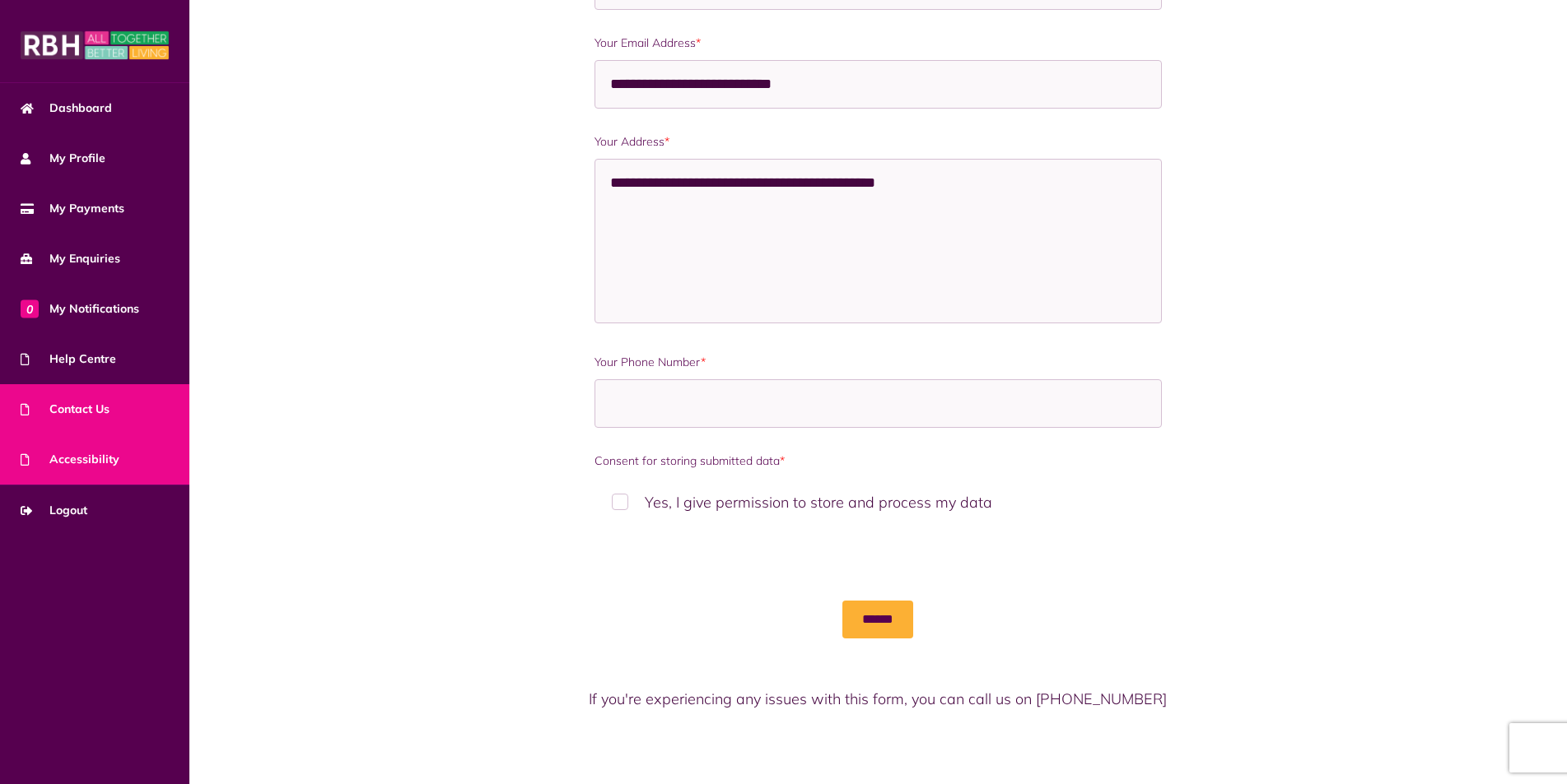
click at [113, 468] on span "Accessibility" at bounding box center [70, 460] width 99 height 18
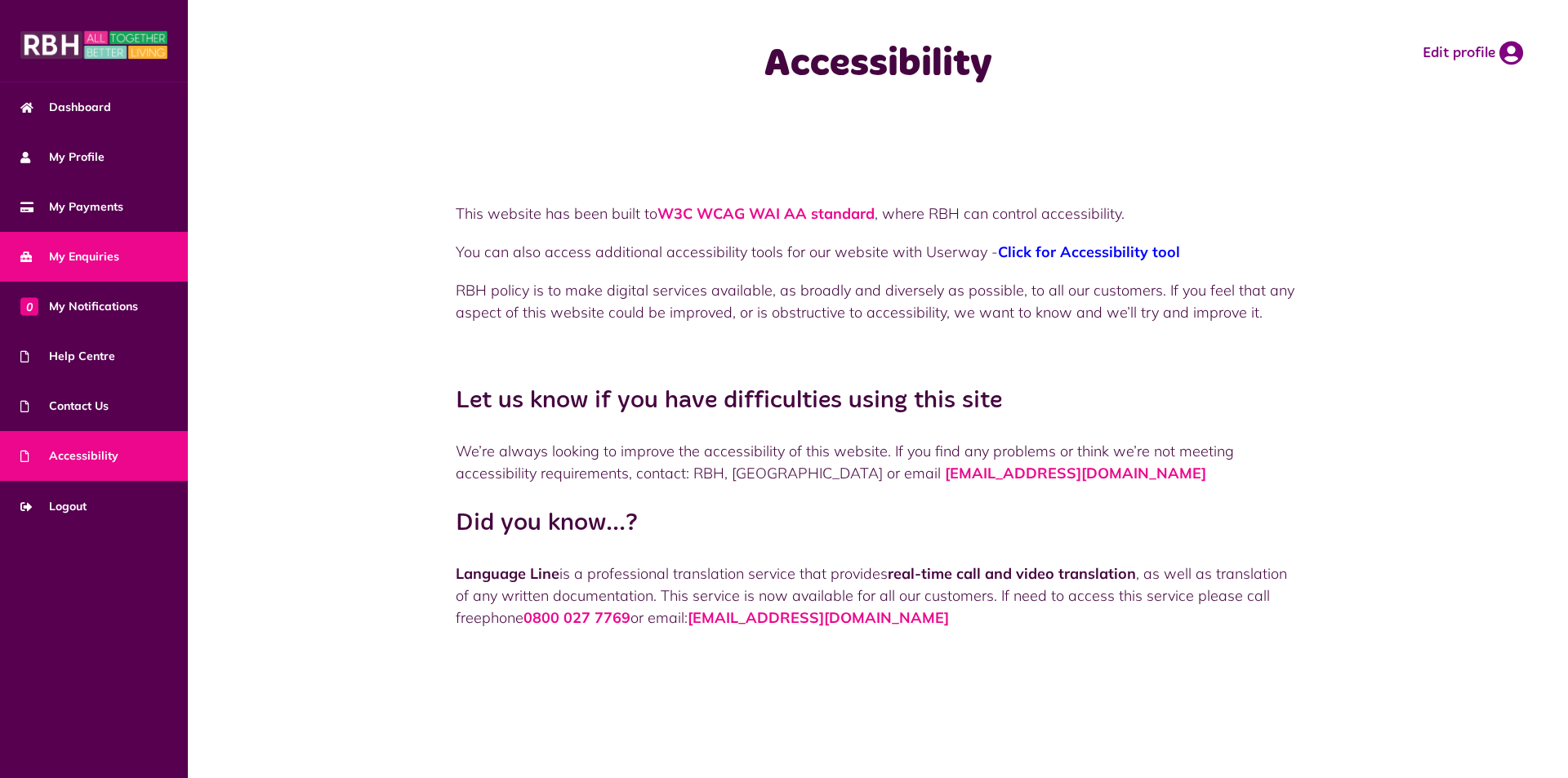
click at [80, 260] on span "My Enquiries" at bounding box center [70, 257] width 99 height 17
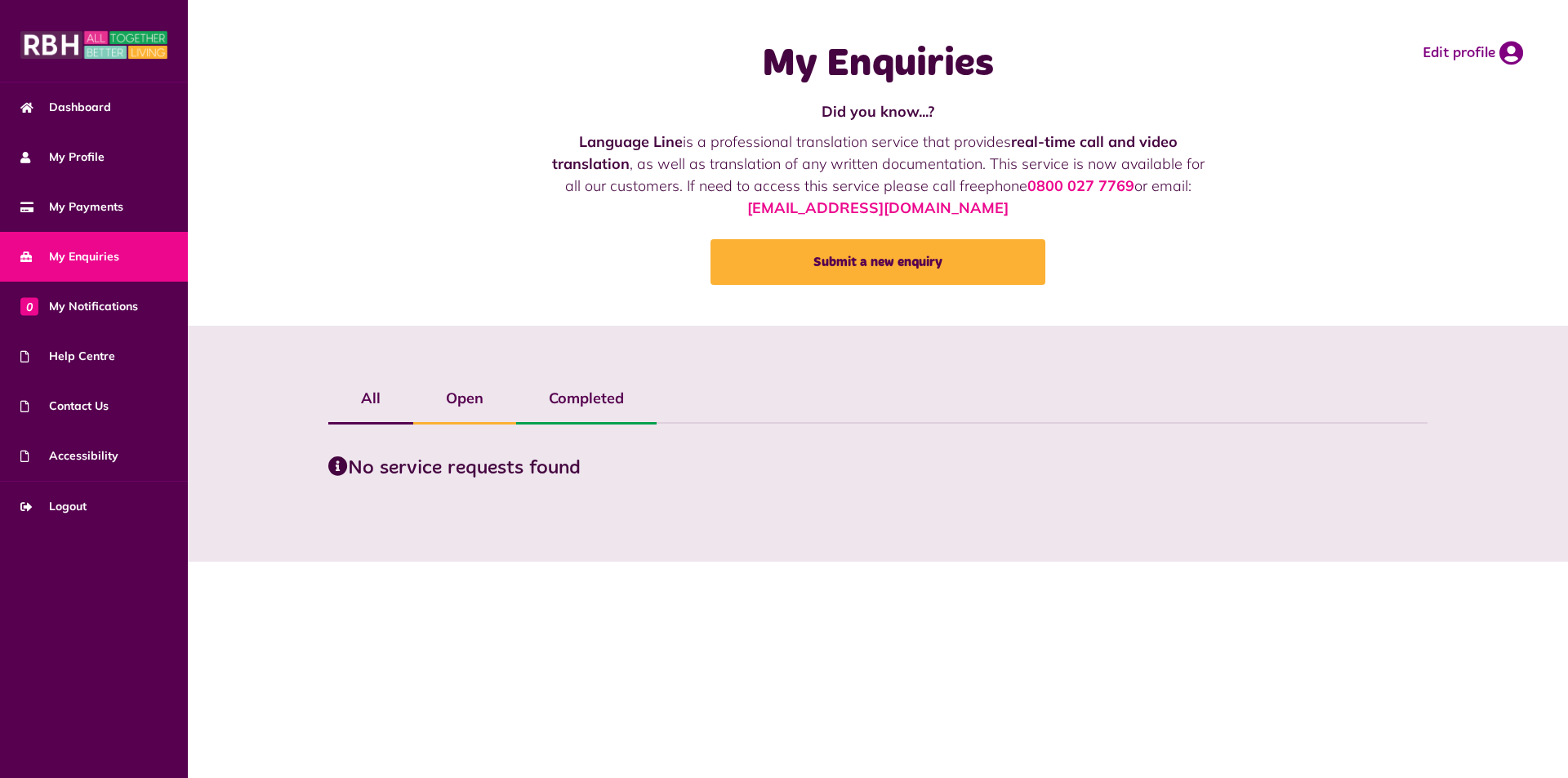
click at [112, 45] on img at bounding box center [93, 45] width 147 height 33
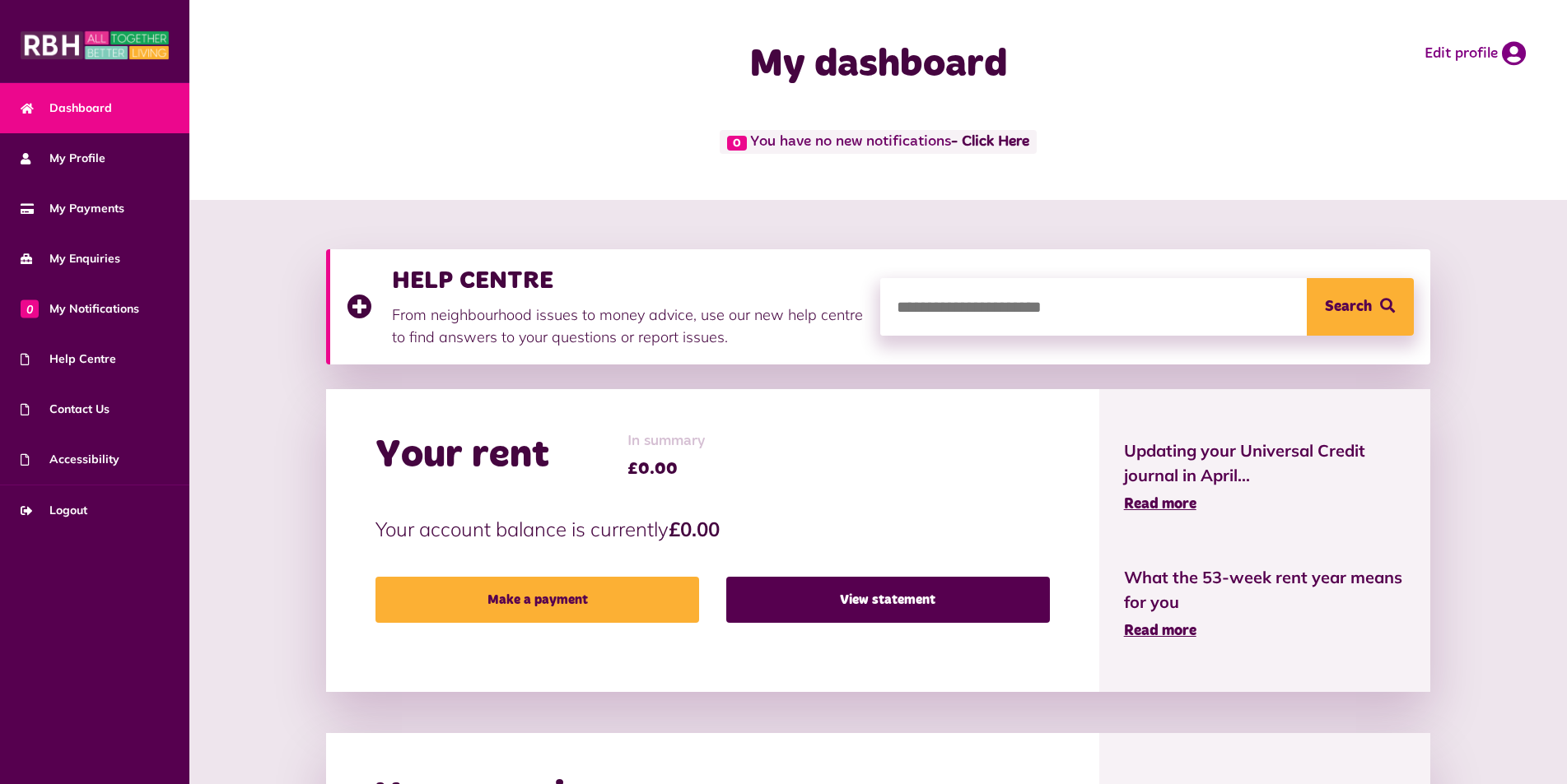
click at [932, 326] on input "search" at bounding box center [1147, 306] width 534 height 58
click at [1116, 299] on input "search" at bounding box center [1147, 306] width 534 height 58
type input "**********"
click at [1306, 278] on button "Search" at bounding box center [1359, 306] width 107 height 58
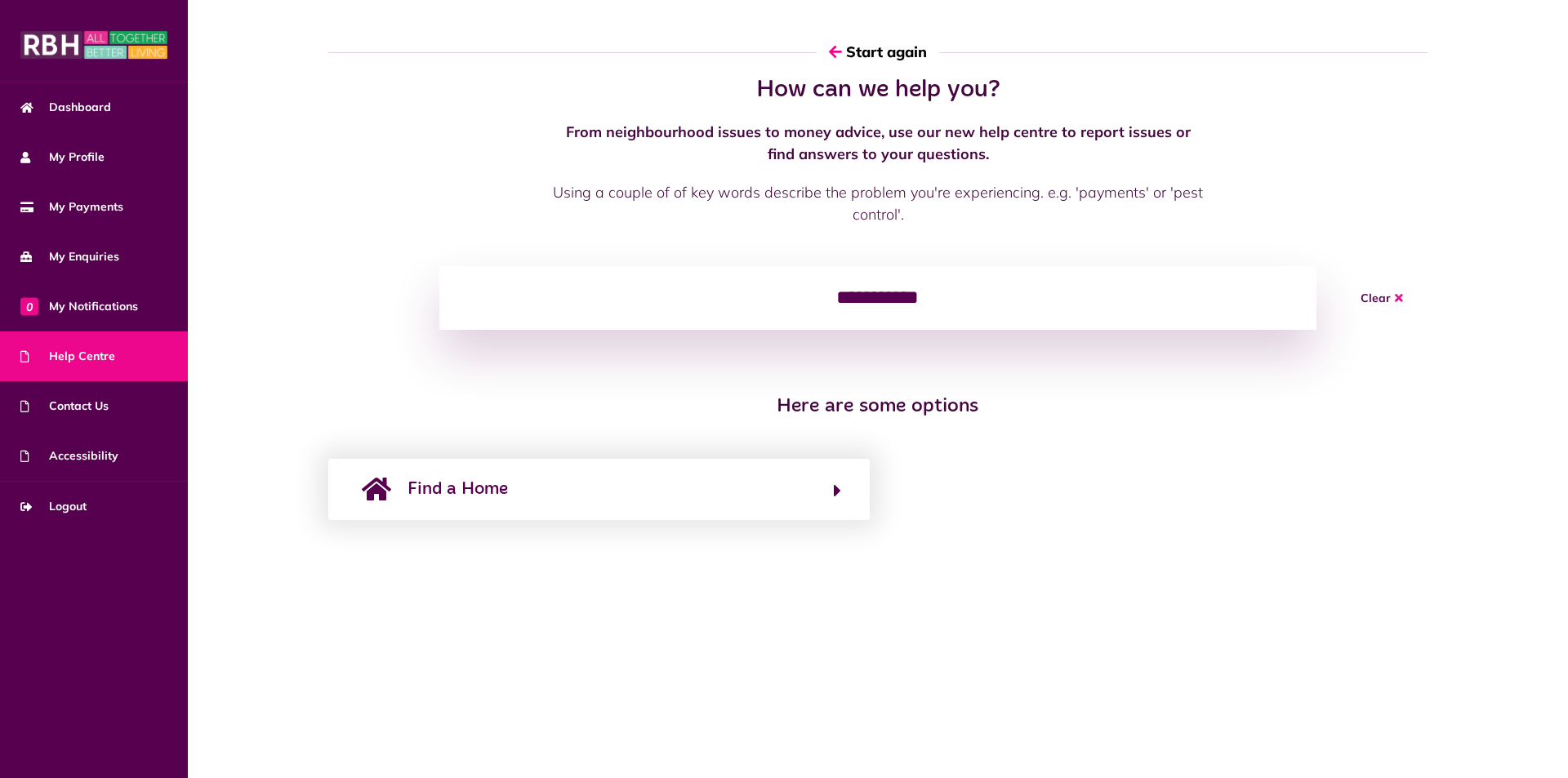
click at [50, 49] on img at bounding box center [93, 45] width 147 height 33
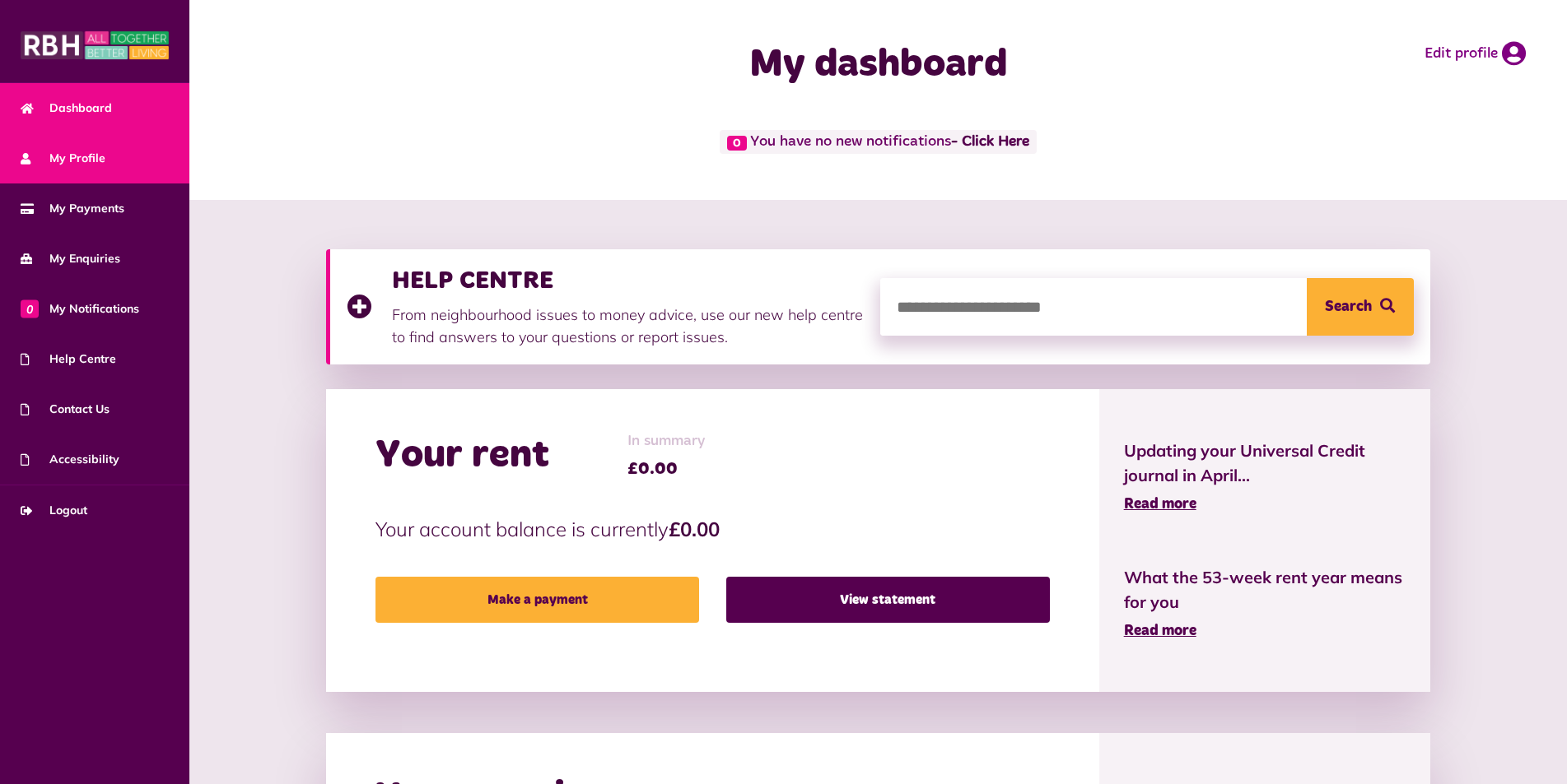
click at [96, 159] on span "My Profile" at bounding box center [63, 159] width 85 height 18
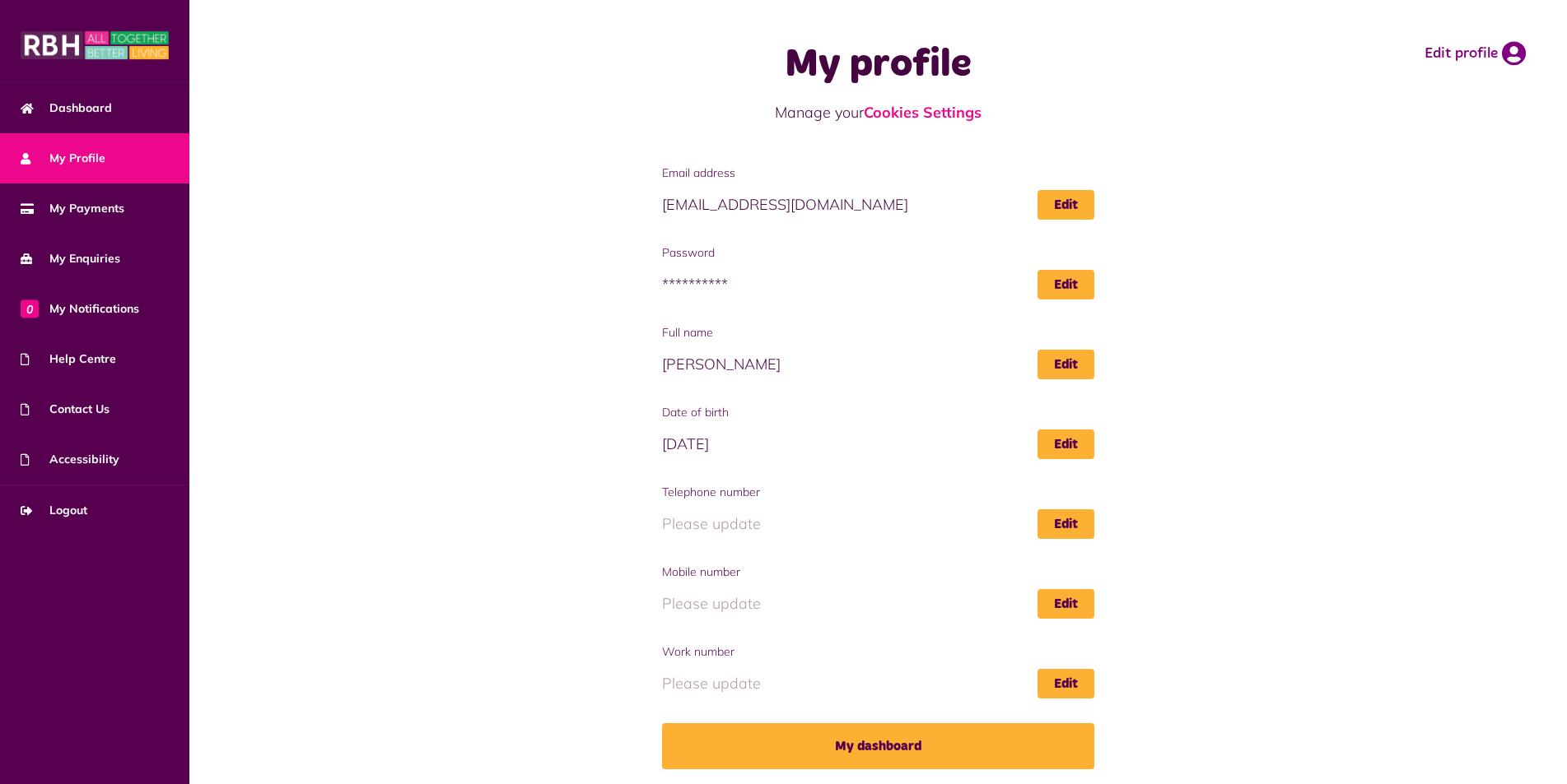
scroll to position [2, 0]
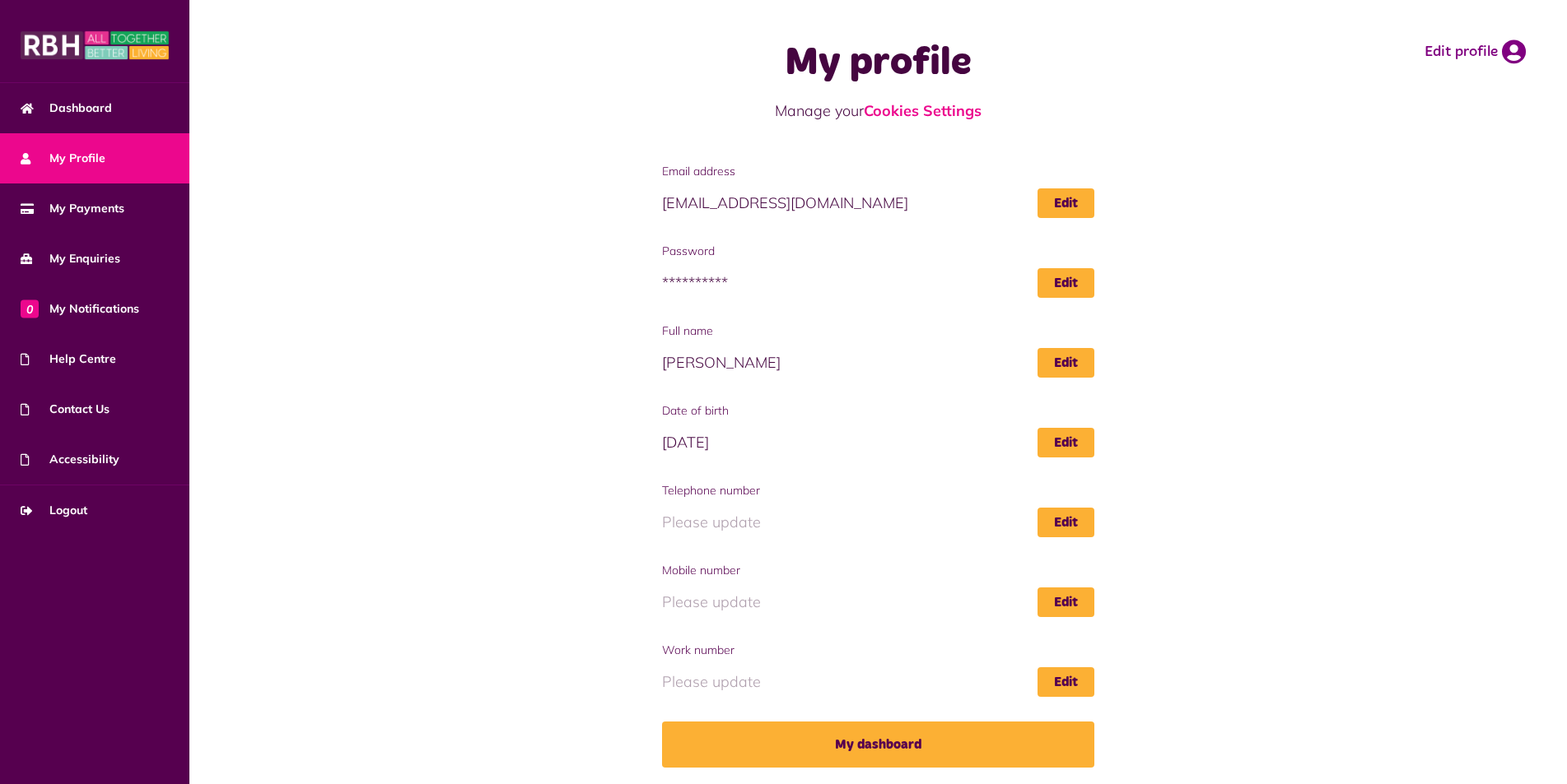
click at [65, 51] on img at bounding box center [94, 45] width 148 height 33
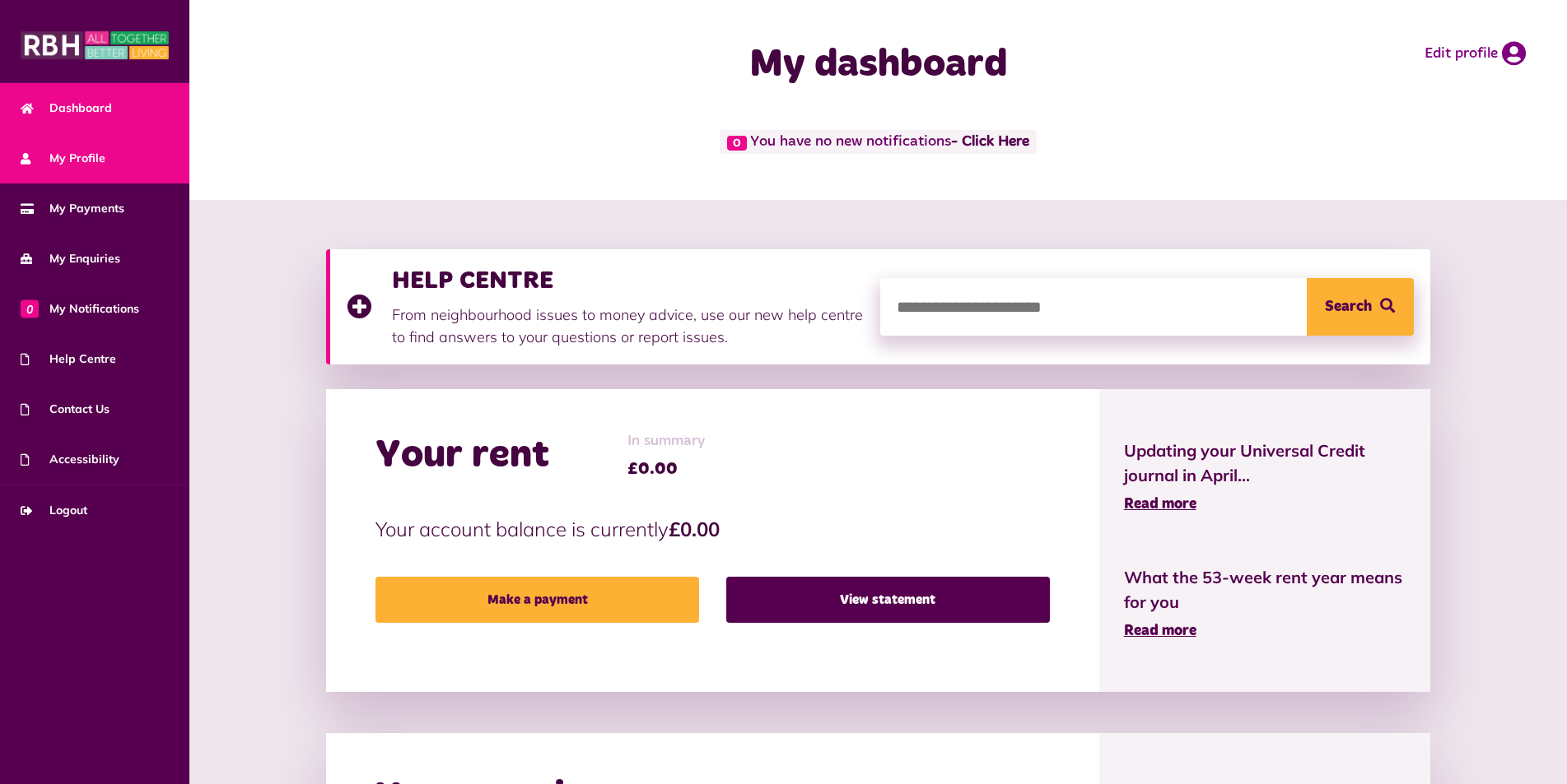
click at [112, 172] on link "My Profile" at bounding box center [94, 158] width 189 height 50
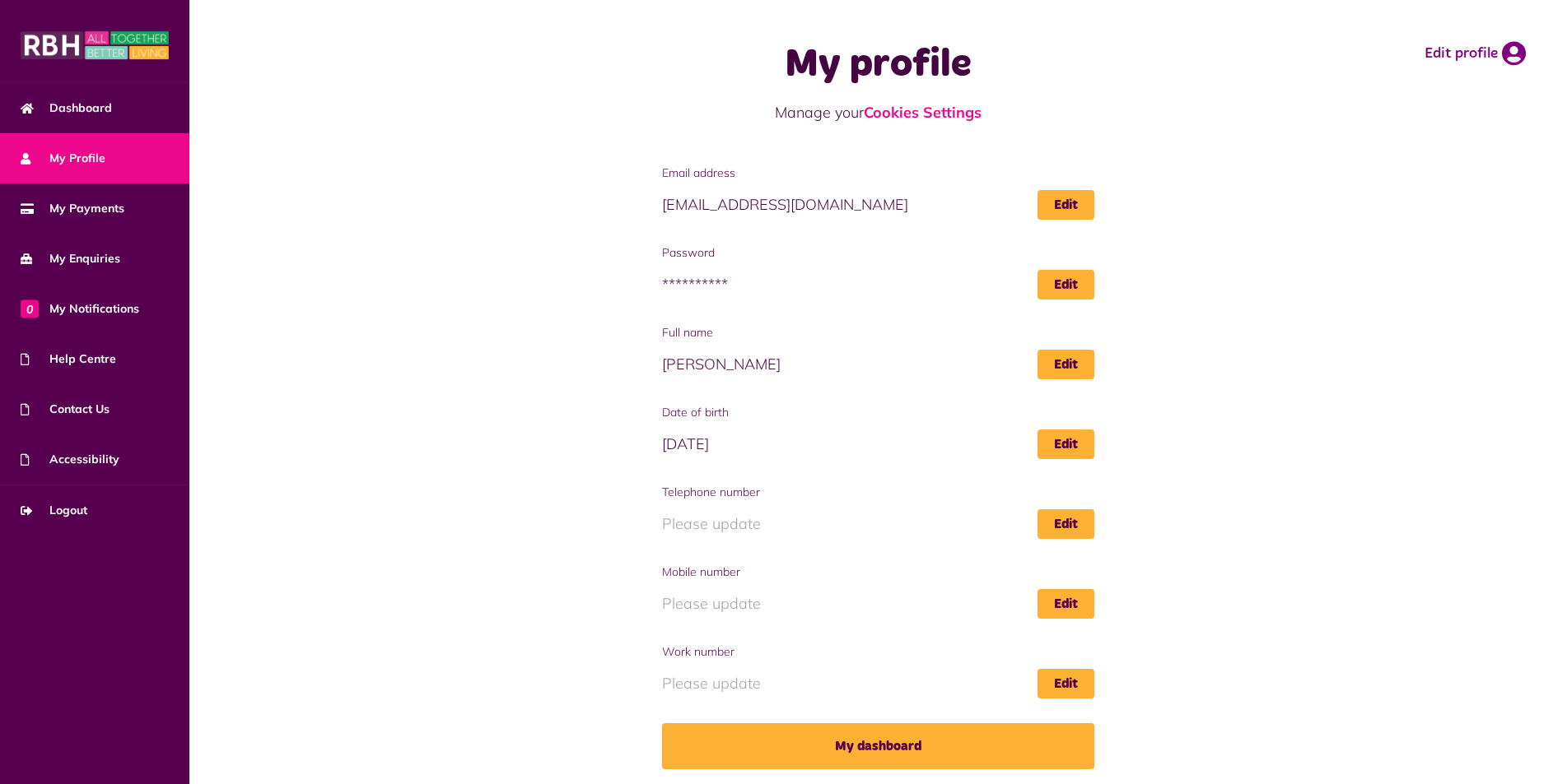
click at [39, 48] on img at bounding box center [94, 45] width 148 height 33
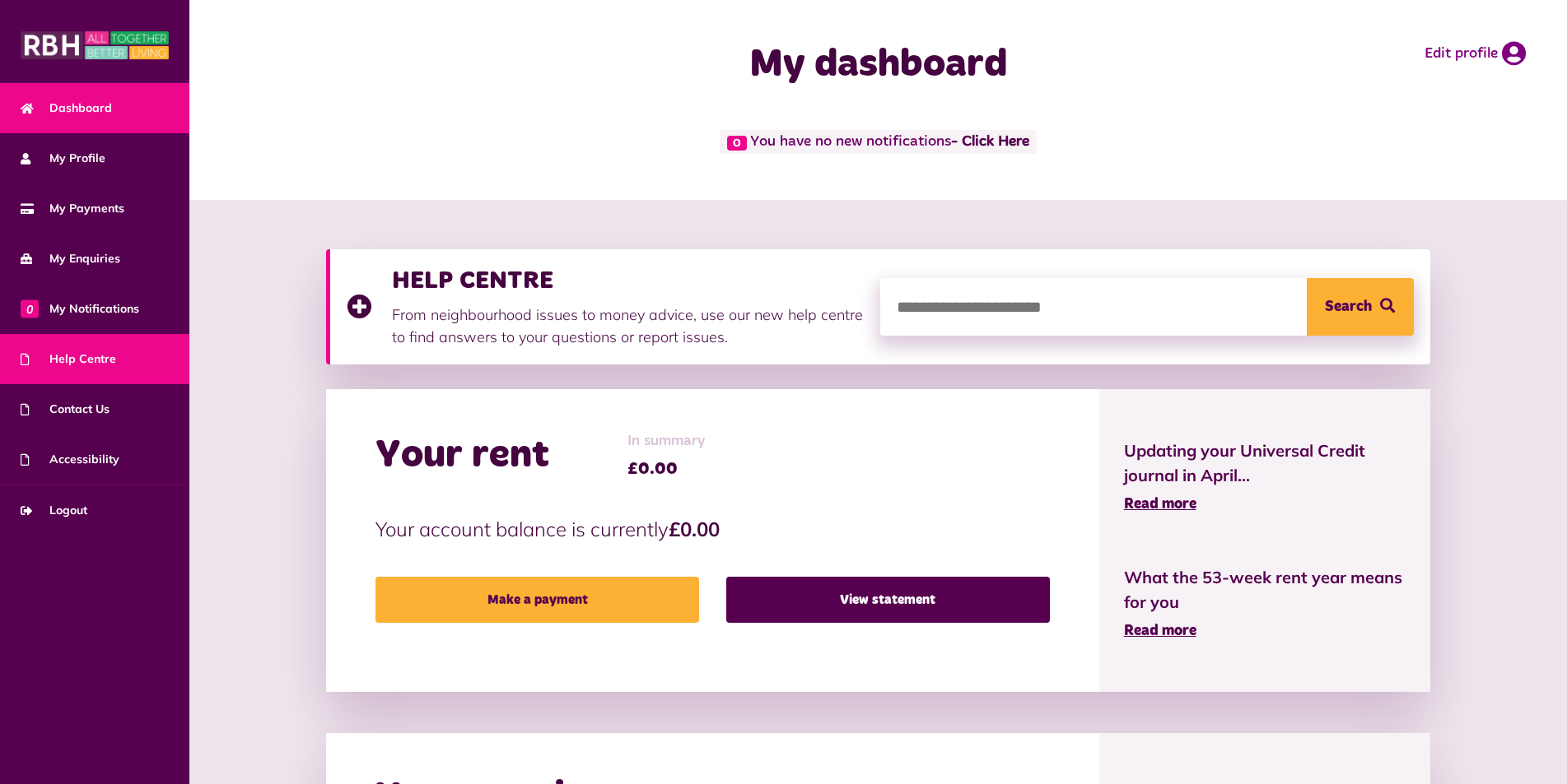
click at [112, 367] on span "Help Centre" at bounding box center [69, 359] width 96 height 18
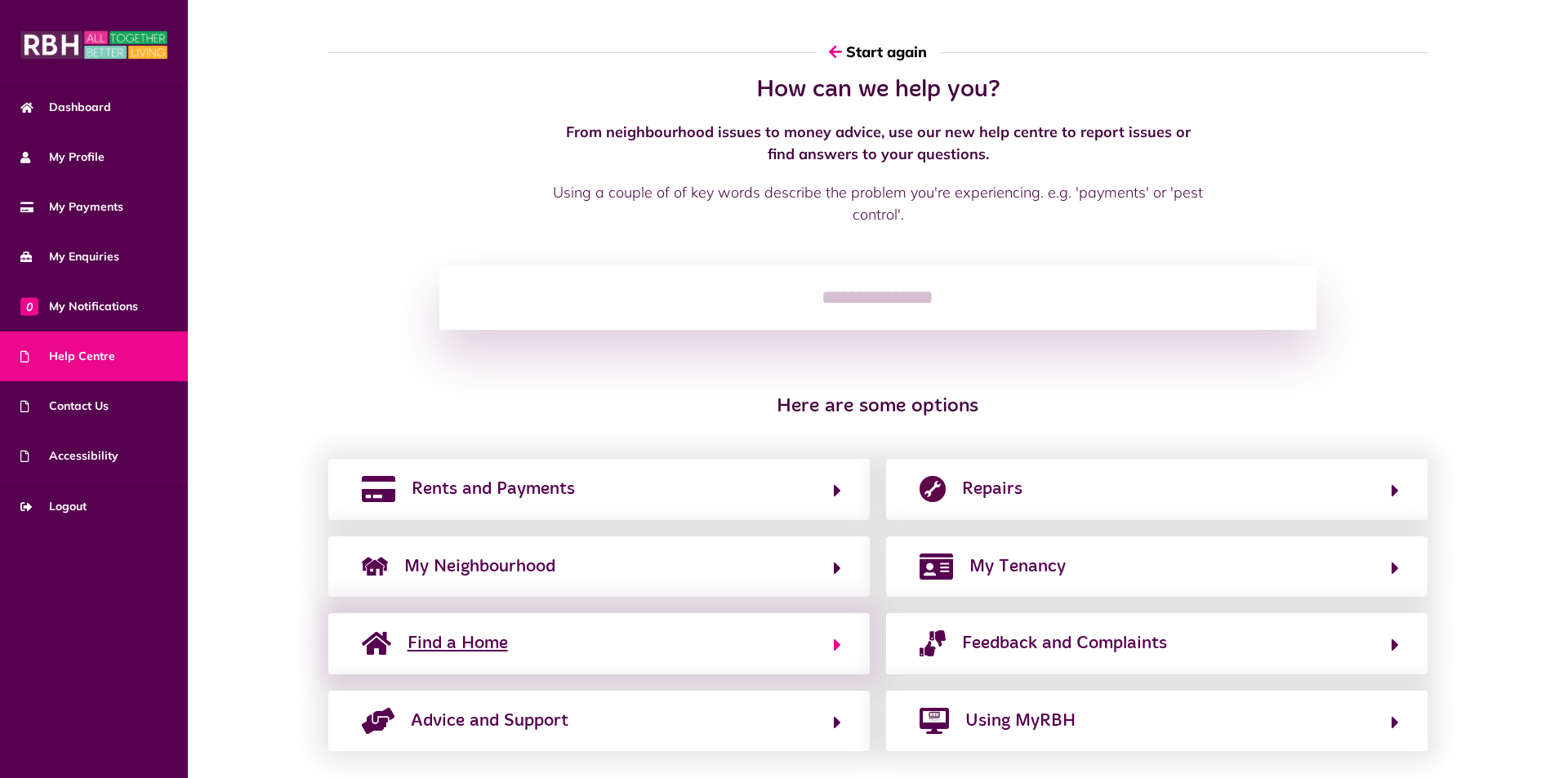
click at [462, 642] on span "Find a Home" at bounding box center [458, 643] width 100 height 26
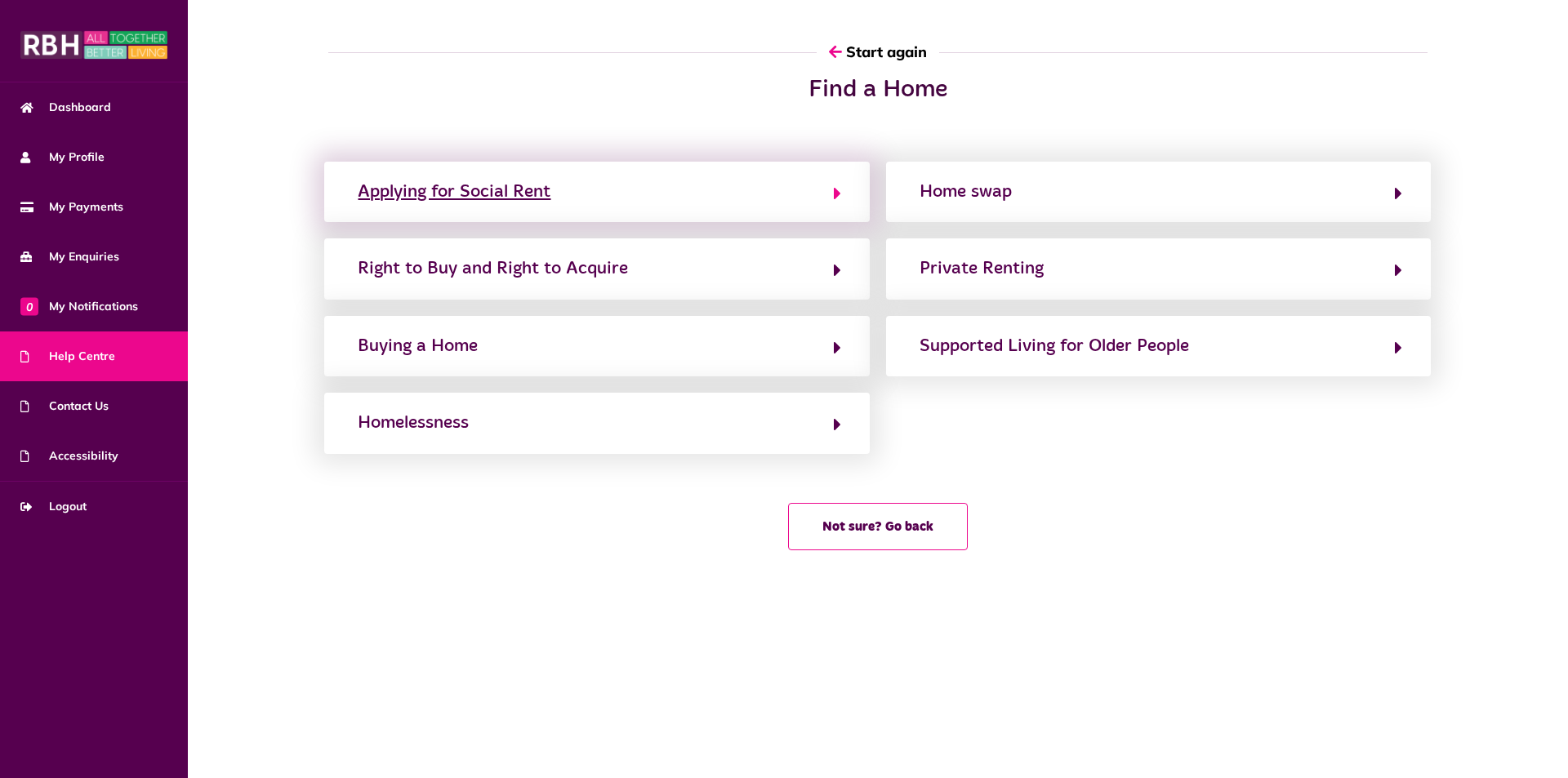
click at [684, 194] on button "Applying for Social Rent" at bounding box center [597, 191] width 488 height 28
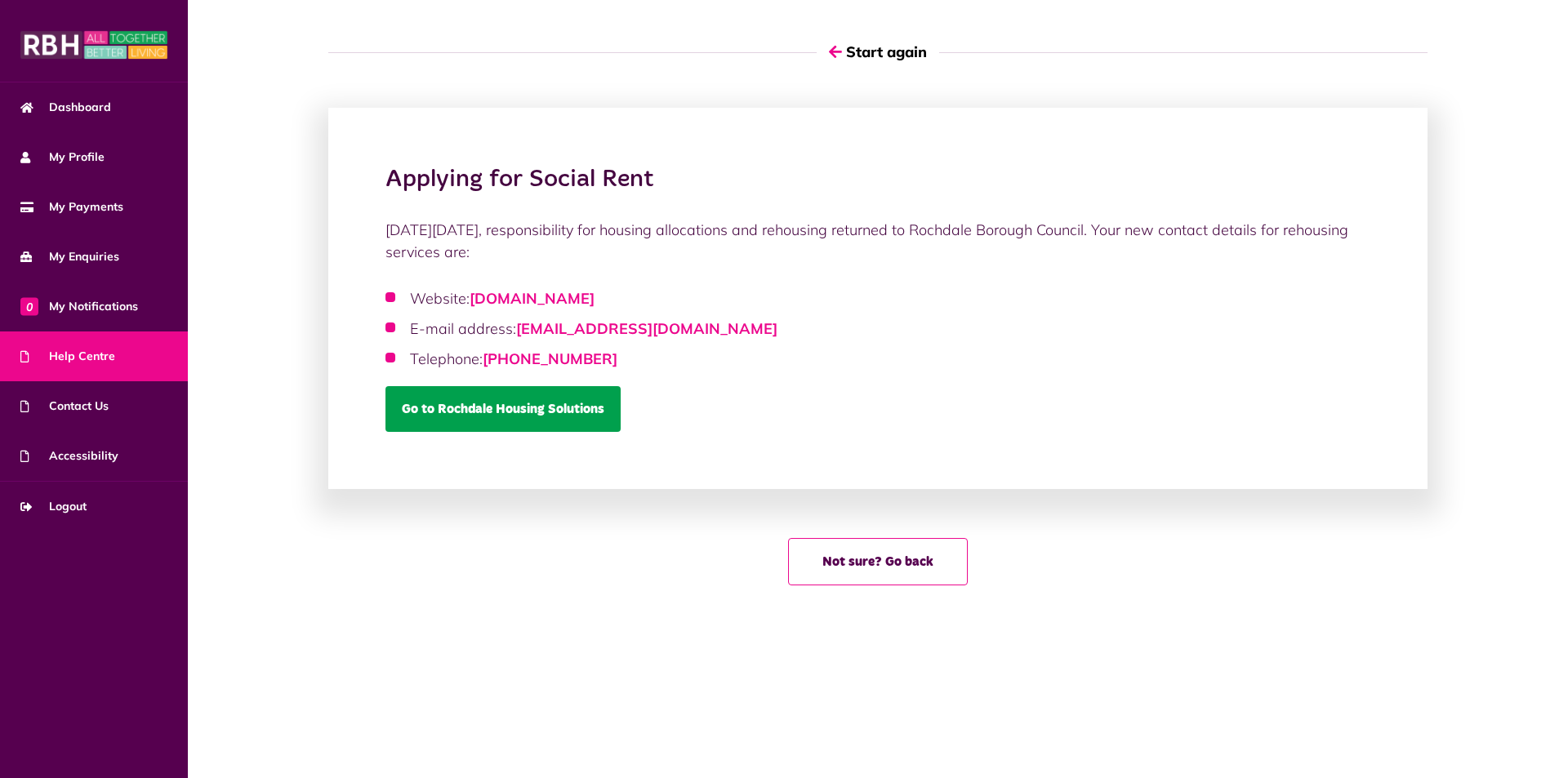
click at [557, 405] on link "Go to Rochdale Housing Solutions" at bounding box center [503, 409] width 235 height 46
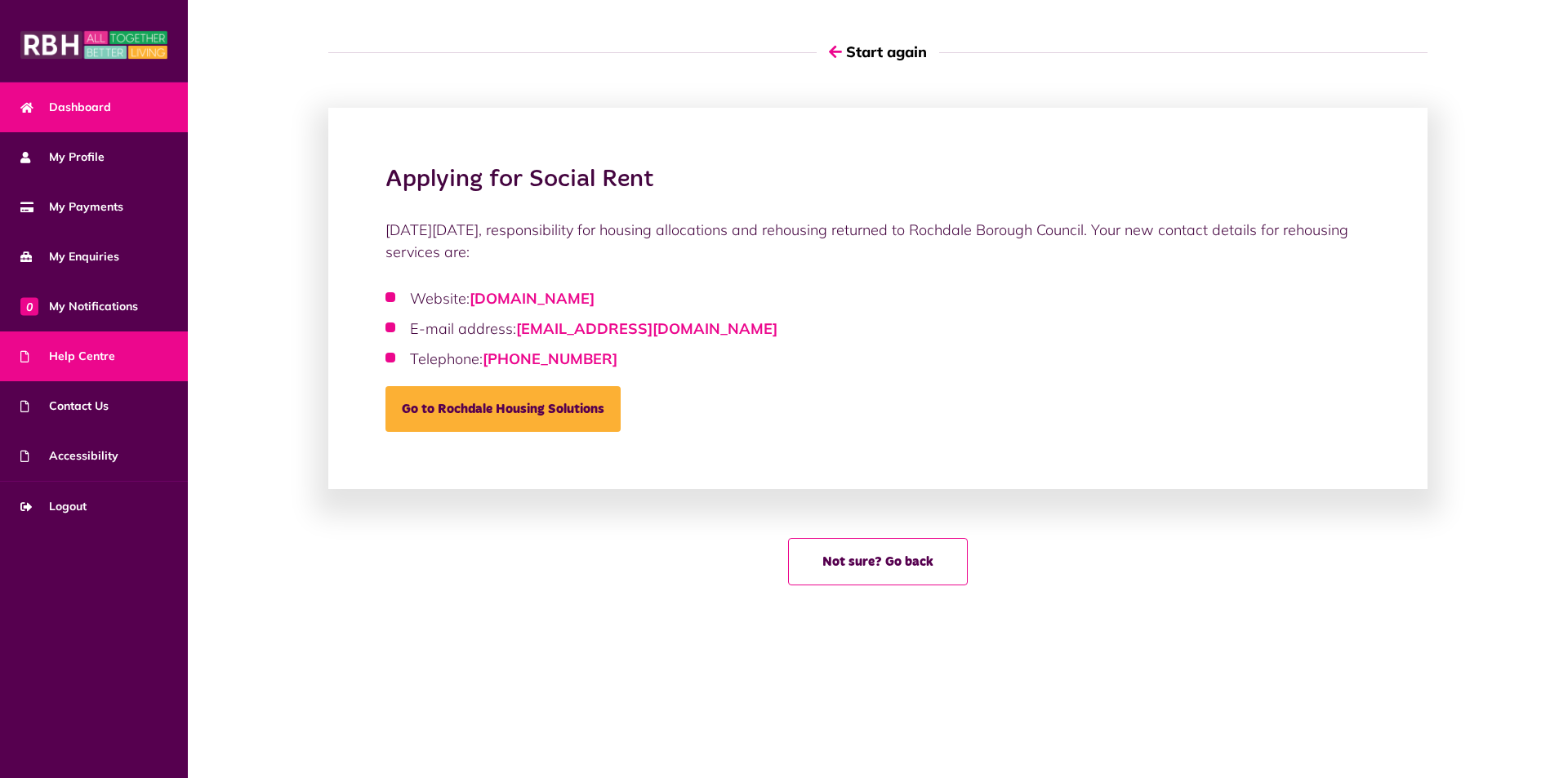
click at [100, 118] on link "Dashboard" at bounding box center [93, 107] width 187 height 50
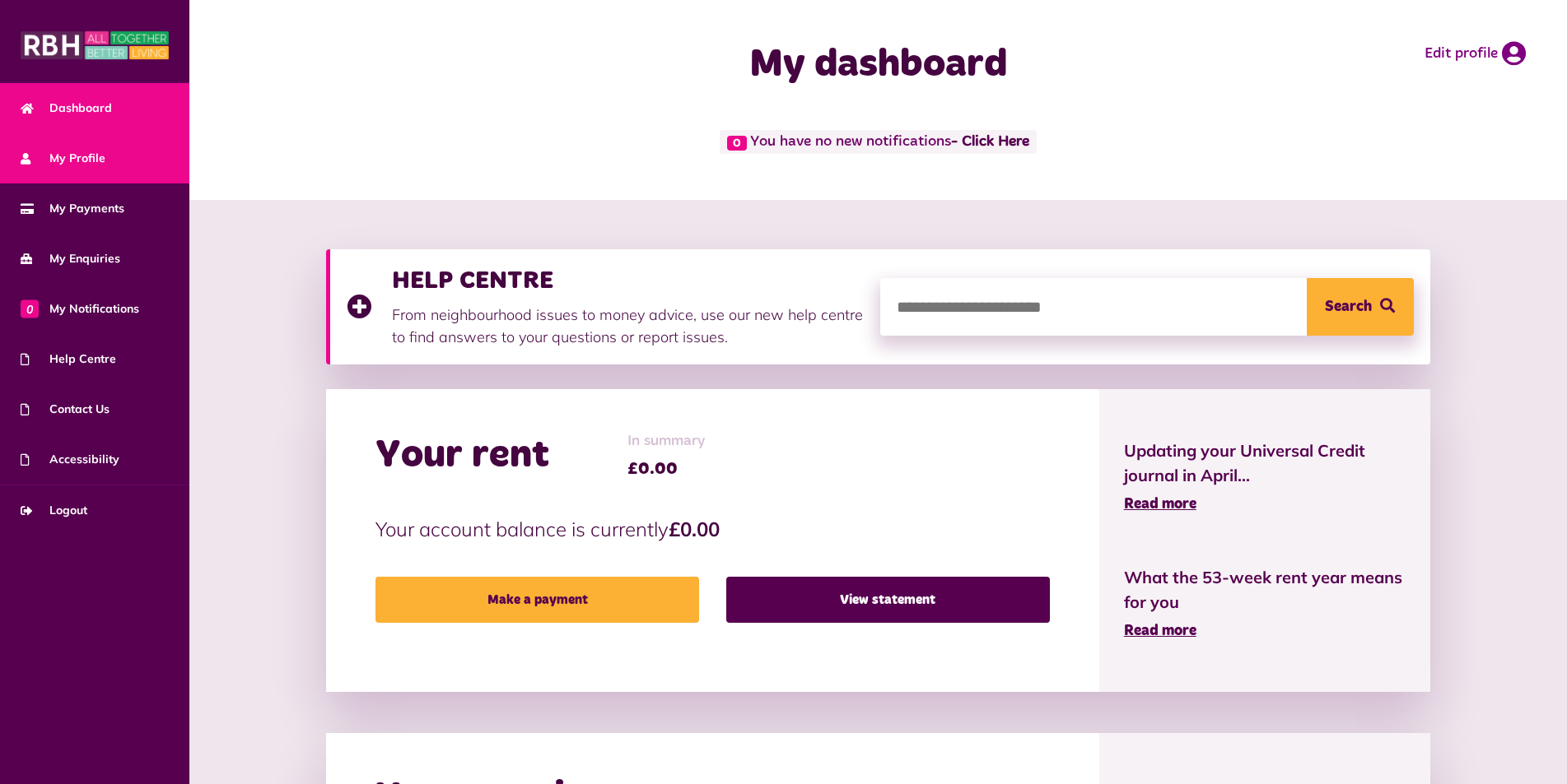
click at [92, 154] on span "My Profile" at bounding box center [63, 159] width 85 height 18
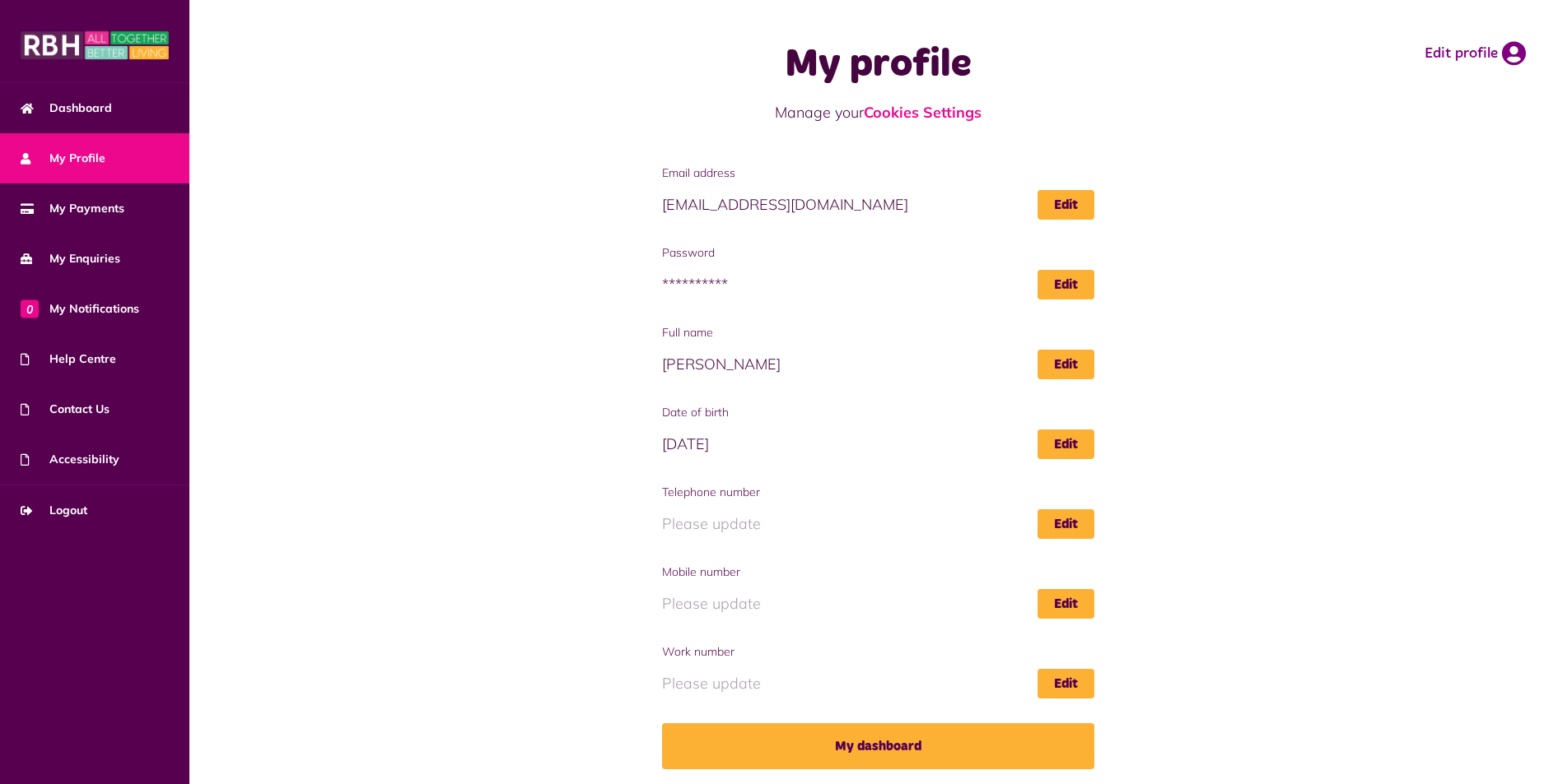
scroll to position [2, 0]
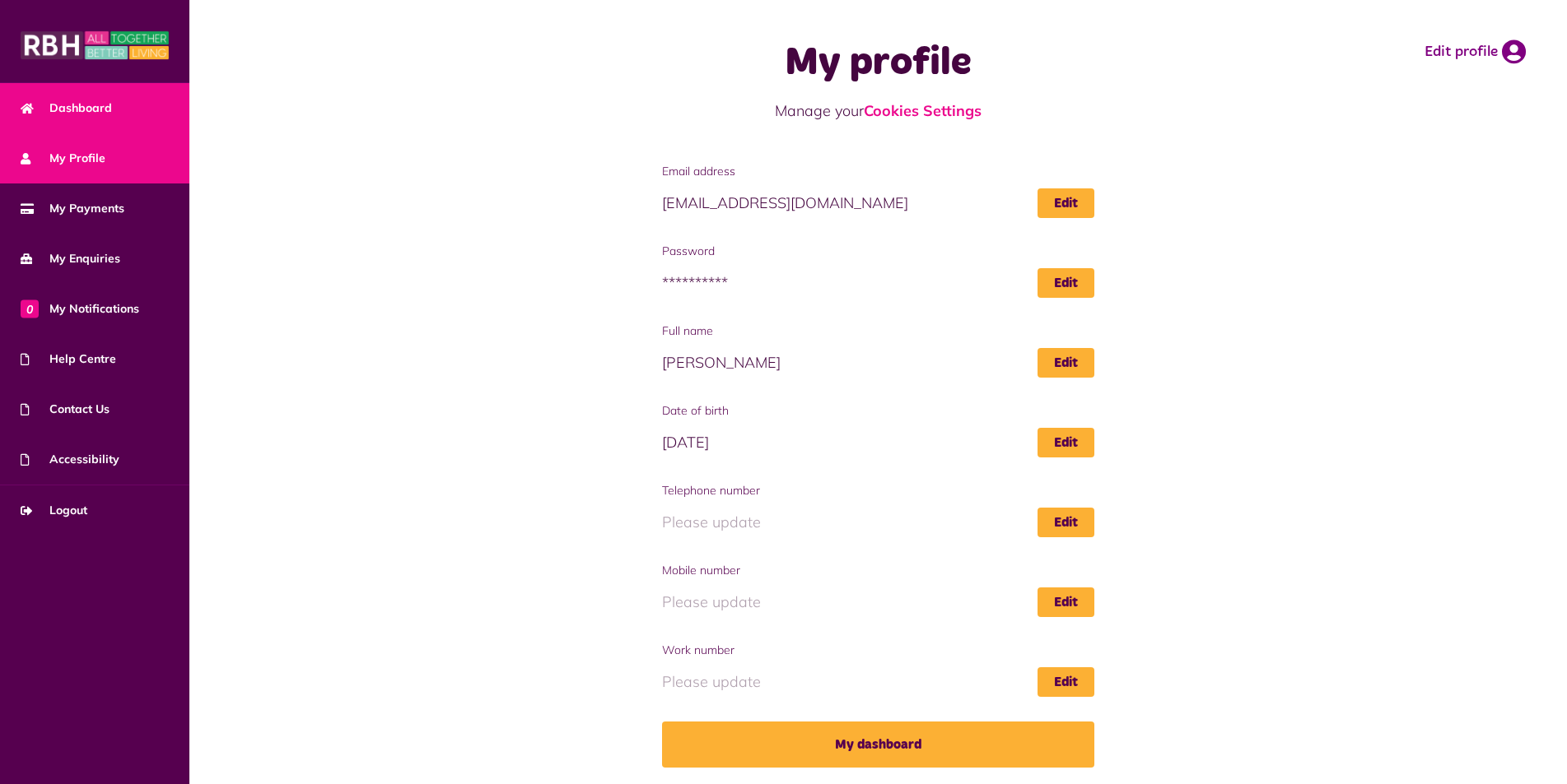
click at [91, 95] on link "Dashboard" at bounding box center [94, 108] width 189 height 50
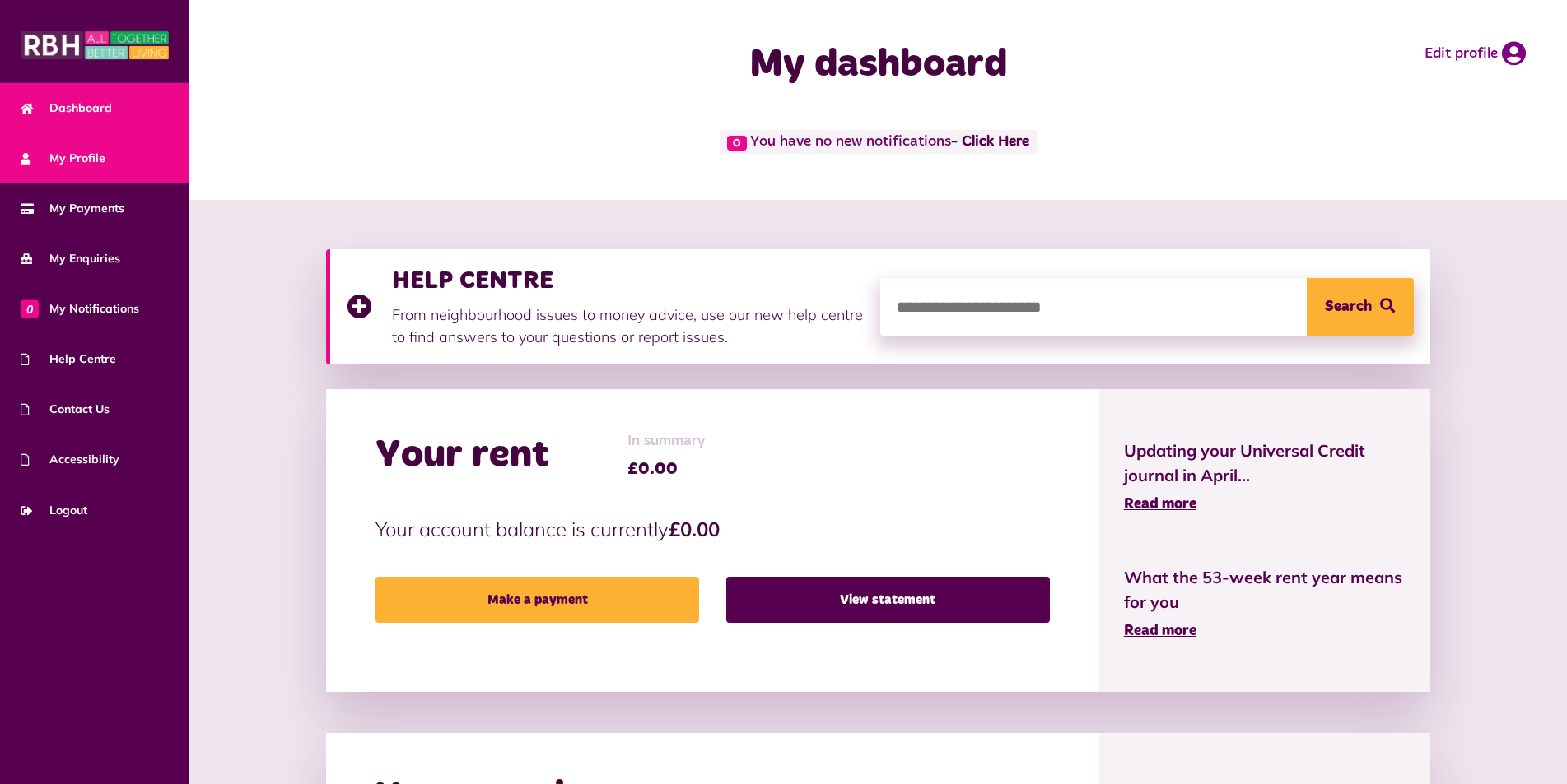
click at [64, 149] on link "My Profile" at bounding box center [94, 158] width 189 height 50
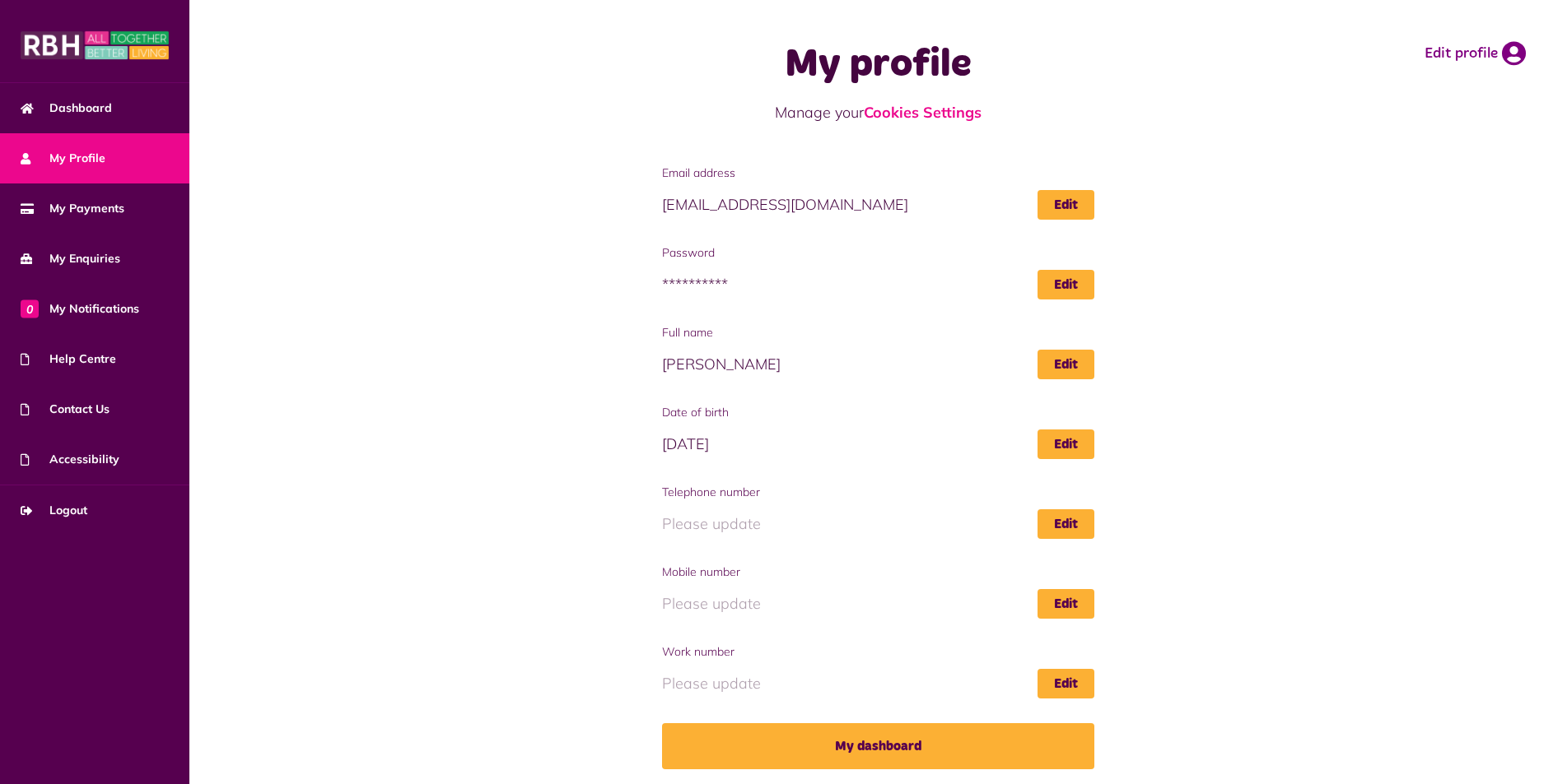
scroll to position [2, 0]
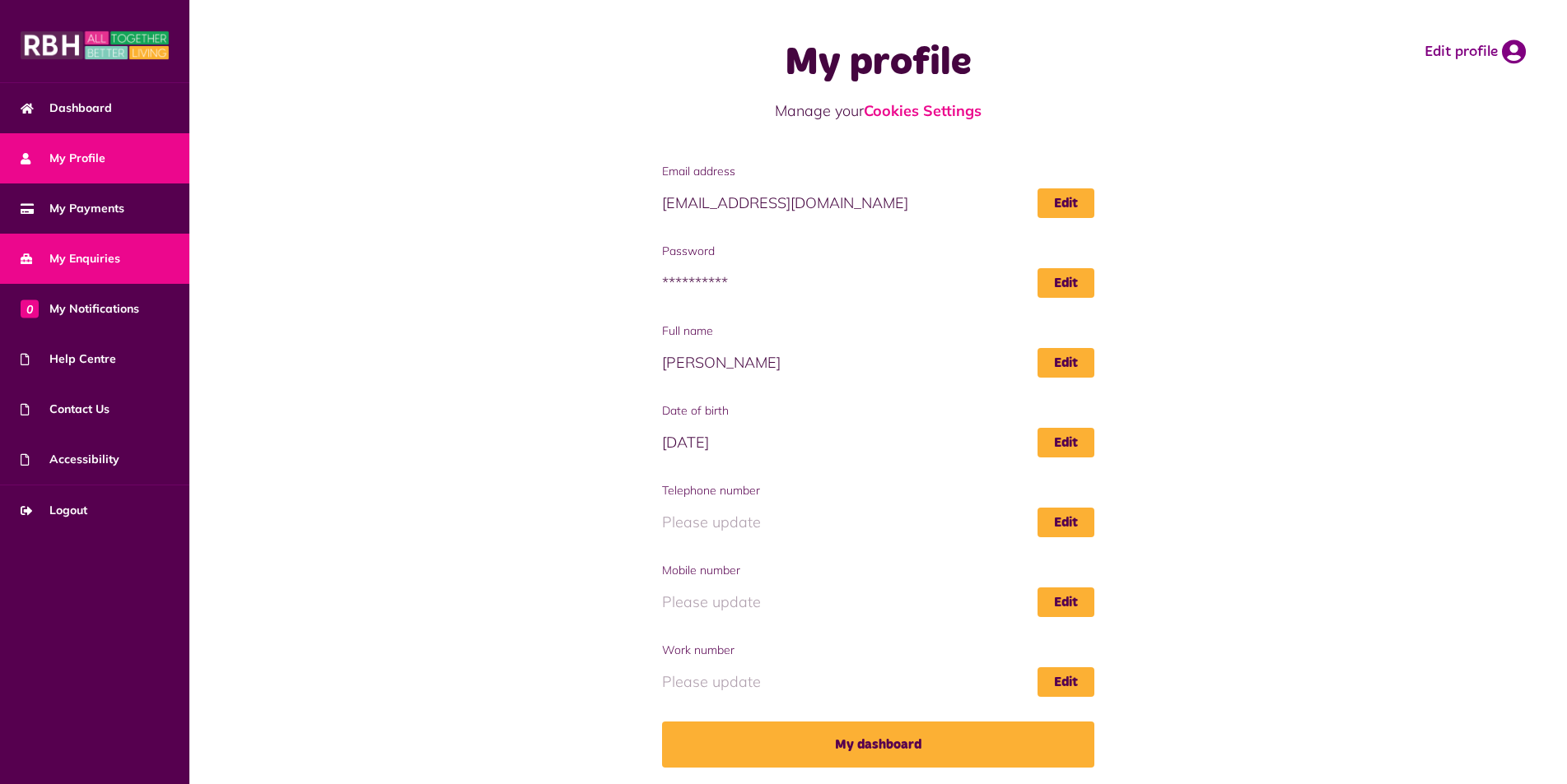
click at [106, 264] on span "My Enquiries" at bounding box center [71, 259] width 100 height 18
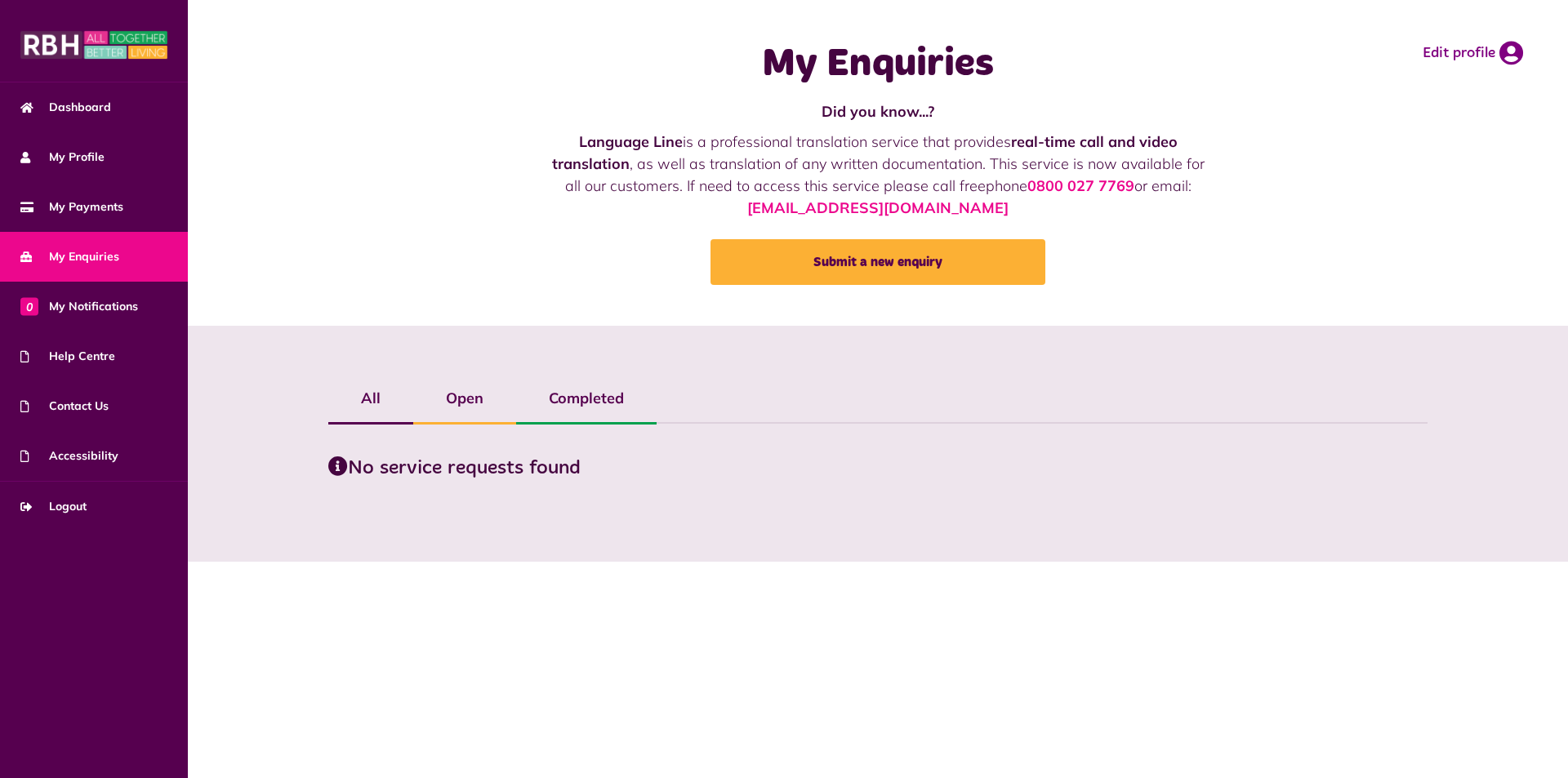
click at [467, 399] on label "Open" at bounding box center [464, 398] width 103 height 48
click at [372, 397] on label "All" at bounding box center [370, 398] width 85 height 48
click at [95, 158] on span "My Profile" at bounding box center [62, 157] width 85 height 17
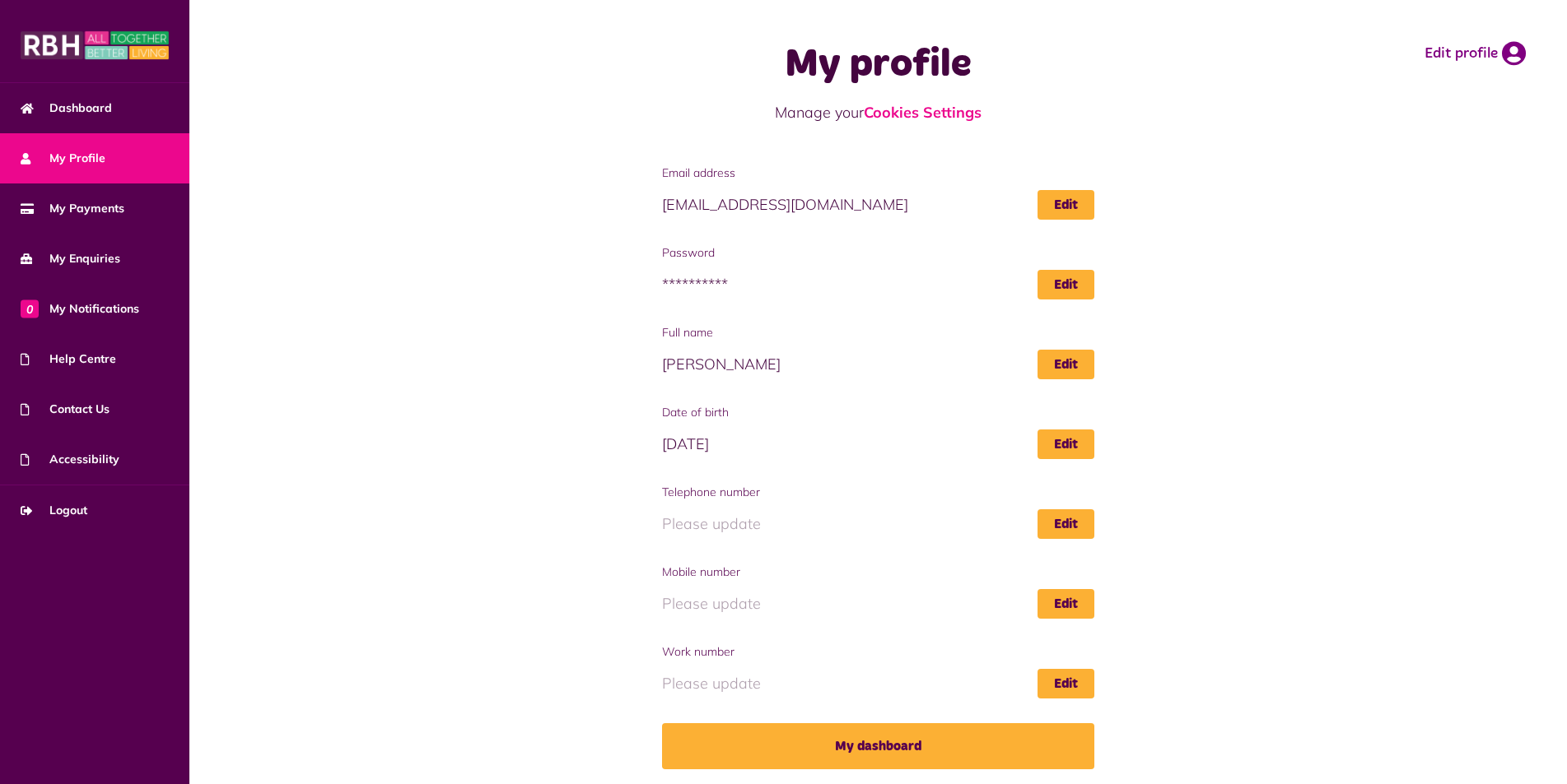
click at [56, 50] on img at bounding box center [94, 45] width 148 height 33
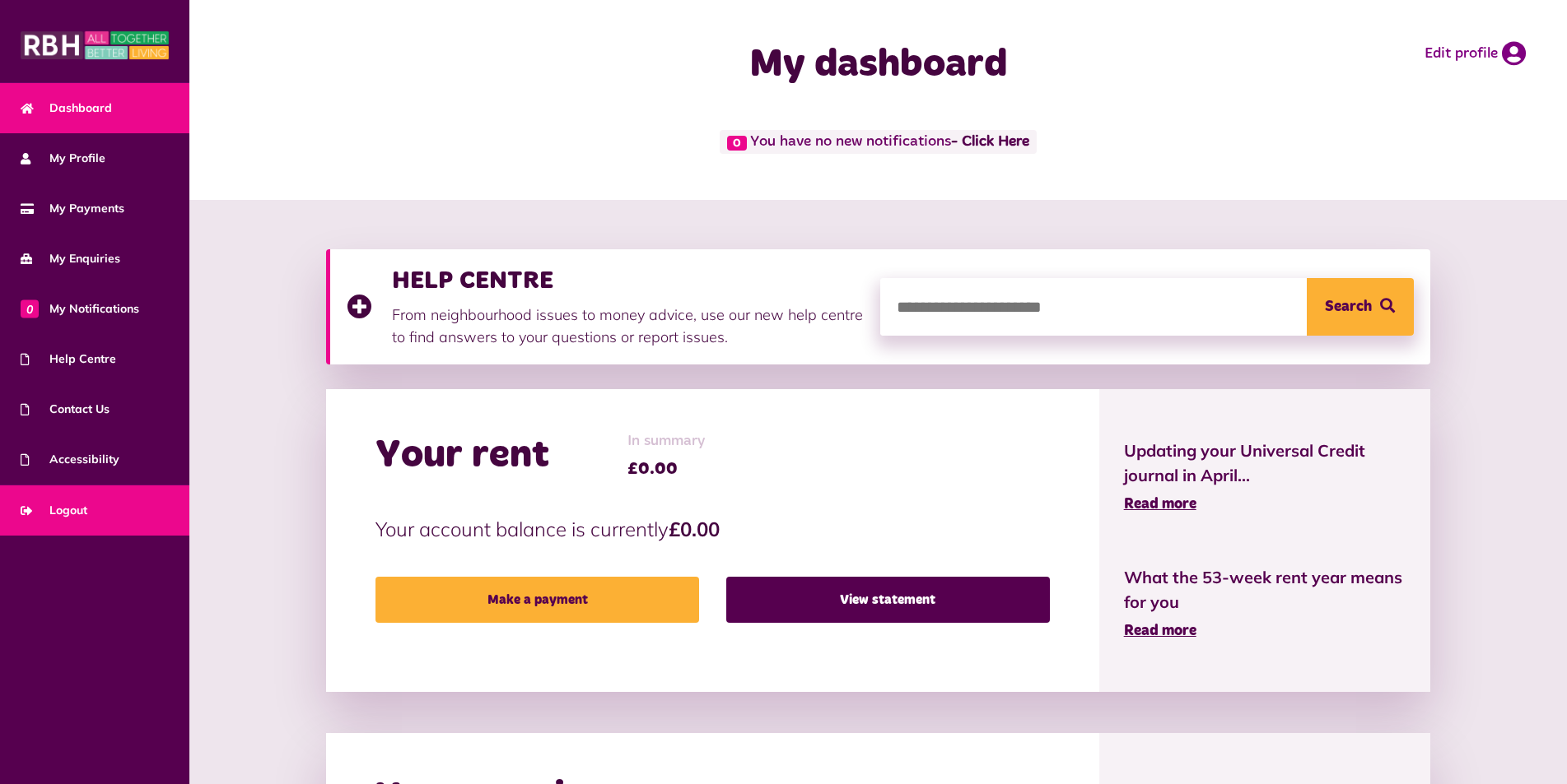
click at [109, 510] on link "Logout" at bounding box center [94, 510] width 189 height 50
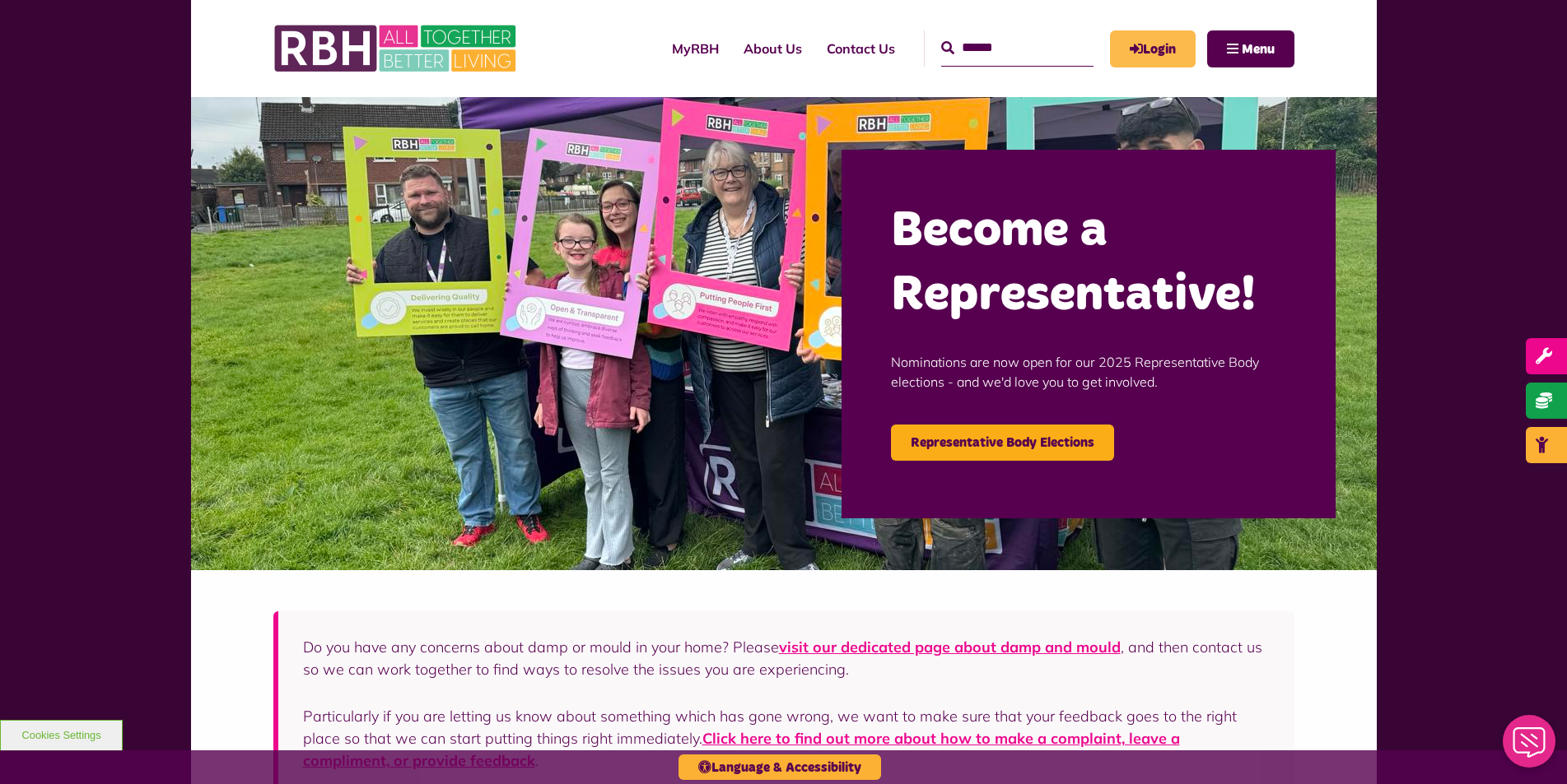
click at [1149, 36] on link "Login" at bounding box center [1152, 49] width 85 height 37
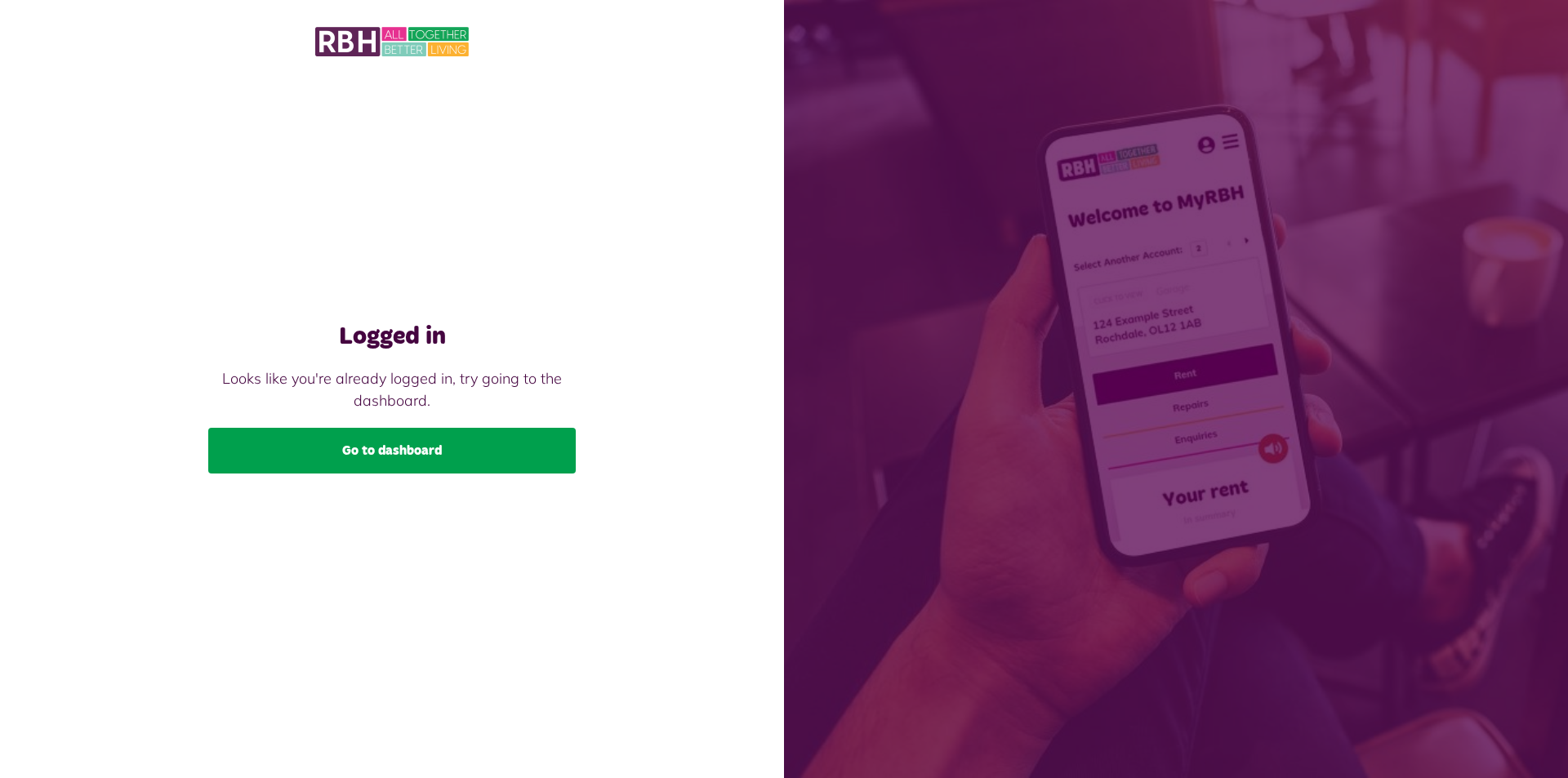
click at [460, 459] on link "Go to dashboard" at bounding box center [392, 451] width 367 height 46
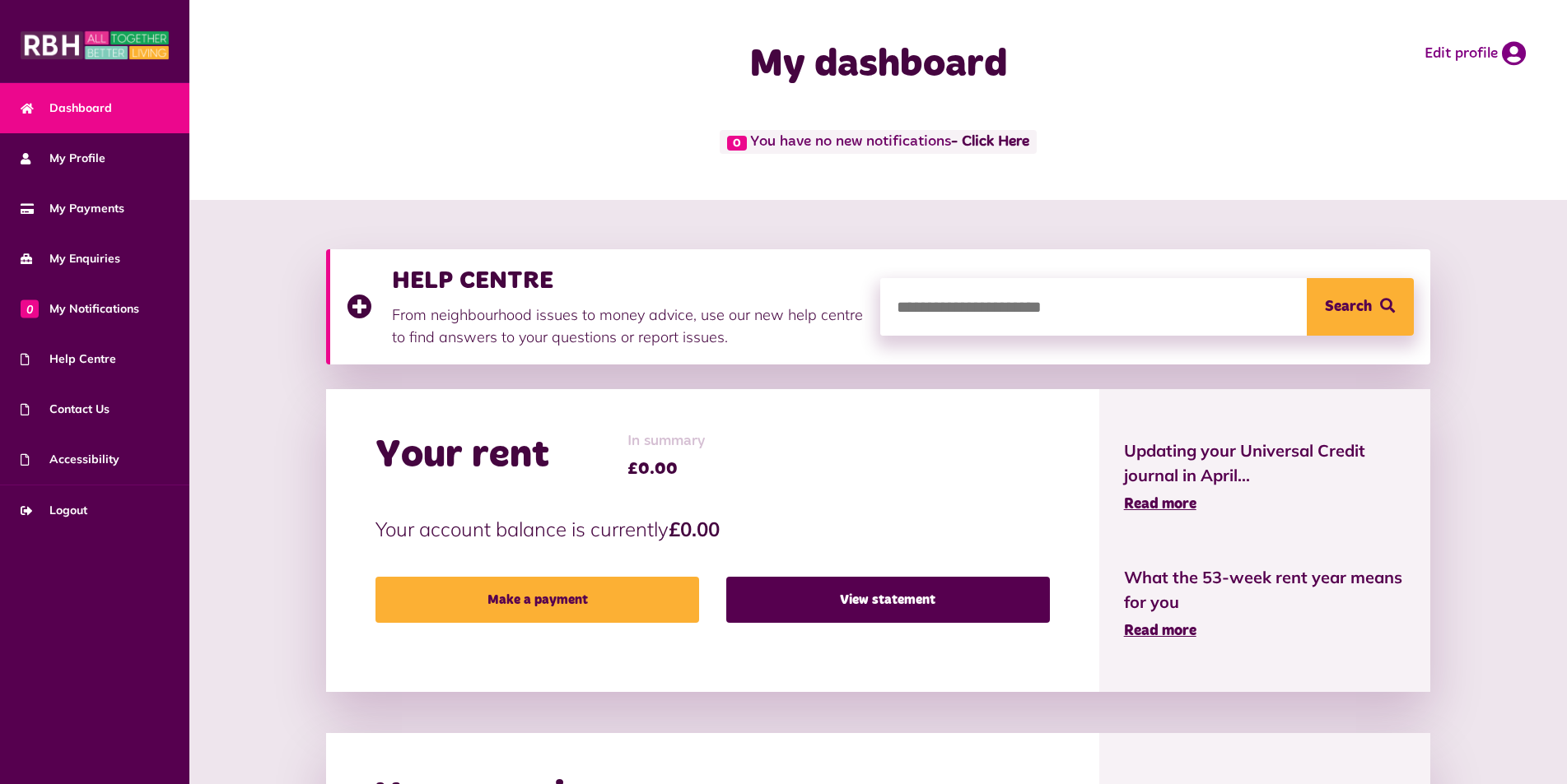
click at [997, 305] on input "search" at bounding box center [1147, 306] width 534 height 58
type input "*"
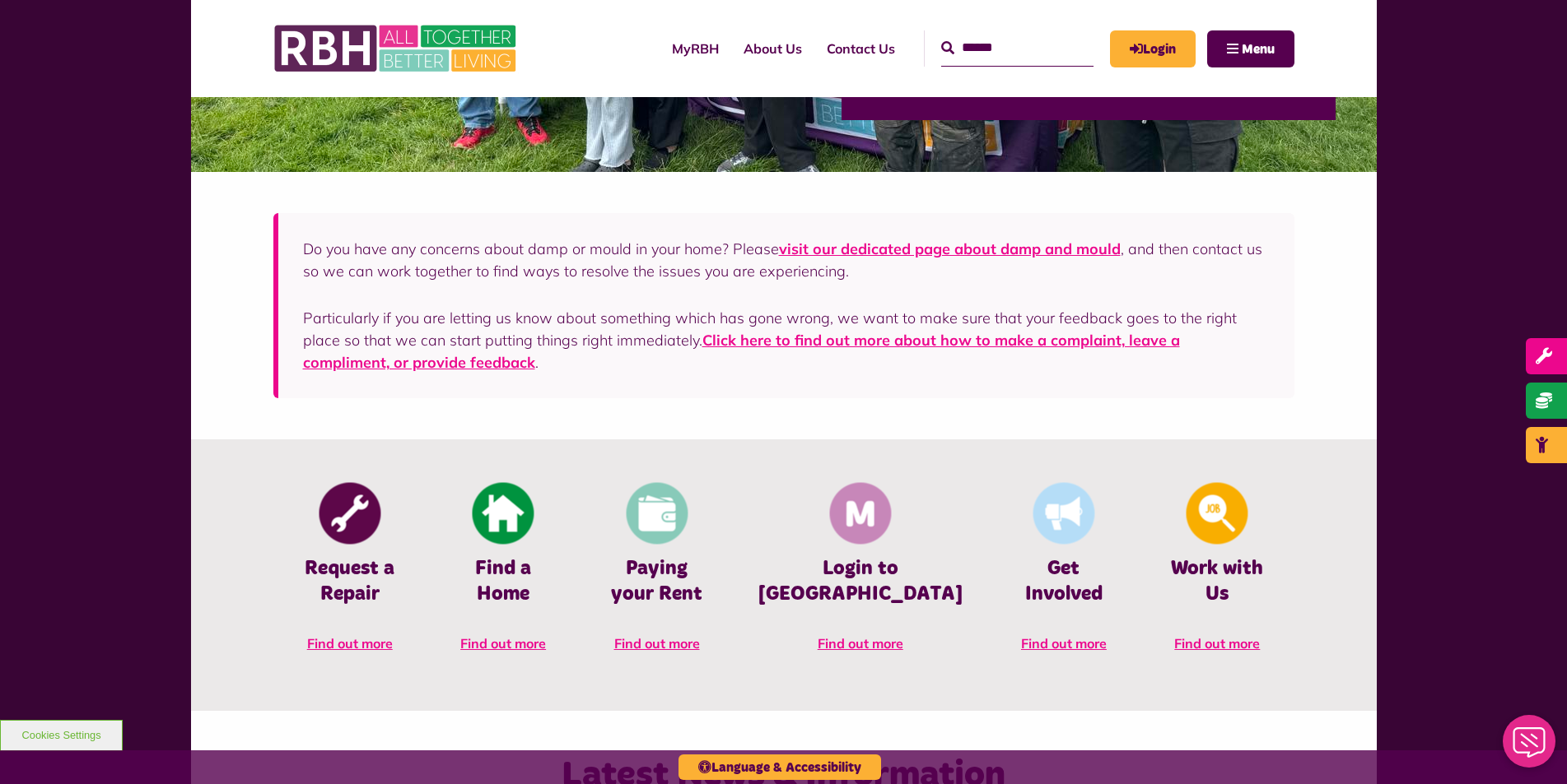
scroll to position [494, 0]
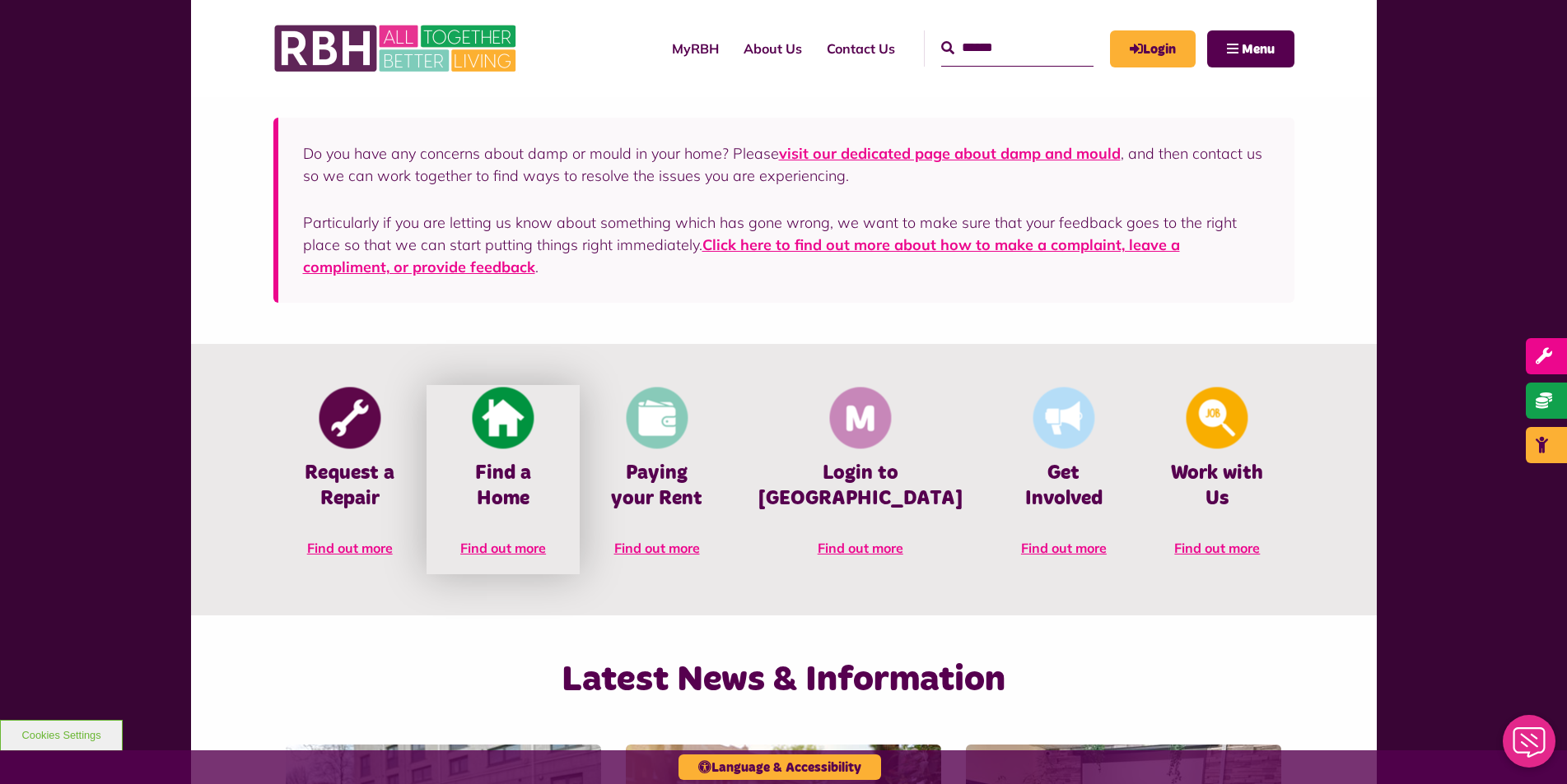
click at [580, 438] on link "Find a Home Find out more" at bounding box center [503, 480] width 153 height 189
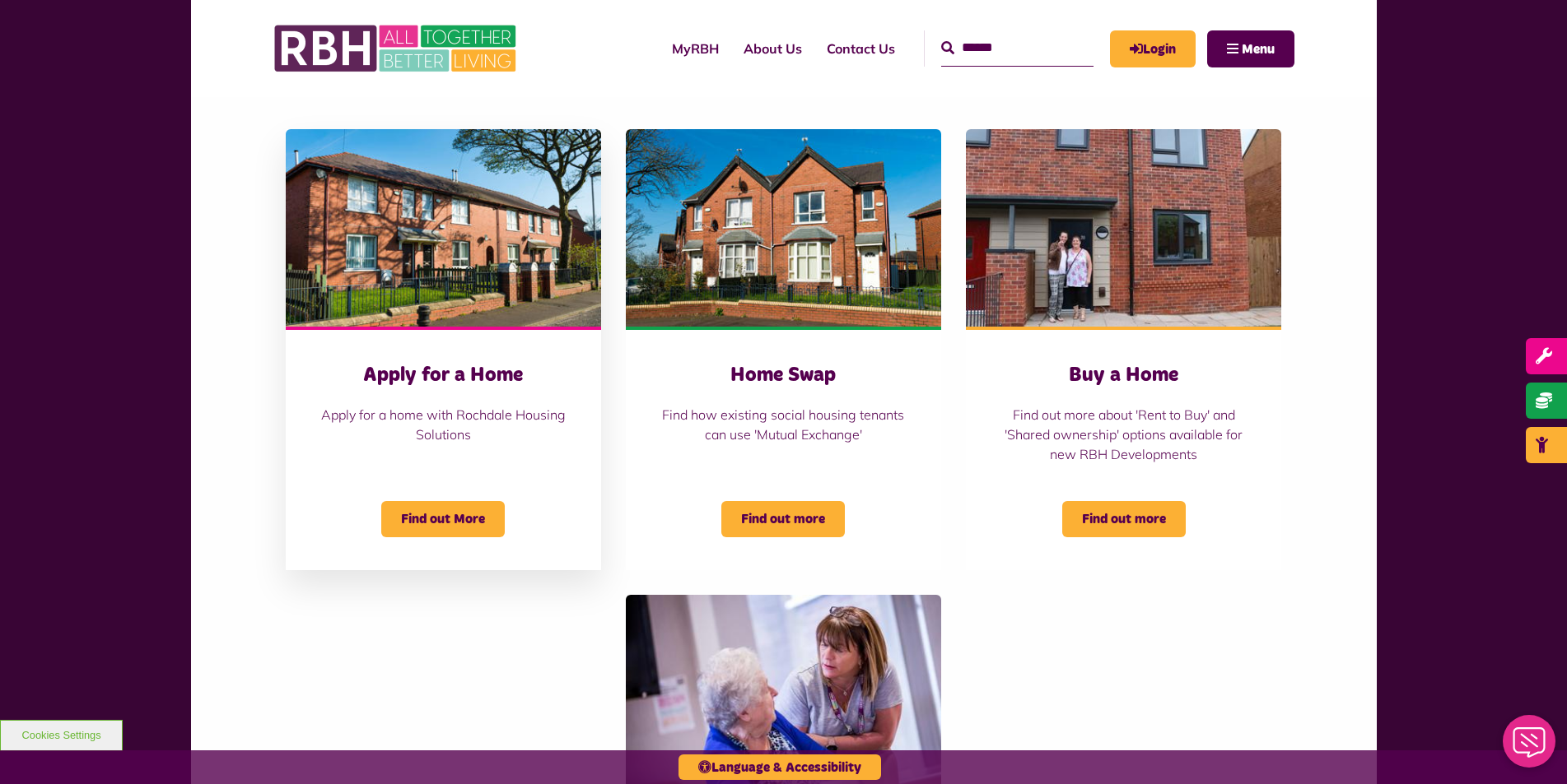
scroll to position [659, 0]
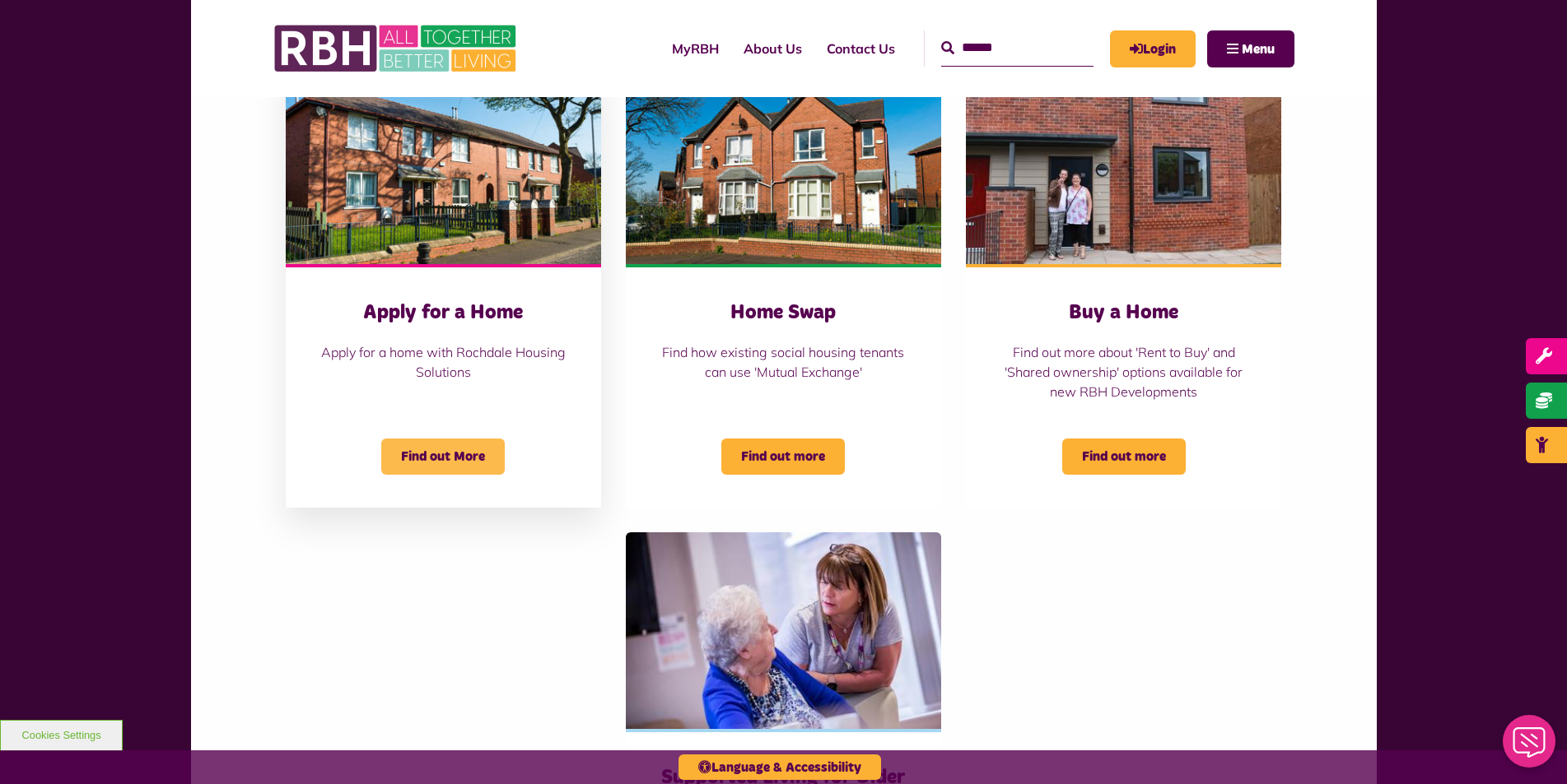
click at [478, 456] on span "Find out More" at bounding box center [443, 456] width 123 height 36
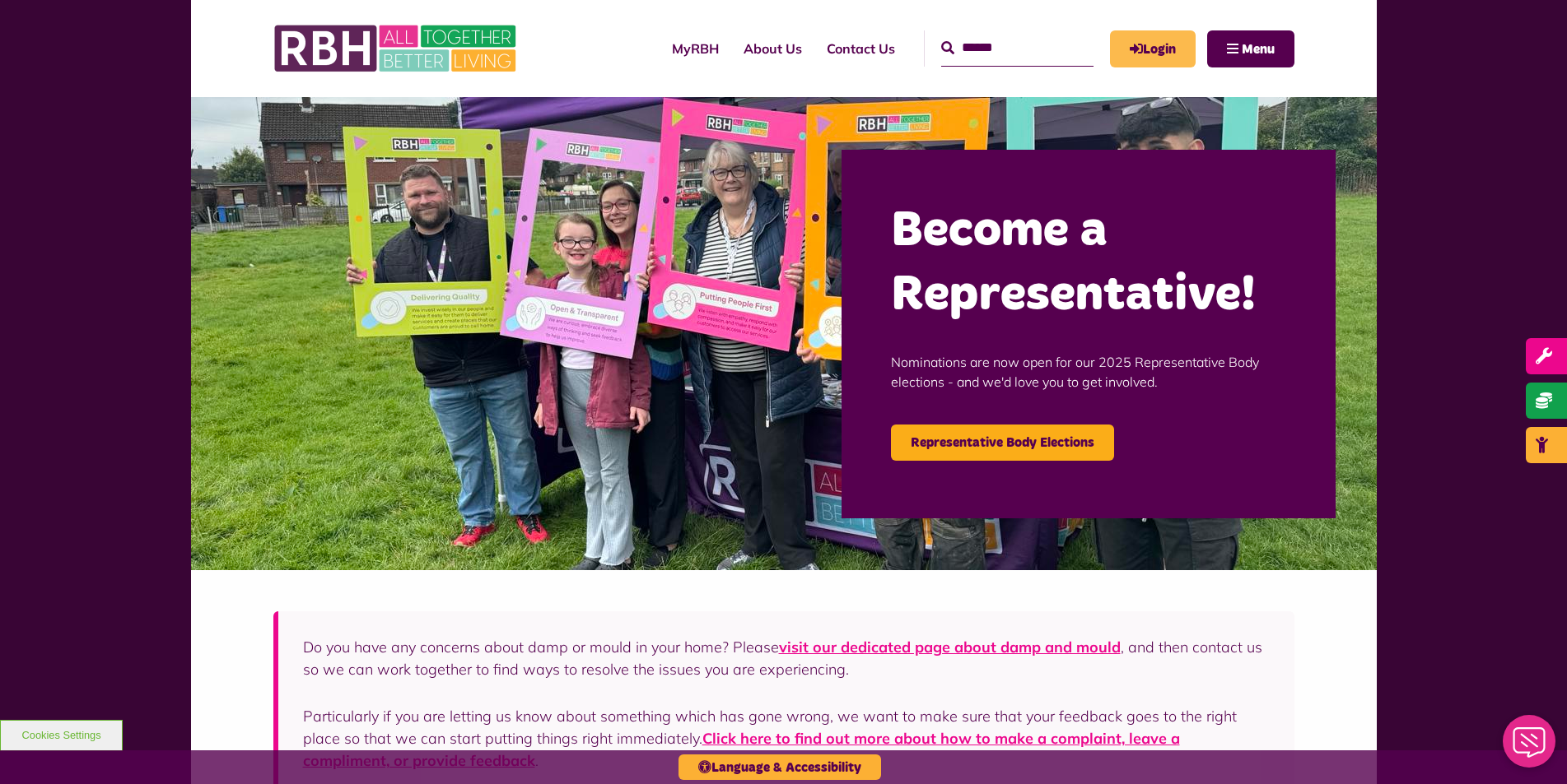
click at [1146, 49] on link "Login" at bounding box center [1152, 49] width 85 height 37
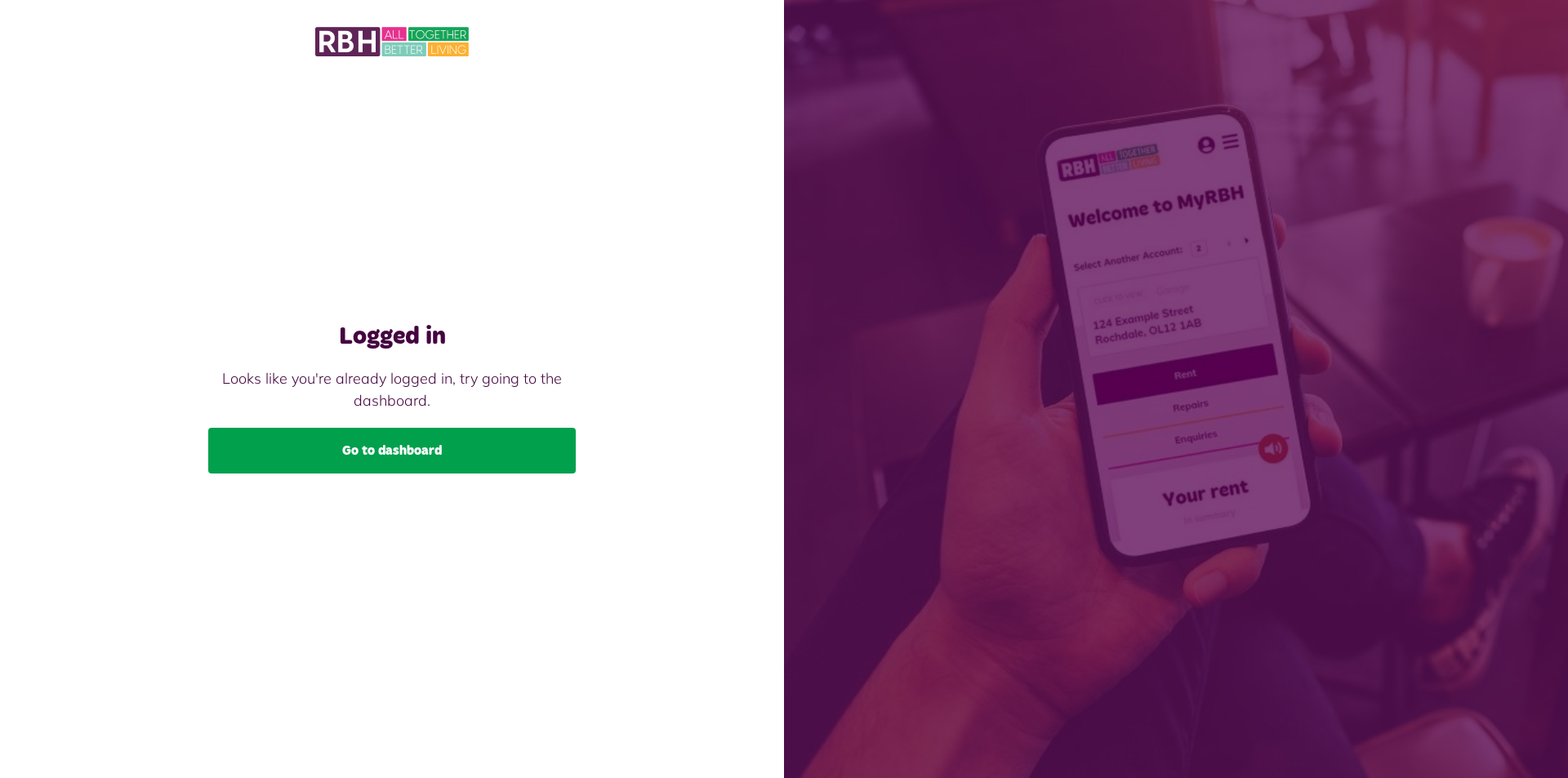
click at [460, 447] on link "Go to dashboard" at bounding box center [392, 451] width 367 height 46
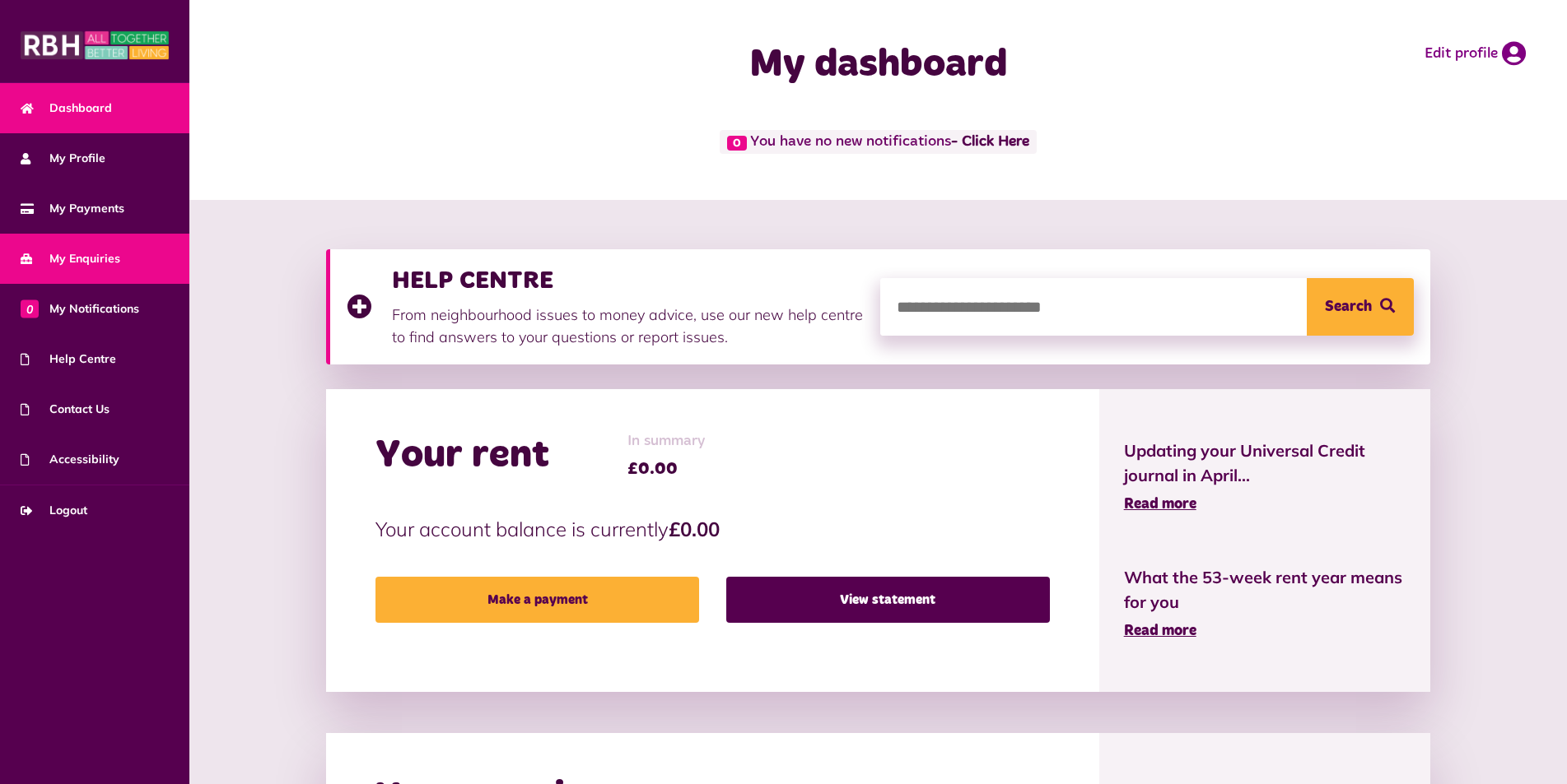
click at [95, 254] on span "My Enquiries" at bounding box center [71, 259] width 100 height 18
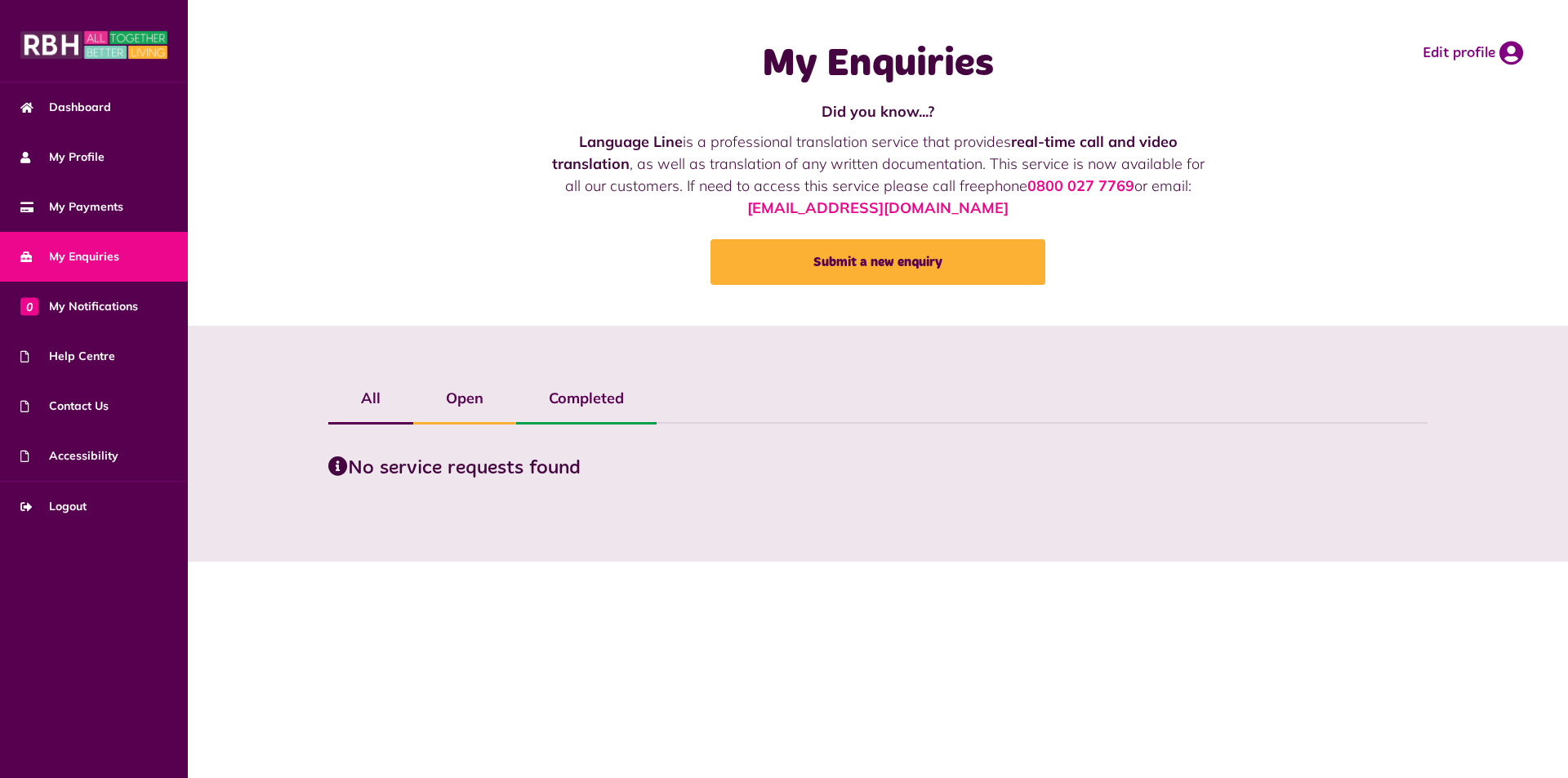
click at [475, 393] on label "Open" at bounding box center [464, 398] width 103 height 48
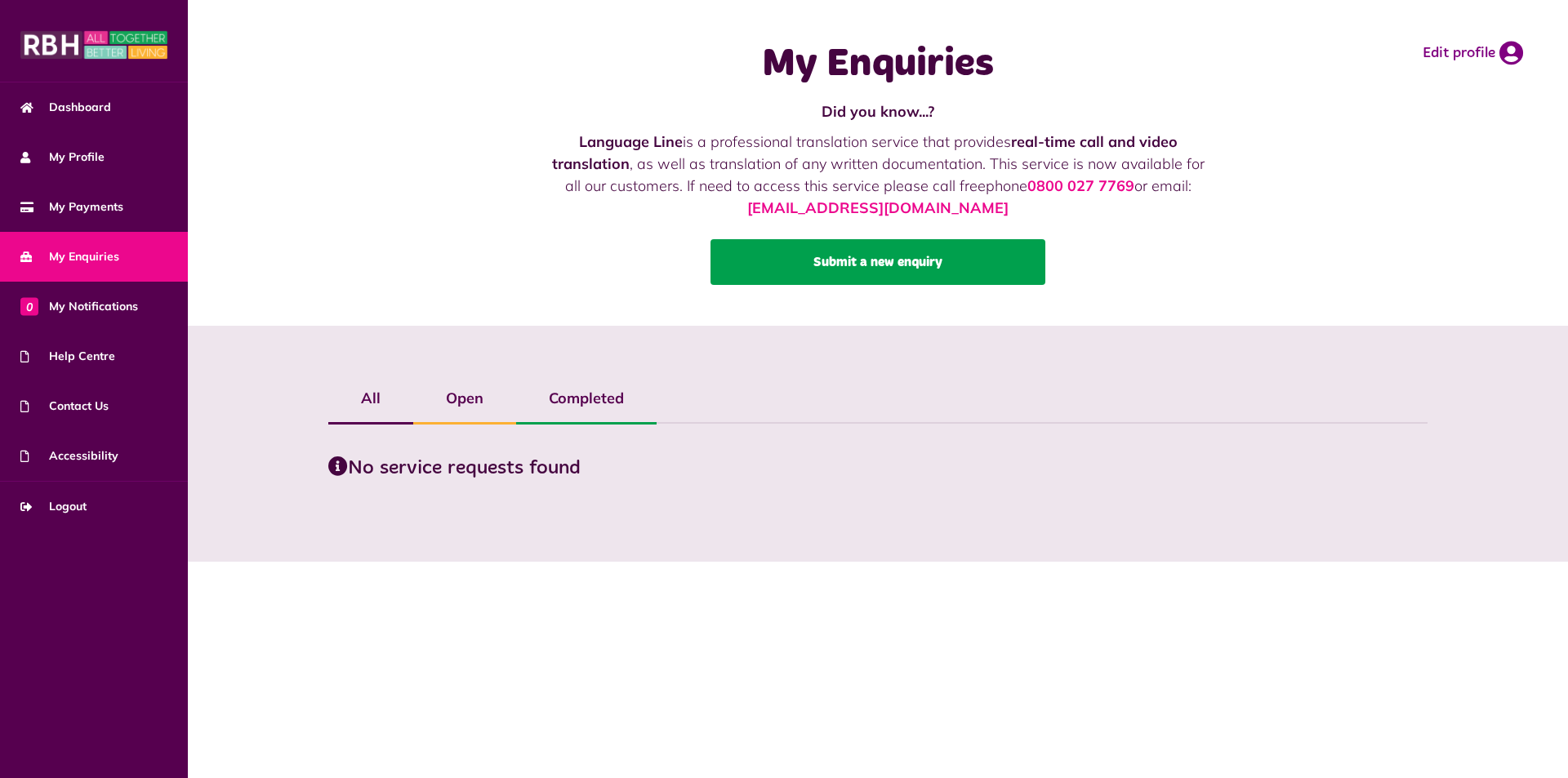
click at [930, 266] on link "Submit a new enquiry" at bounding box center [878, 261] width 335 height 46
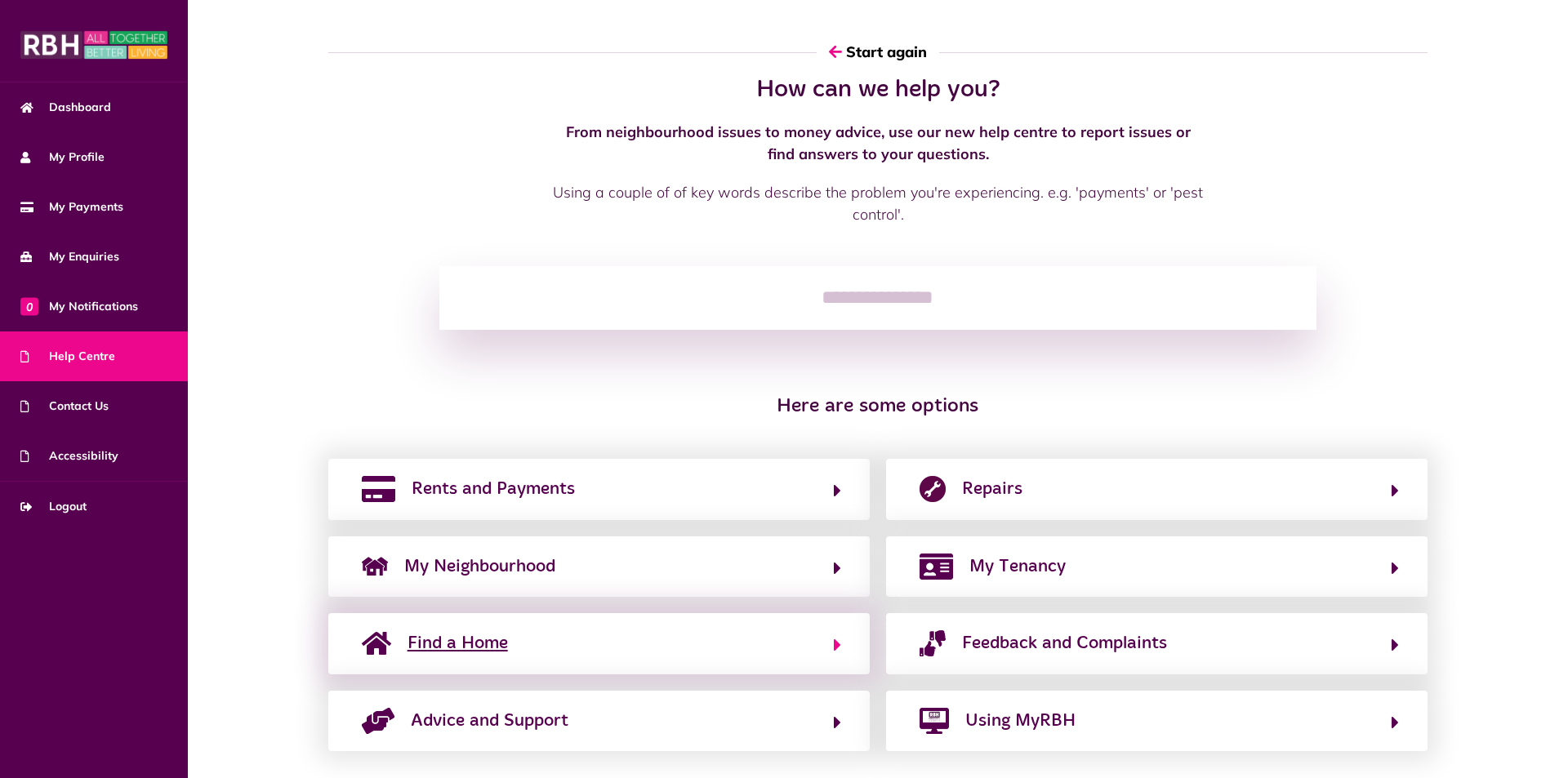
click at [455, 652] on span "Find a Home" at bounding box center [458, 643] width 100 height 26
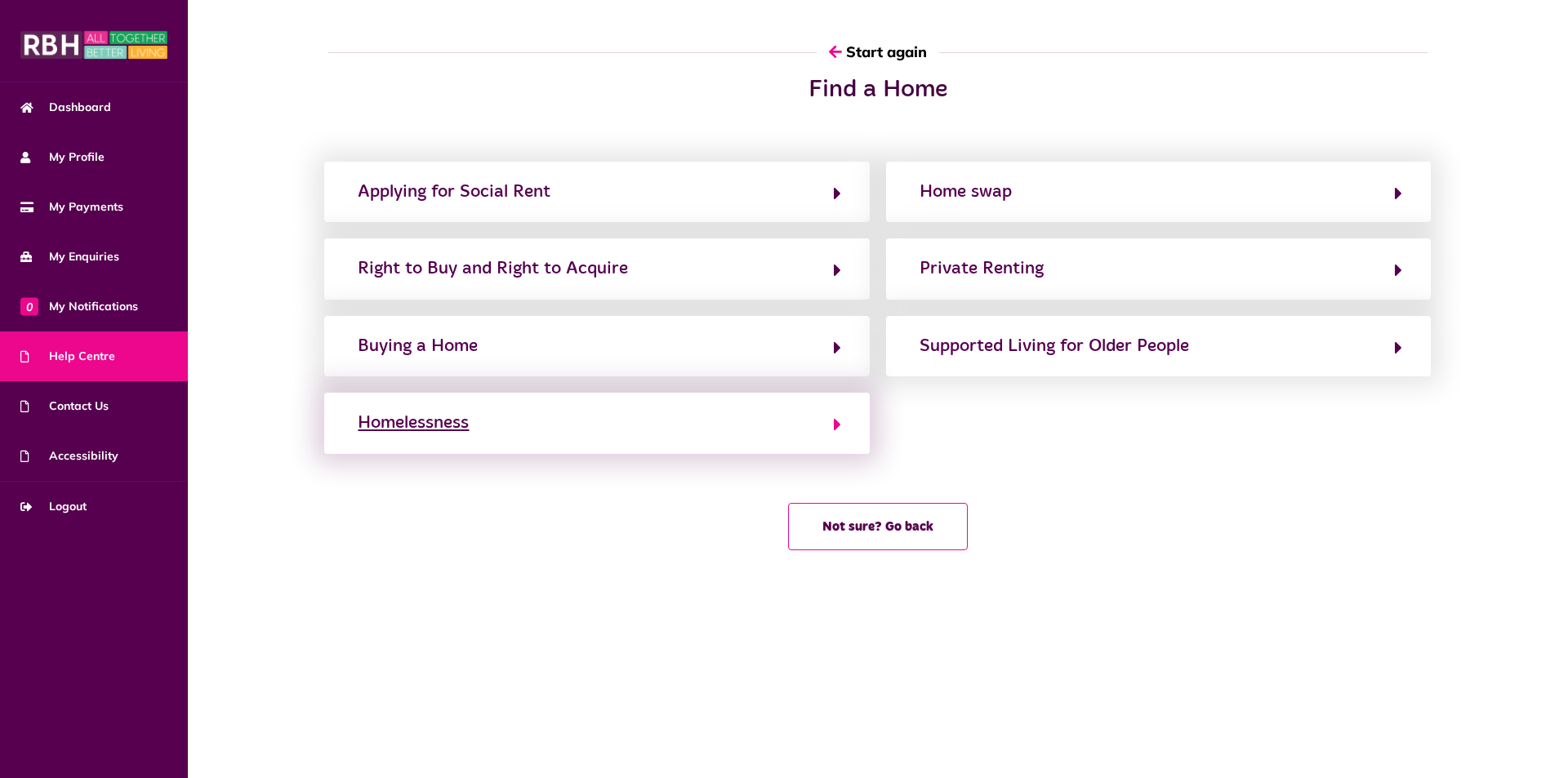
click at [451, 425] on div "Homelessness" at bounding box center [413, 423] width 111 height 26
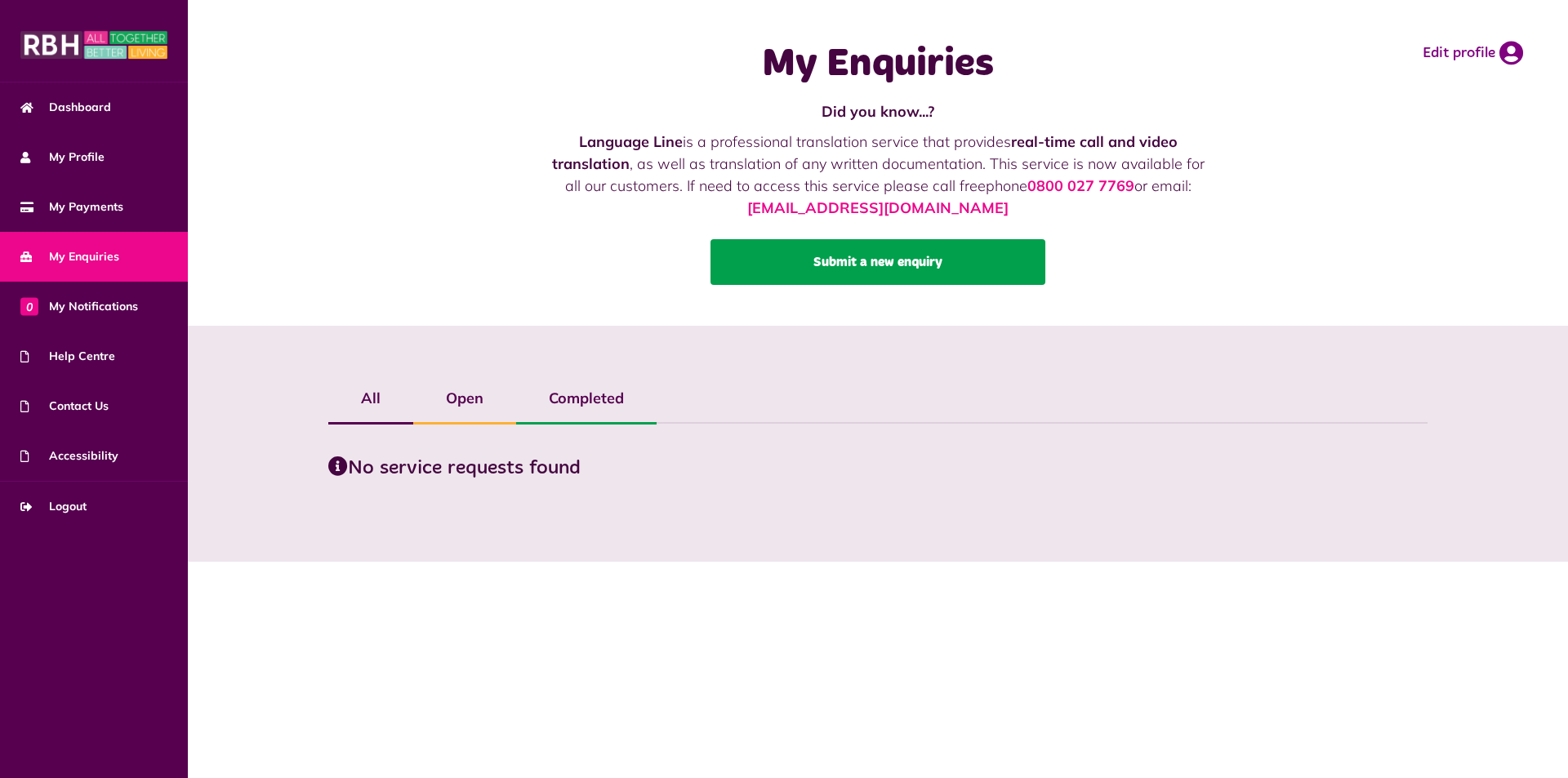
click at [860, 261] on link "Submit a new enquiry" at bounding box center [878, 261] width 335 height 46
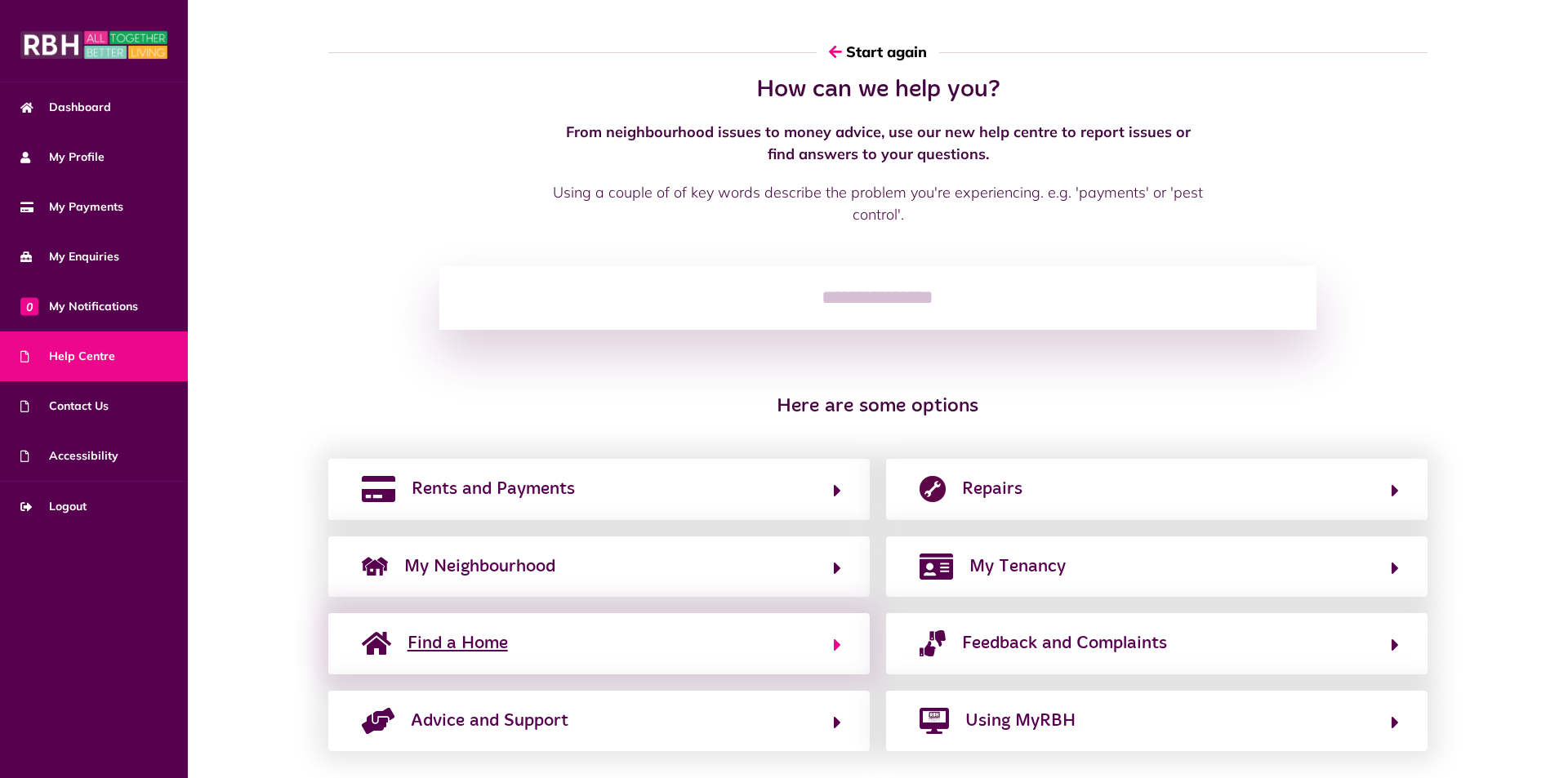
click at [487, 649] on span "Find a Home" at bounding box center [458, 643] width 100 height 26
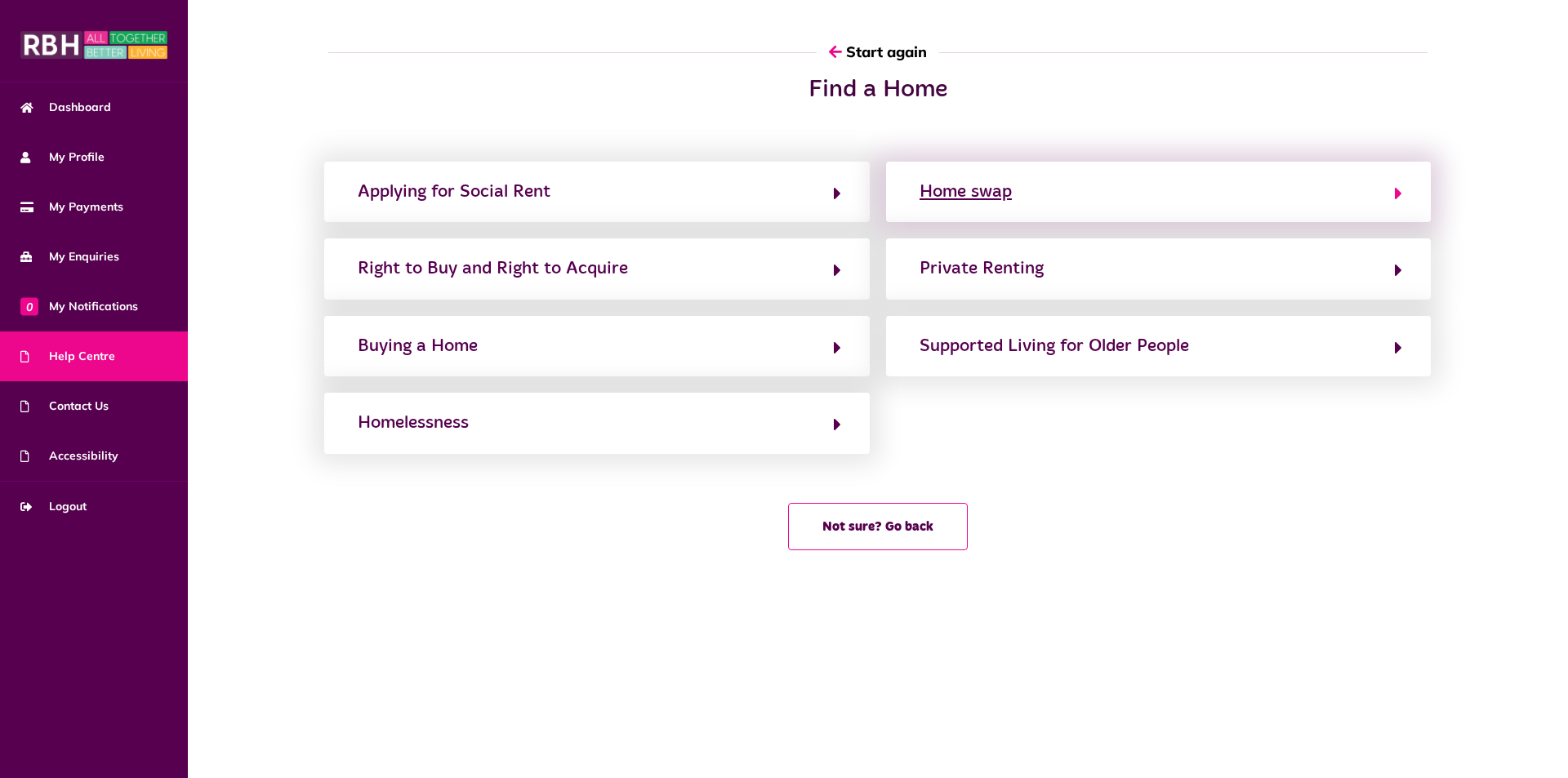
click at [1072, 195] on button "Home swap" at bounding box center [1159, 191] width 488 height 28
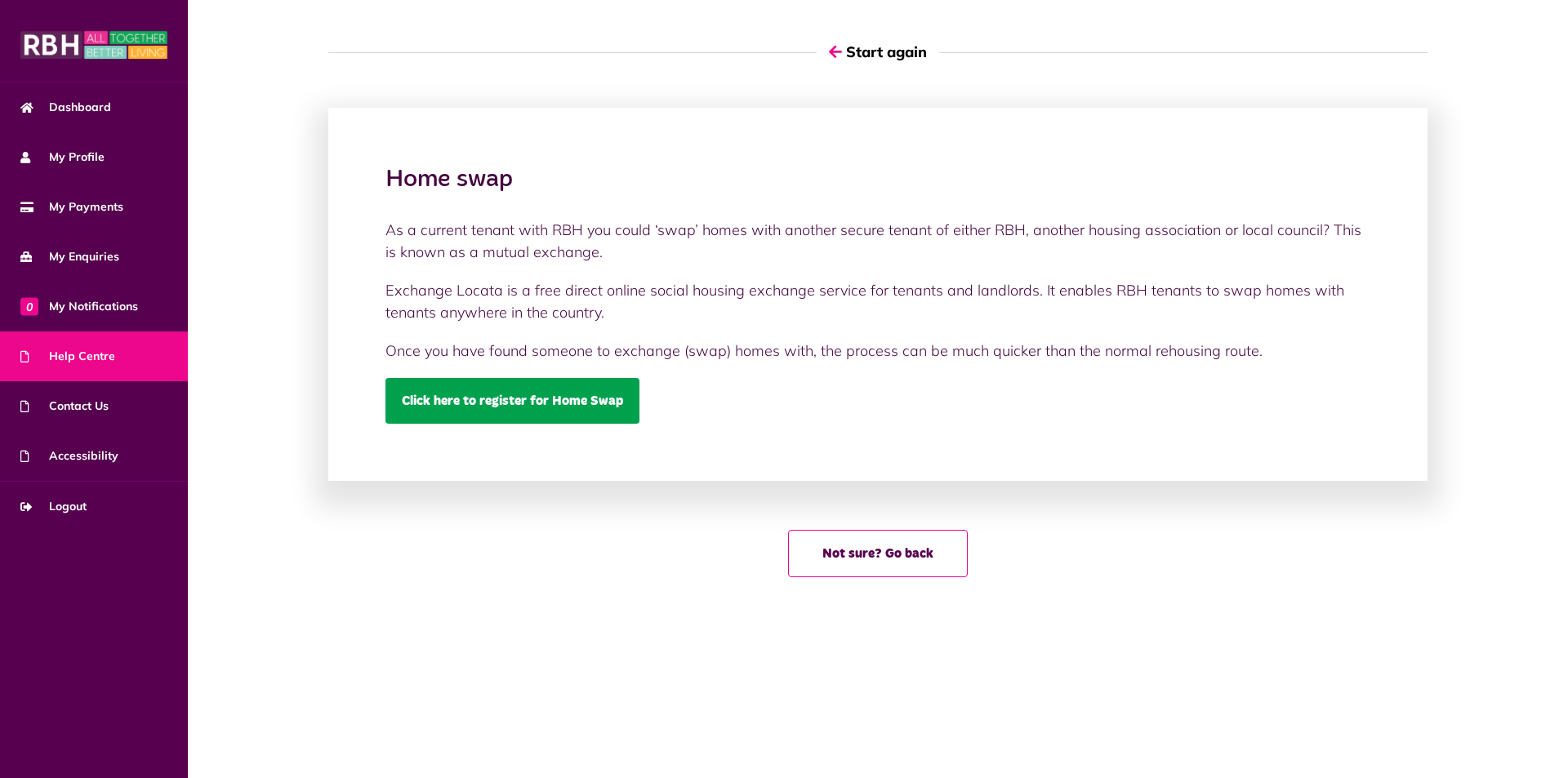
click at [592, 406] on link "Click here to register for Home Swap" at bounding box center [513, 400] width 255 height 46
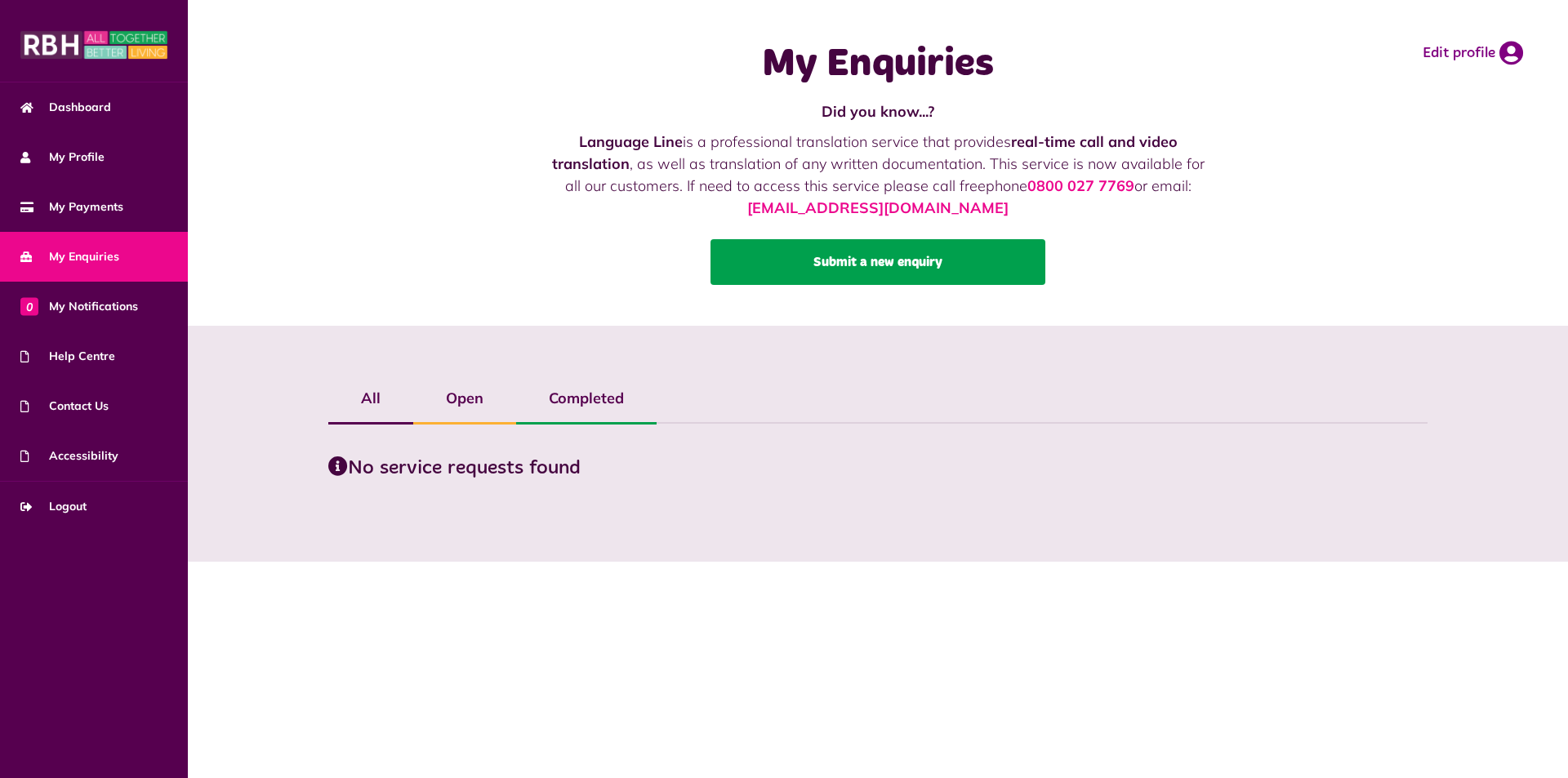
click at [946, 275] on link "Submit a new enquiry" at bounding box center [878, 261] width 335 height 46
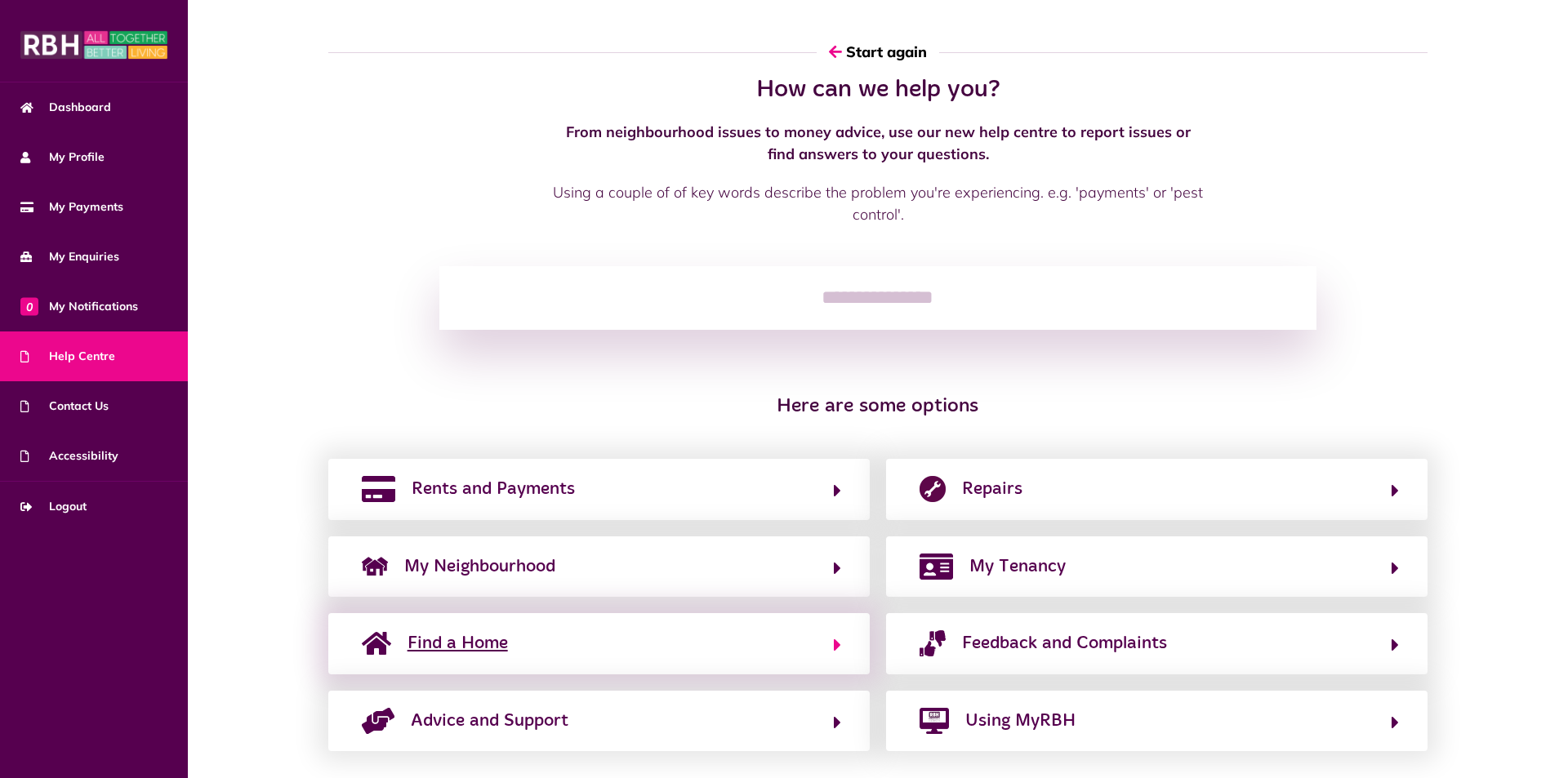
click at [488, 653] on span "Find a Home" at bounding box center [458, 643] width 100 height 26
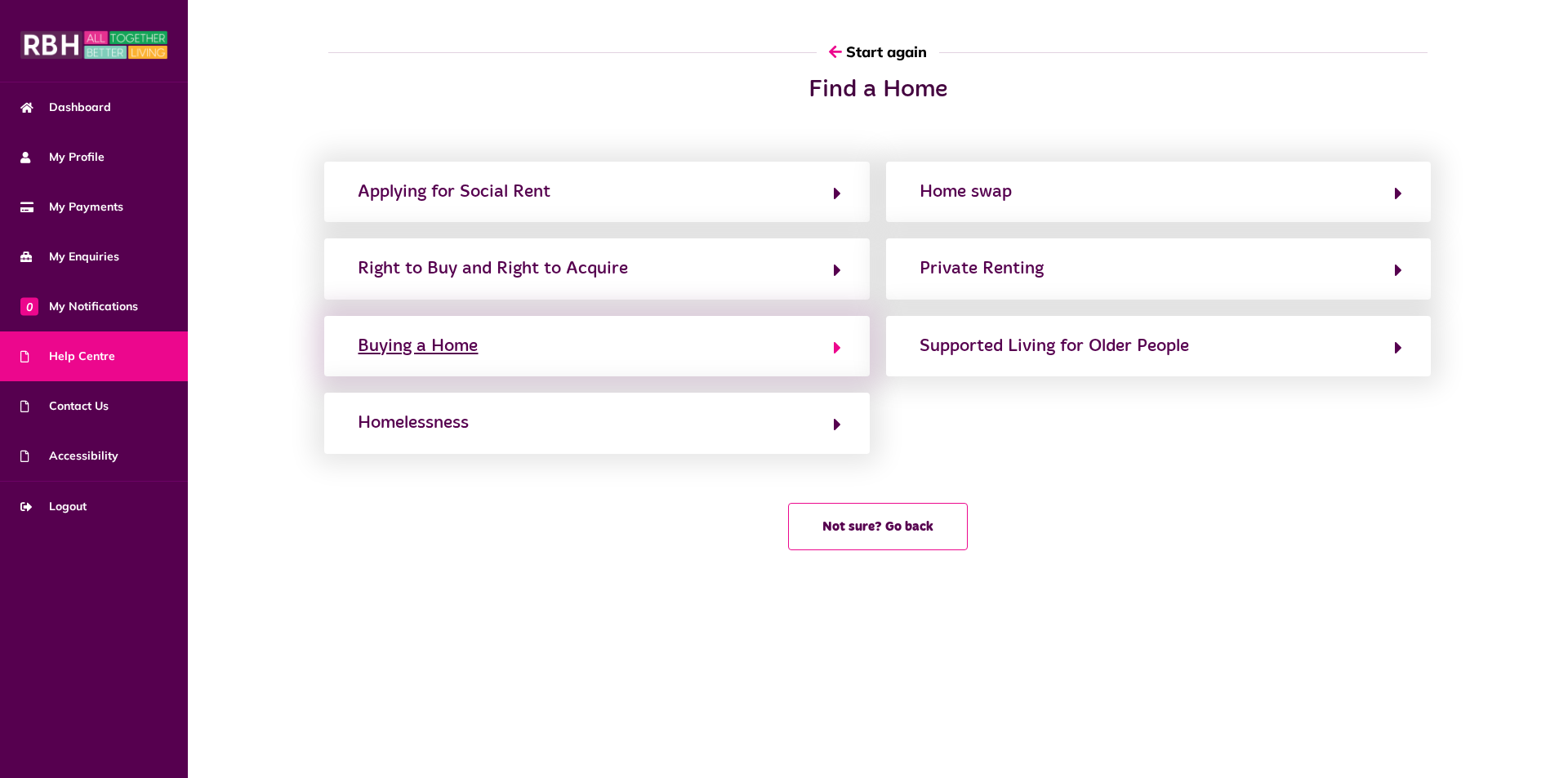
click at [505, 351] on button "Buying a Home" at bounding box center [597, 346] width 488 height 28
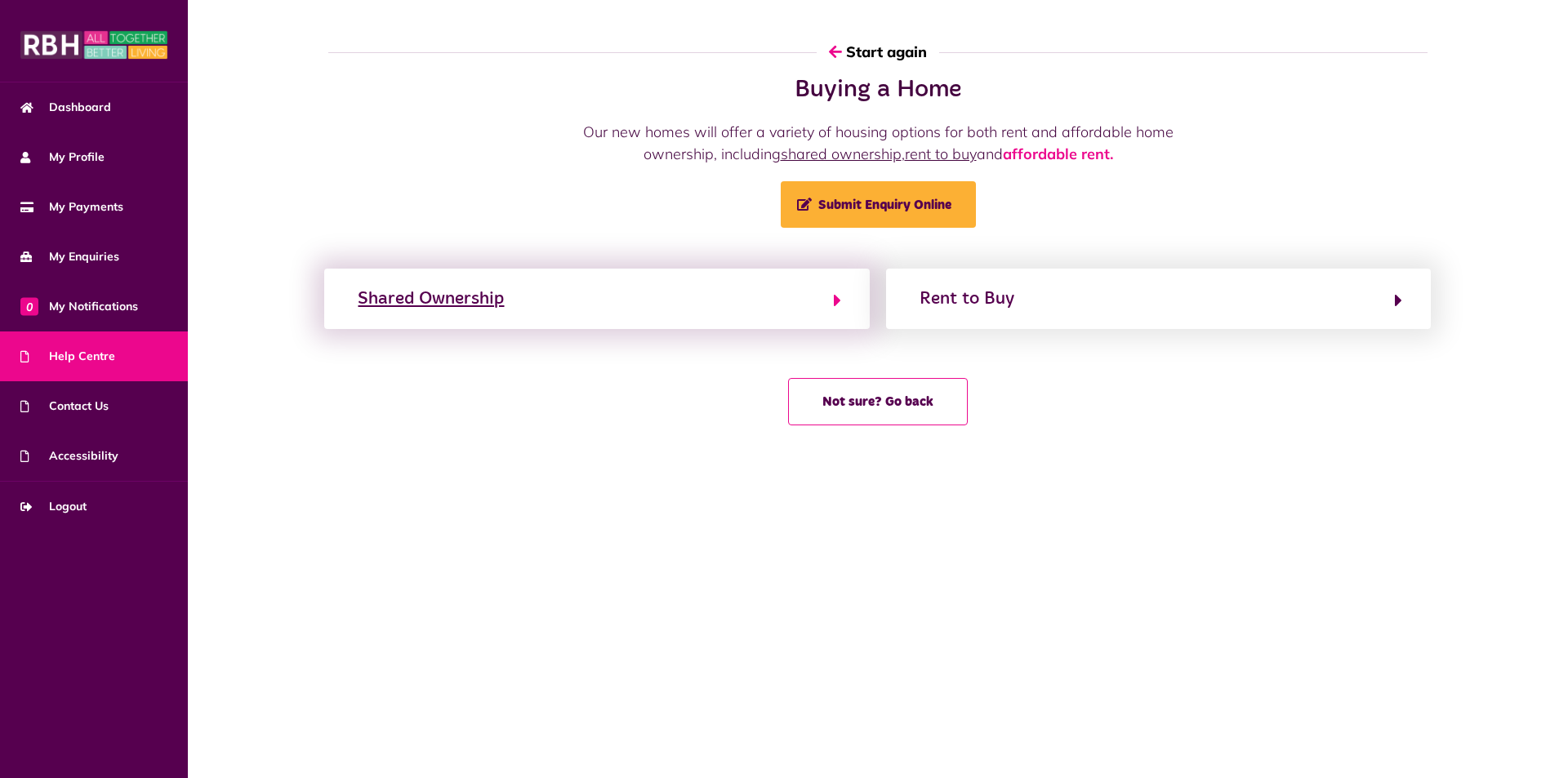
click at [710, 301] on button "Shared Ownership" at bounding box center [597, 298] width 488 height 28
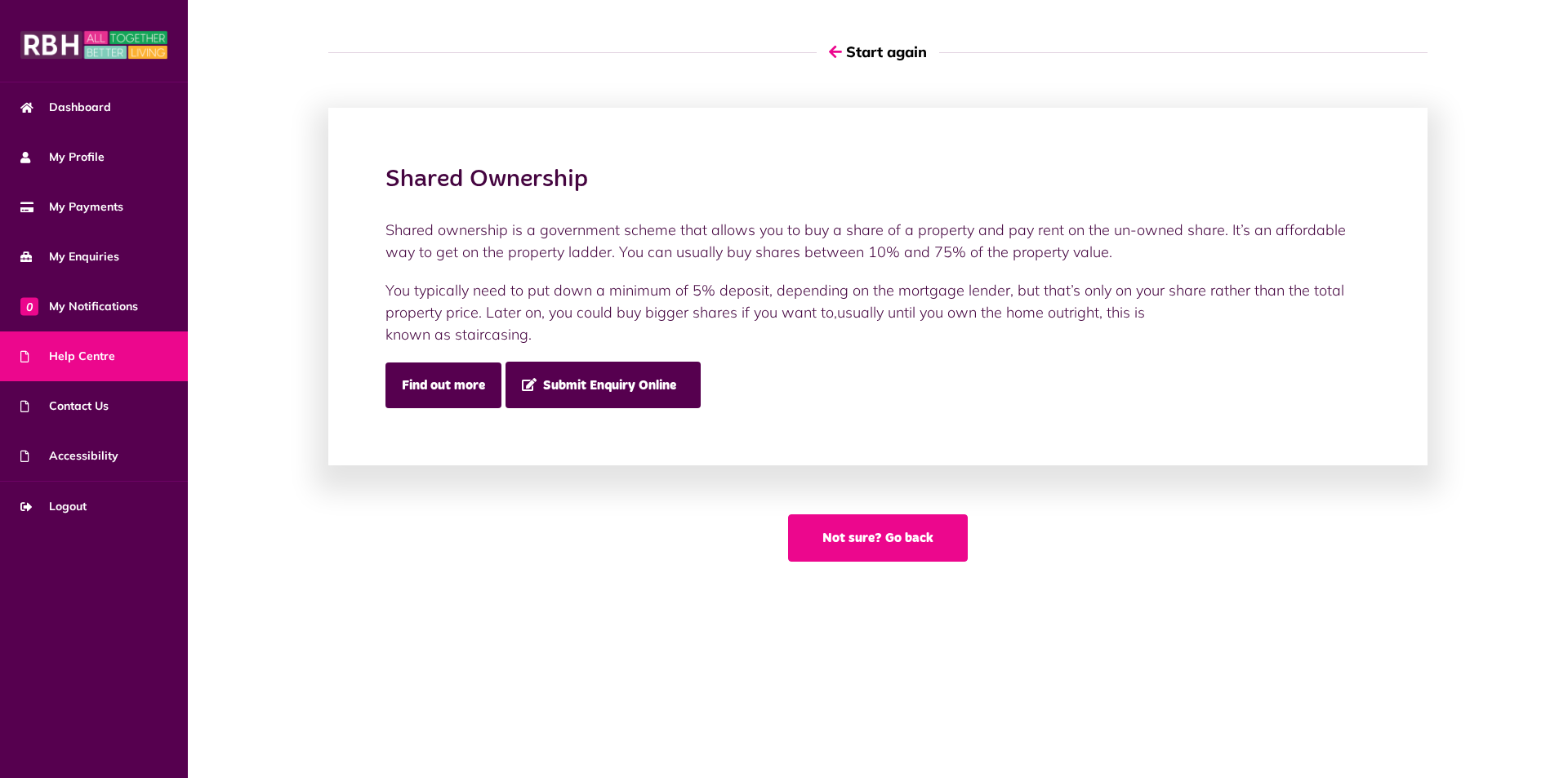
click at [857, 547] on button "Not sure? Go back" at bounding box center [877, 538] width 180 height 48
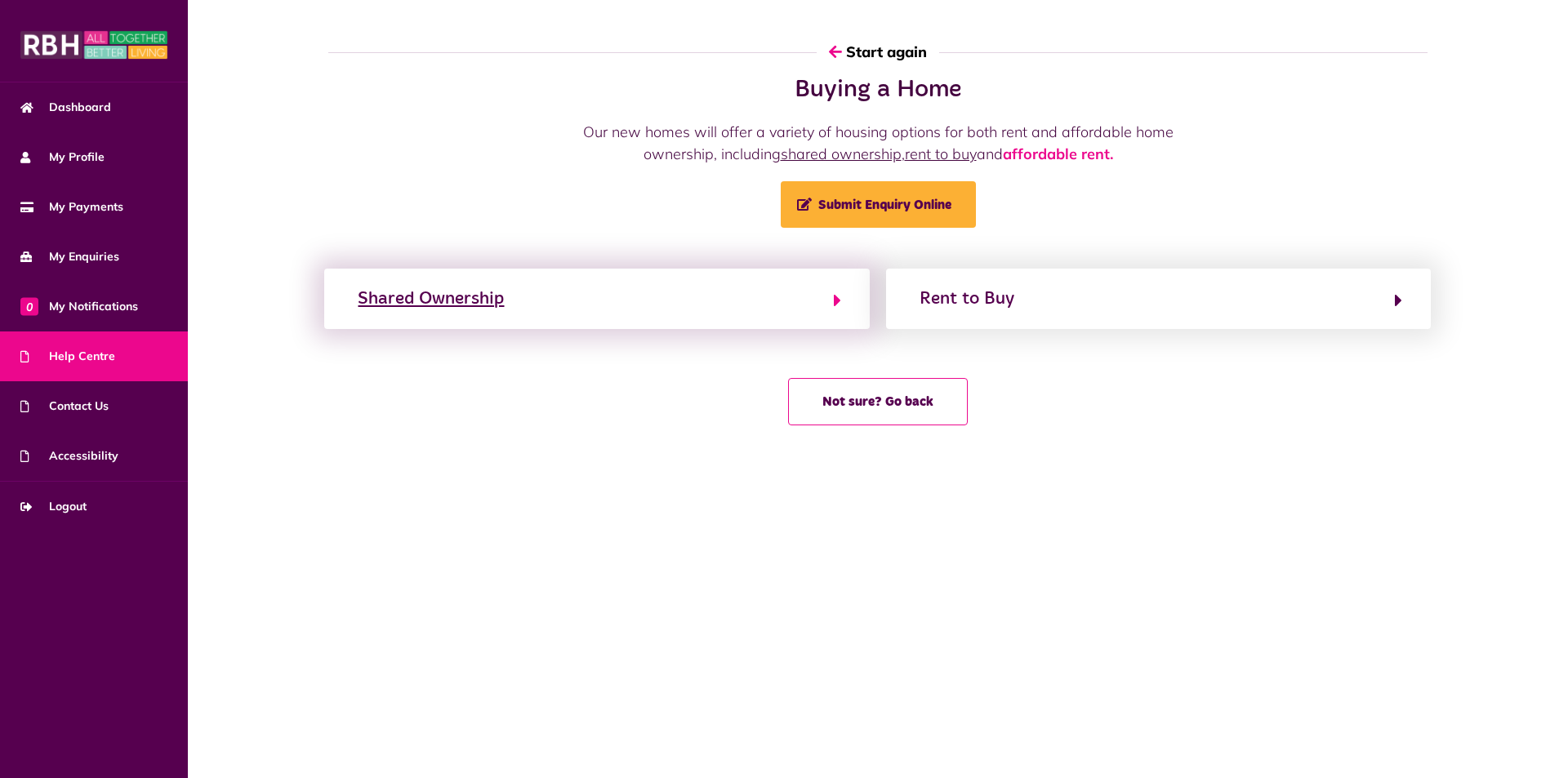
click at [731, 301] on button "Shared Ownership" at bounding box center [597, 298] width 488 height 28
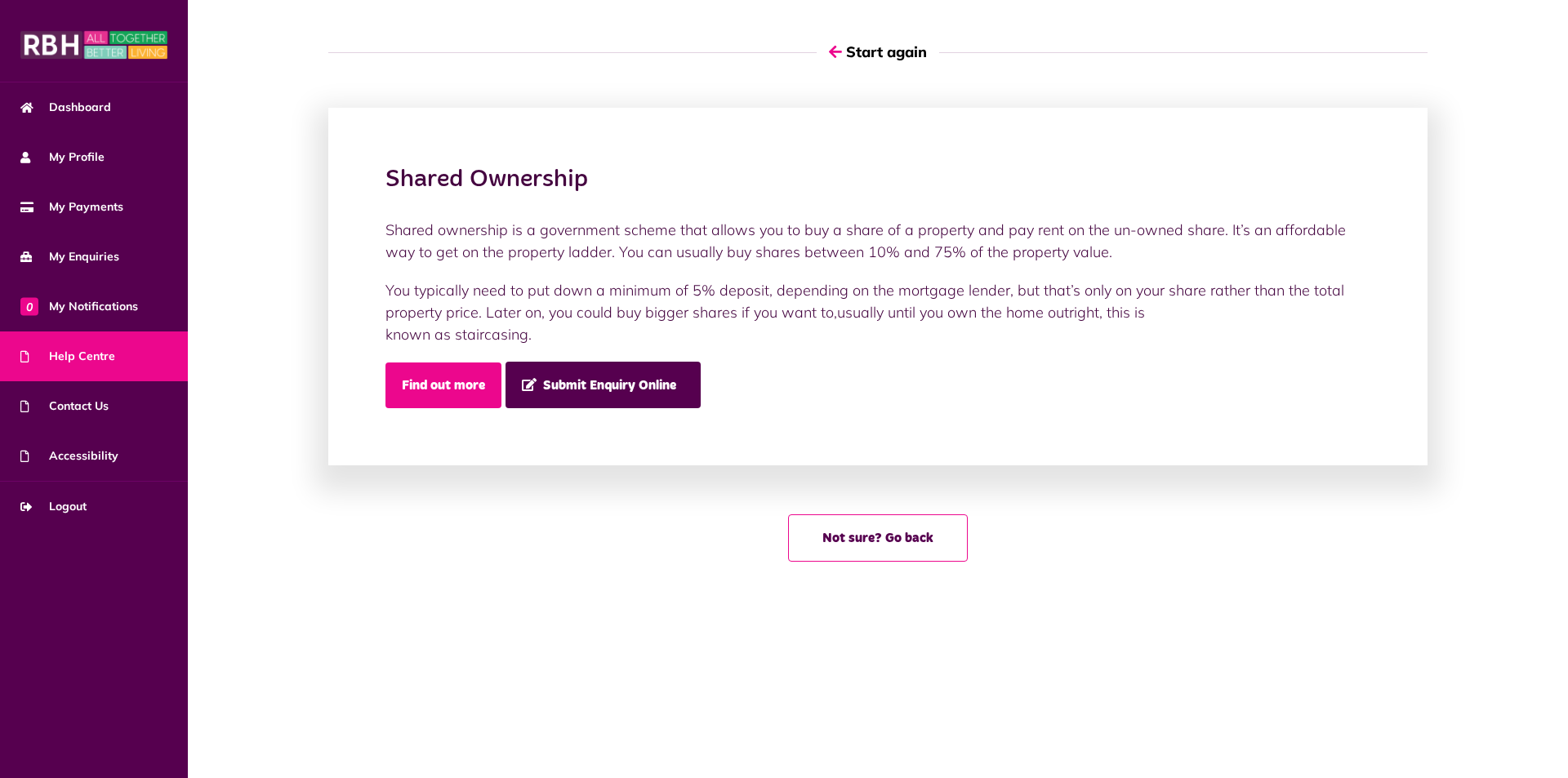
click at [469, 388] on link "Find out more" at bounding box center [443, 385] width 116 height 46
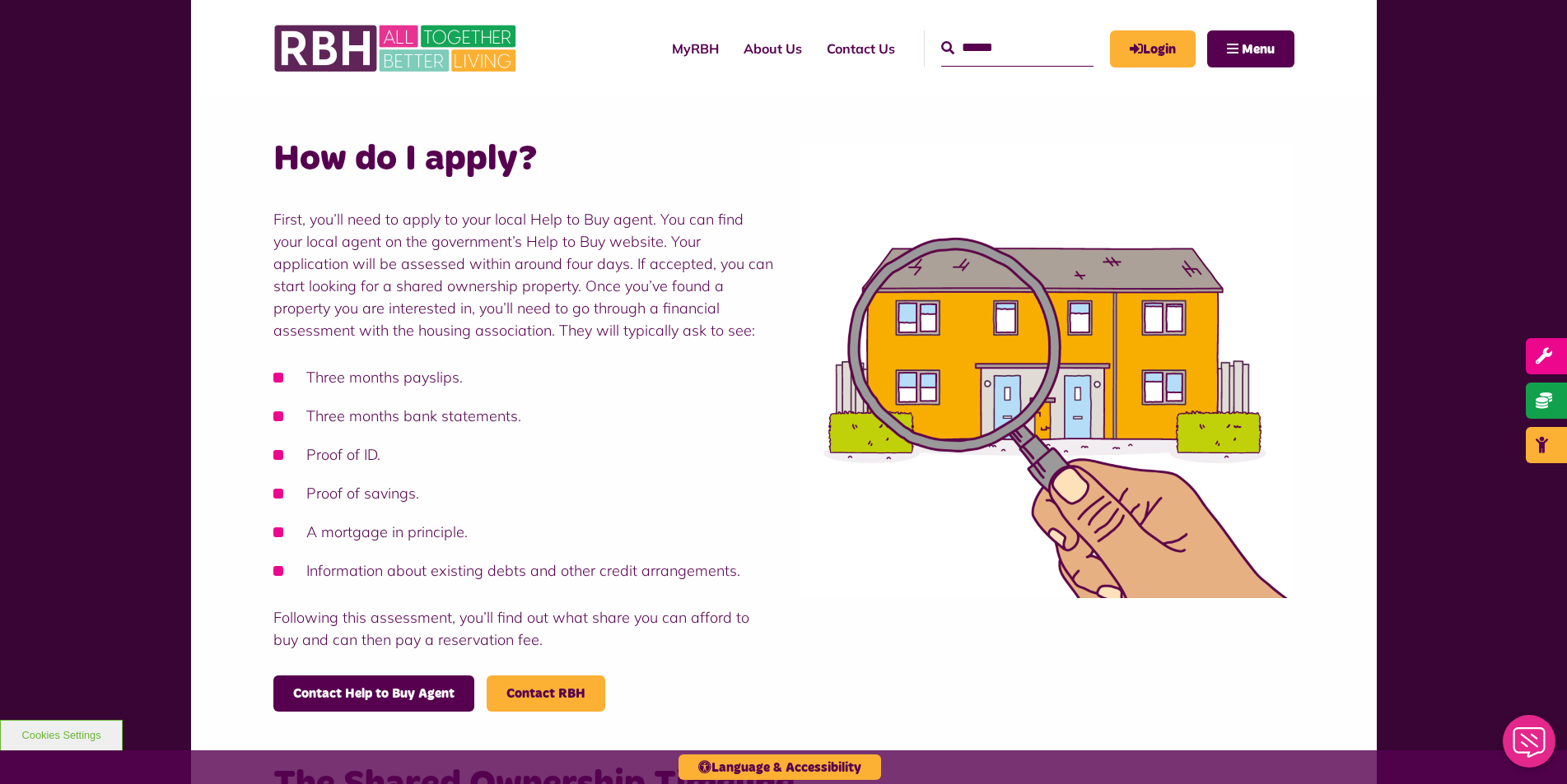
scroll to position [988, 0]
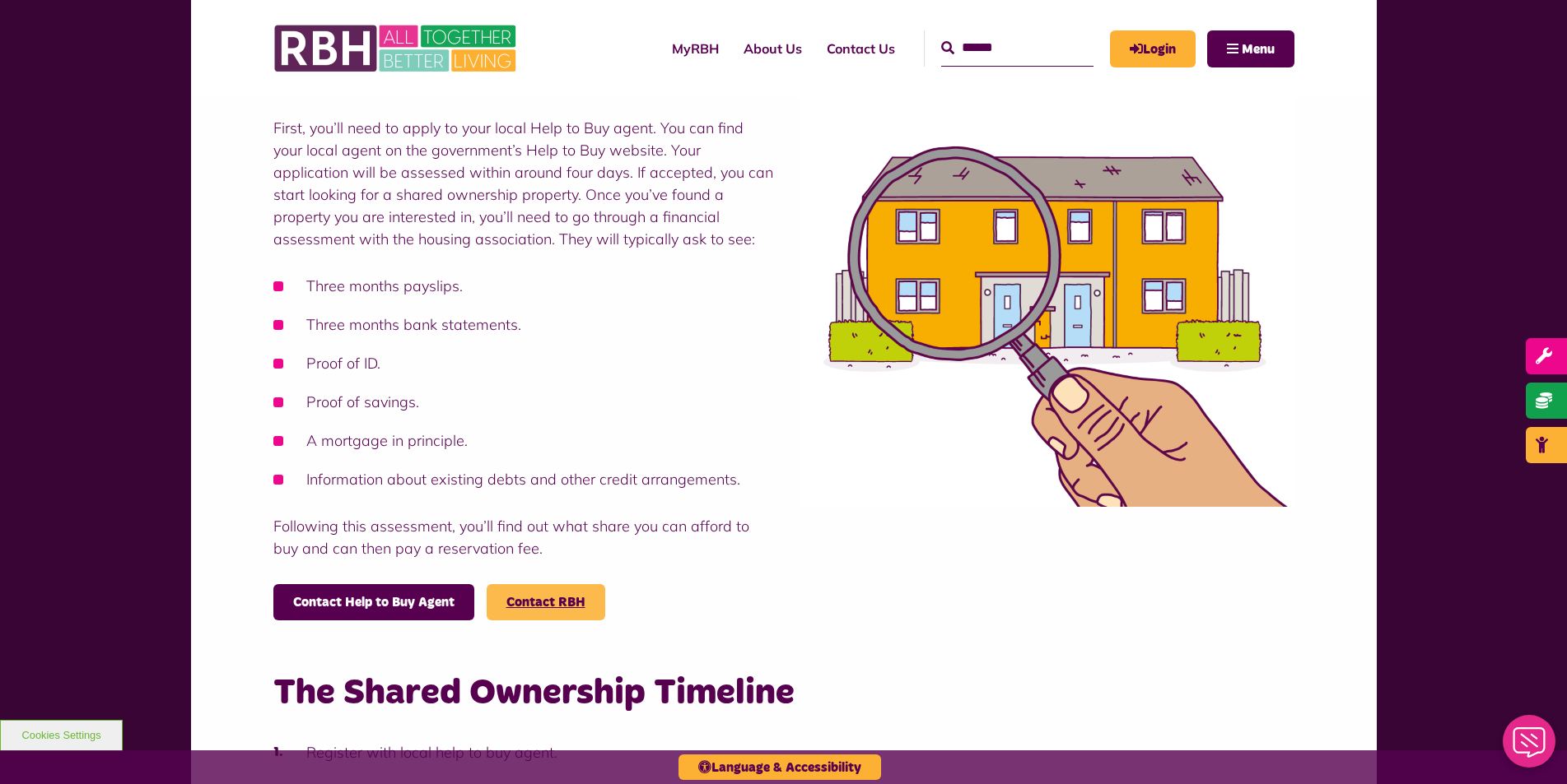
click at [559, 605] on link "Contact RBH" at bounding box center [546, 602] width 79 height 13
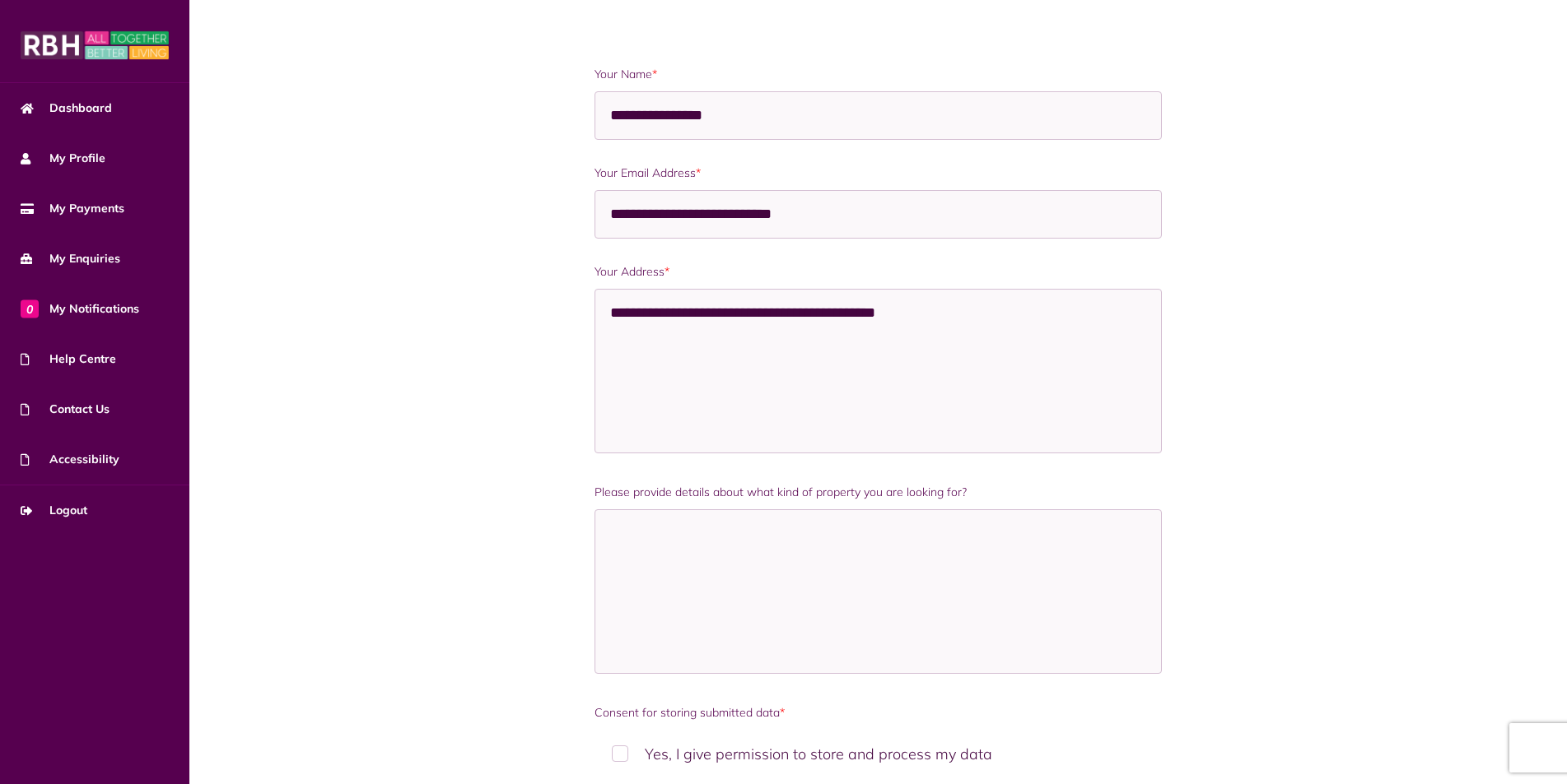
scroll to position [364, 0]
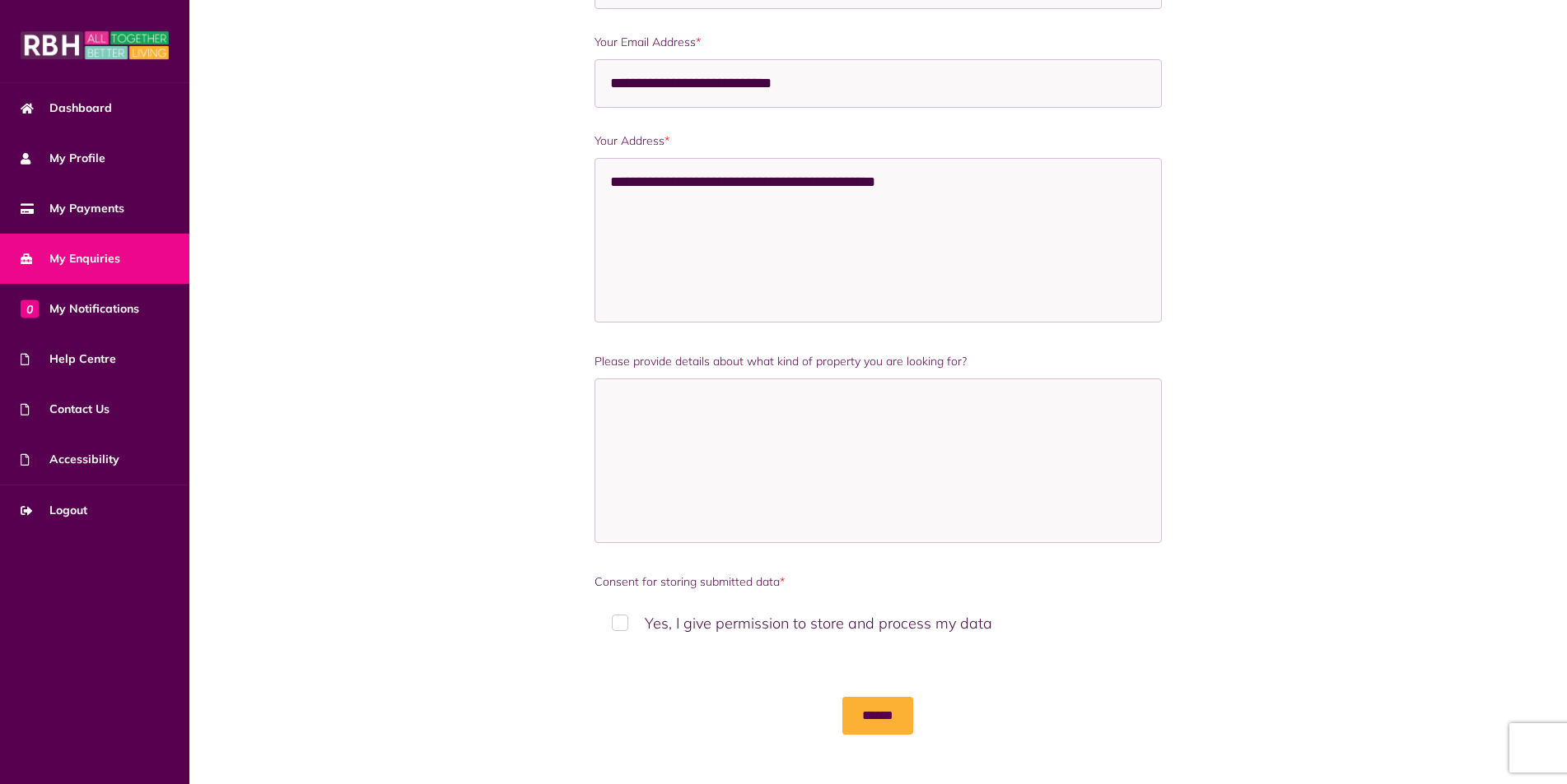
click at [104, 256] on span "My Enquiries" at bounding box center [71, 259] width 100 height 18
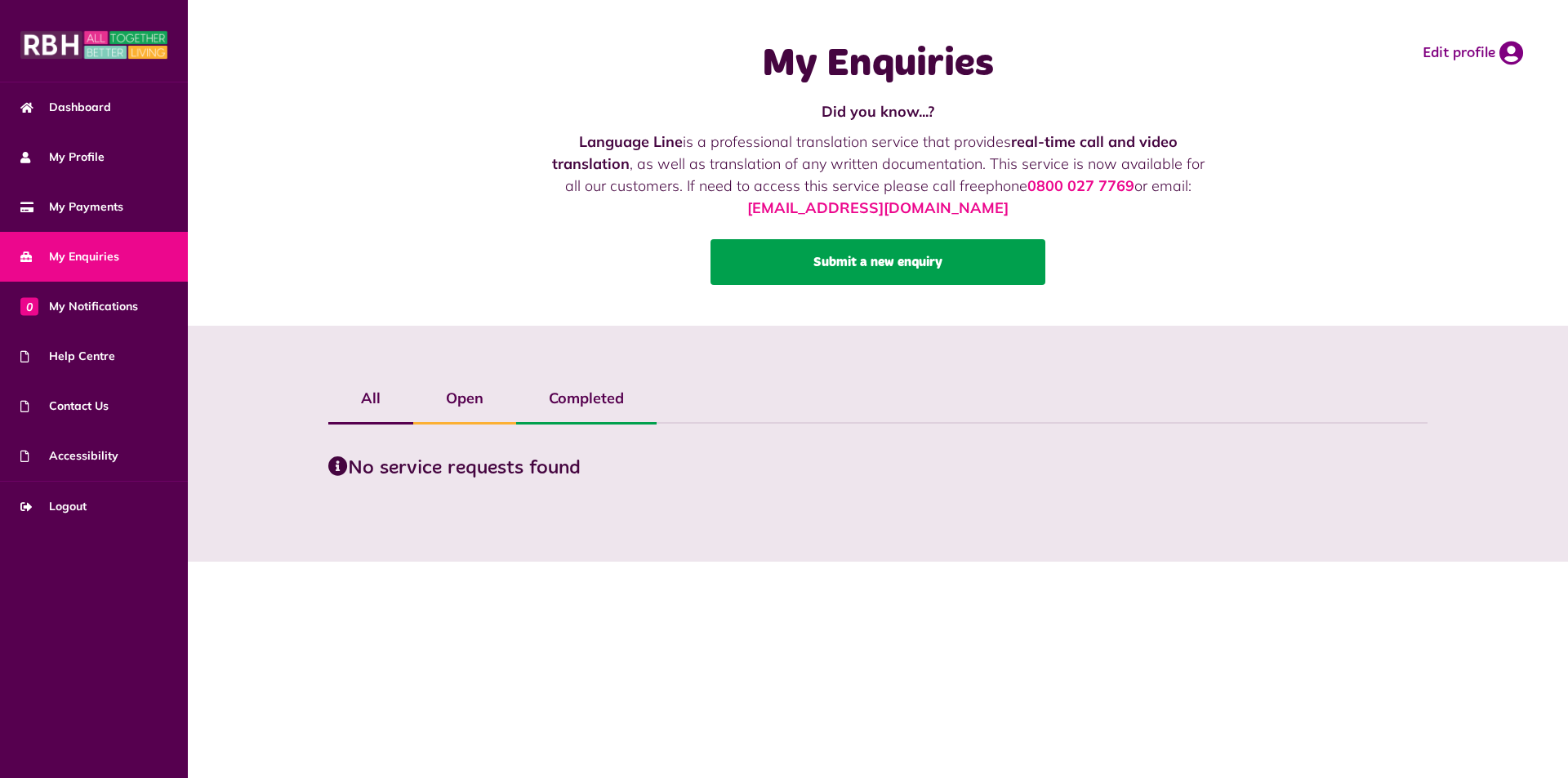
click at [843, 271] on link "Submit a new enquiry" at bounding box center [878, 261] width 335 height 46
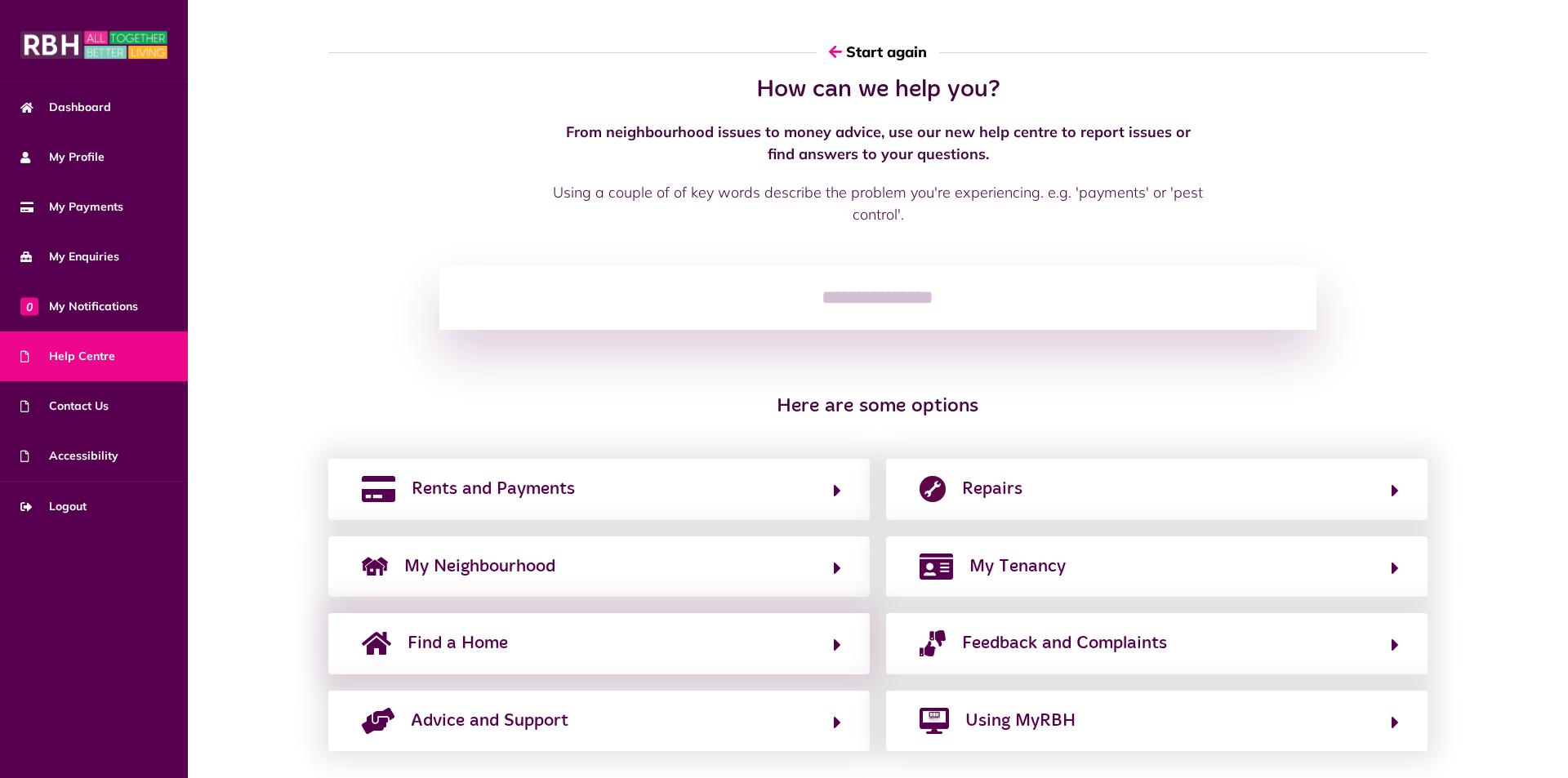
click at [532, 659] on div "Find a Home" at bounding box center [598, 643] width 541 height 60
click at [550, 636] on button "Find a Home" at bounding box center [598, 643] width 485 height 28
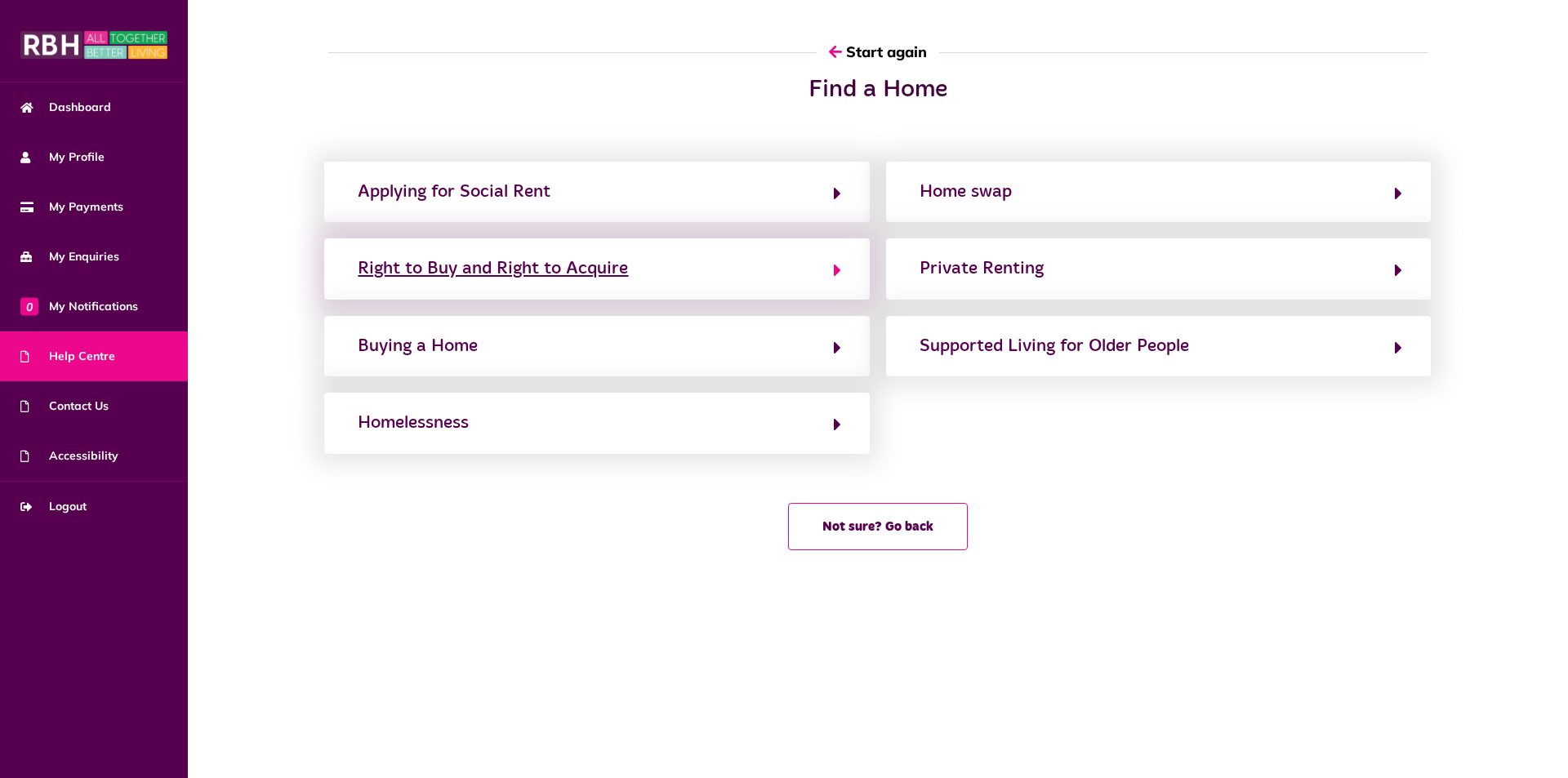
click at [629, 260] on div "Right to Buy and Right to Acquire" at bounding box center [493, 268] width 270 height 26
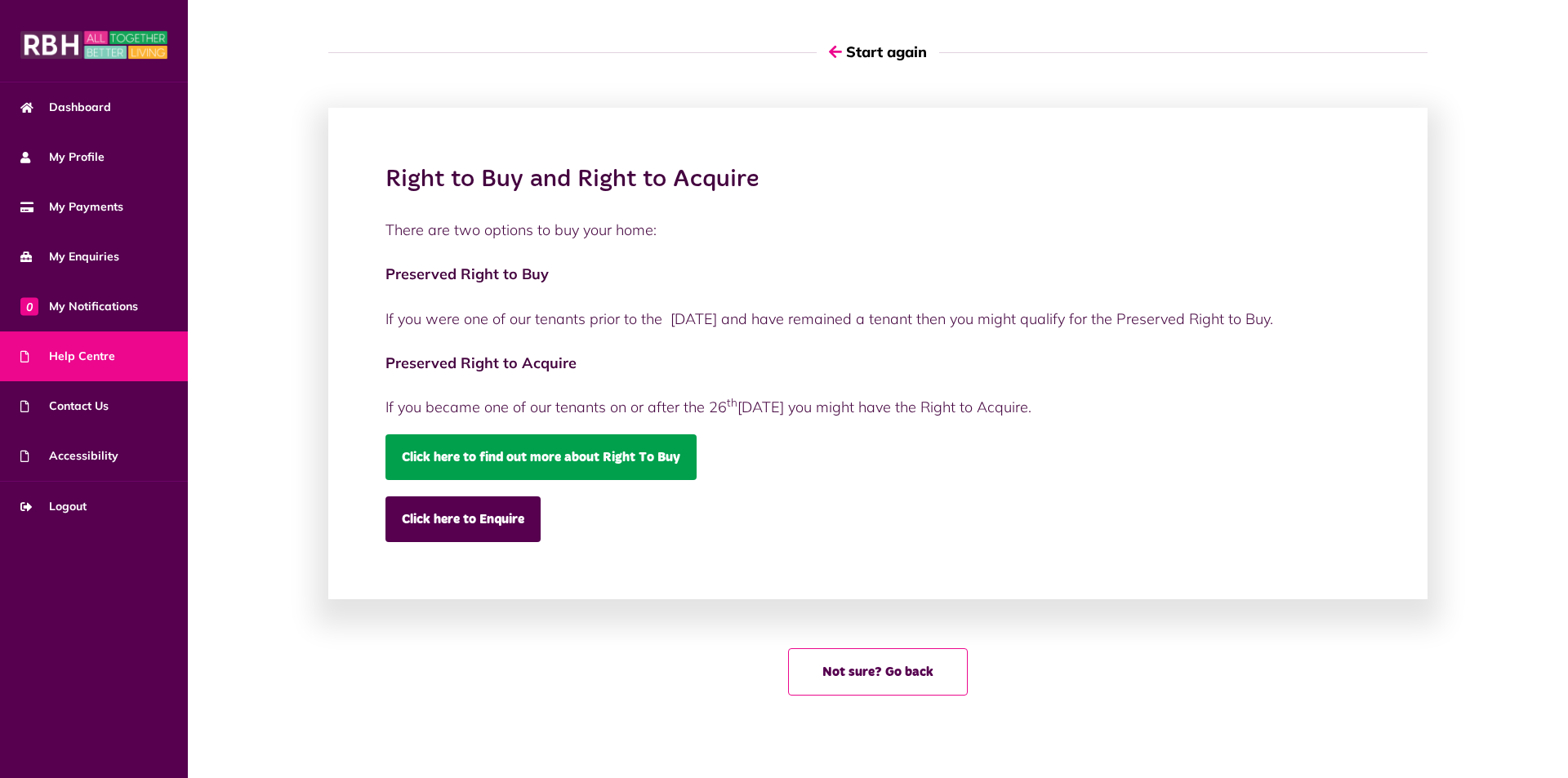
click at [547, 464] on link "Click here to find out more about Right To Buy" at bounding box center [541, 457] width 311 height 46
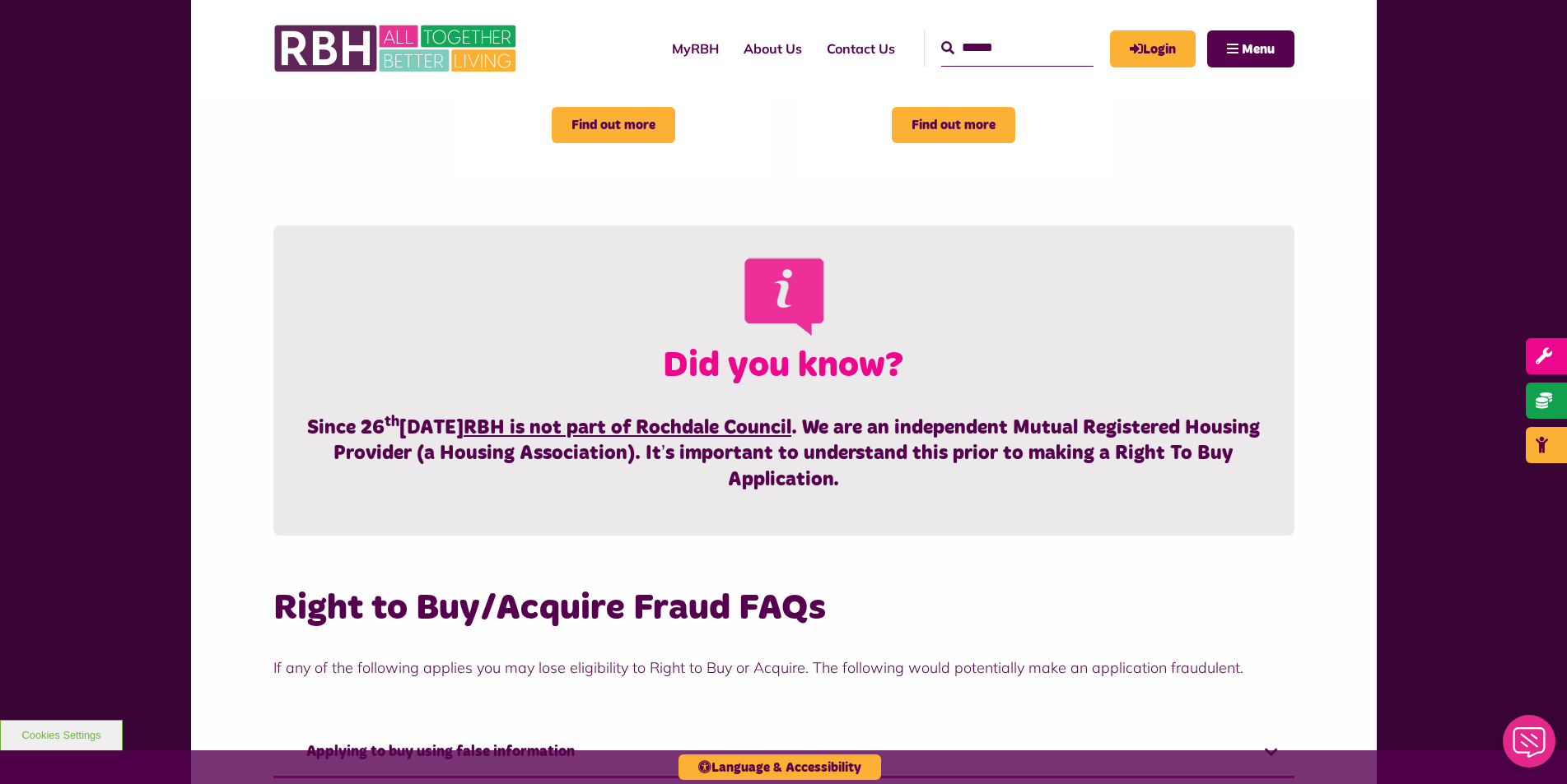
scroll to position [576, 0]
